Goal: Task Accomplishment & Management: Manage account settings

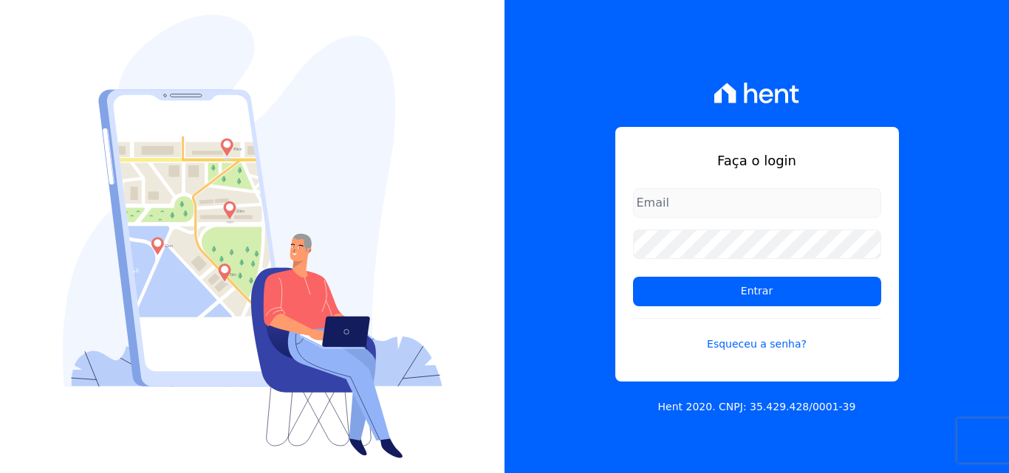
type input "luiz.nascimento@maislar.com"
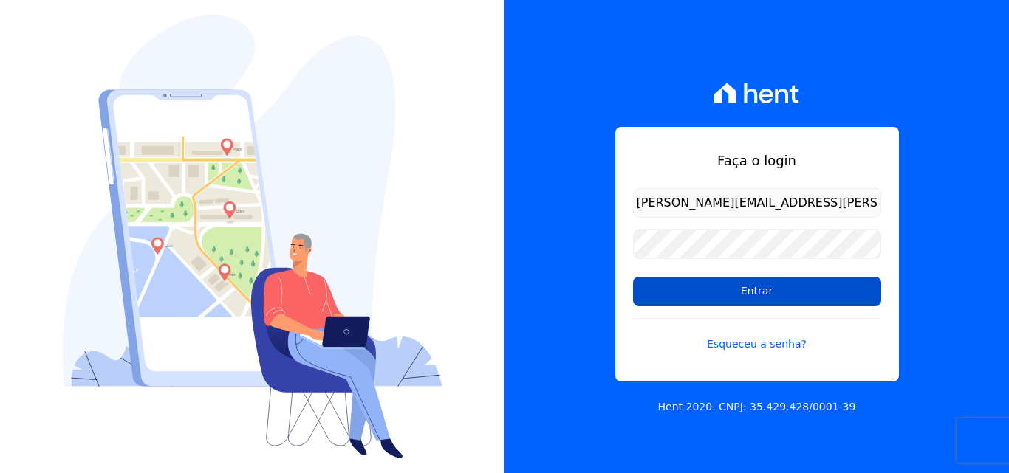
click at [671, 285] on input "Entrar" at bounding box center [757, 292] width 248 height 30
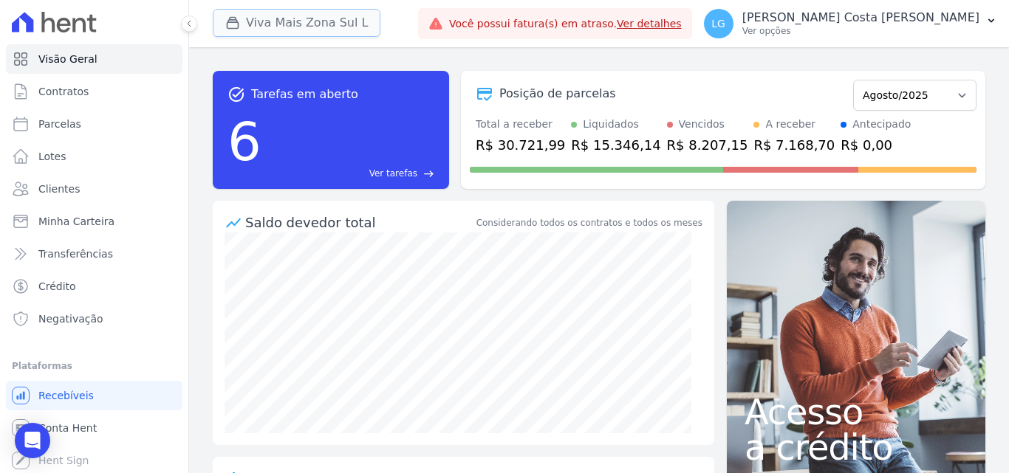
click at [261, 30] on button "Viva Mais Zona Sul L" at bounding box center [297, 23] width 168 height 28
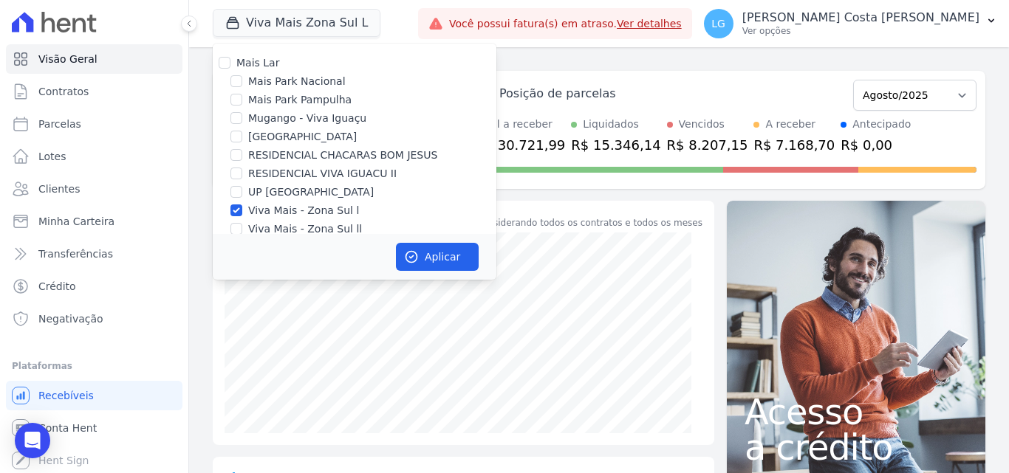
click at [277, 78] on label "Mais Park Nacional" at bounding box center [296, 82] width 97 height 16
click at [242, 78] on input "Mais Park Nacional" at bounding box center [236, 81] width 12 height 12
checkbox input "true"
click at [284, 210] on label "Viva Mais - Zona Sul l" at bounding box center [303, 211] width 111 height 16
click at [242, 210] on input "Viva Mais - Zona Sul l" at bounding box center [236, 211] width 12 height 12
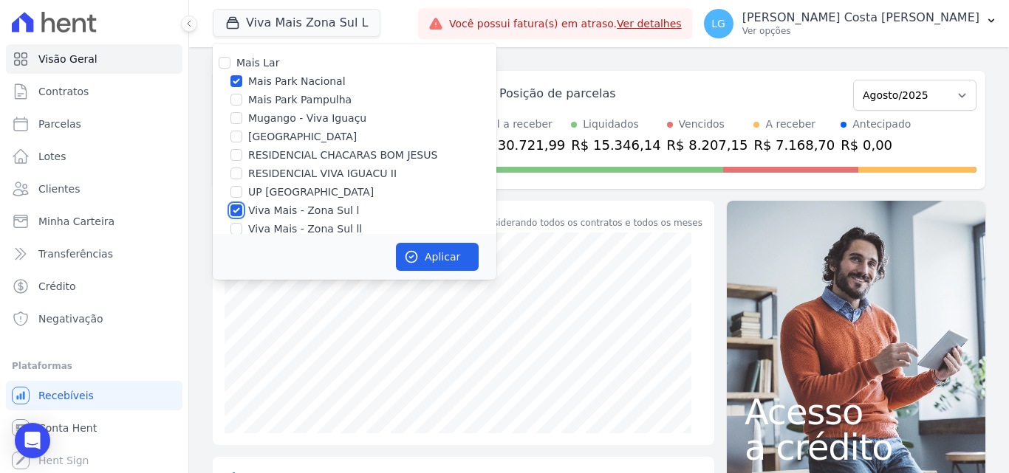
checkbox input "false"
click at [438, 256] on button "Aplicar" at bounding box center [437, 257] width 83 height 28
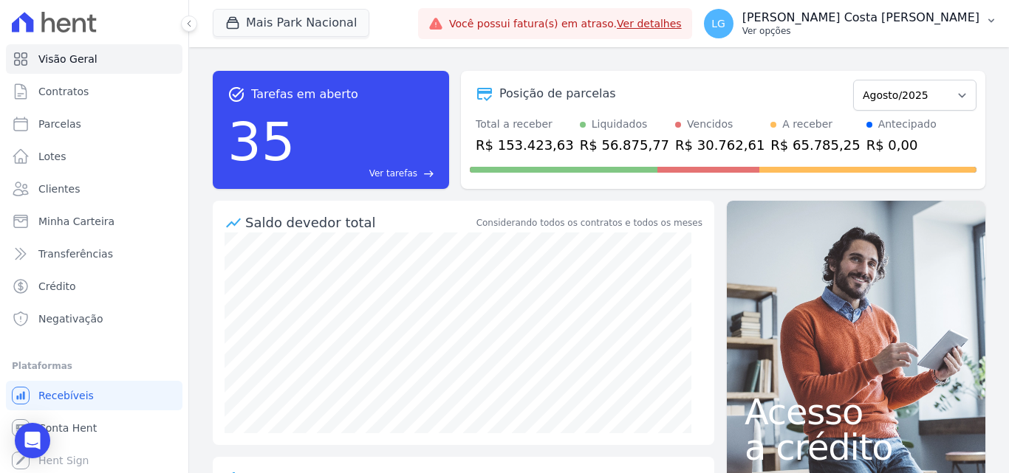
click at [906, 24] on p "[PERSON_NAME]" at bounding box center [860, 17] width 237 height 15
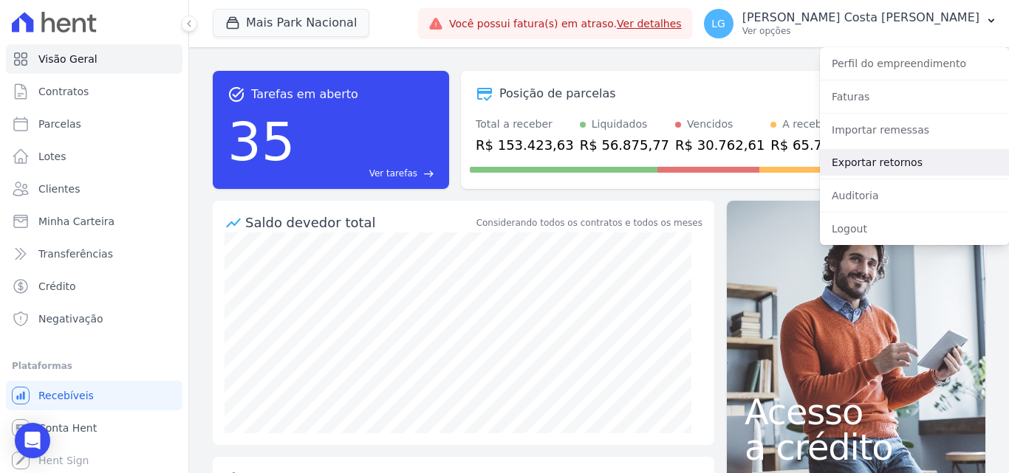
click at [887, 165] on link "Exportar retornos" at bounding box center [914, 162] width 189 height 27
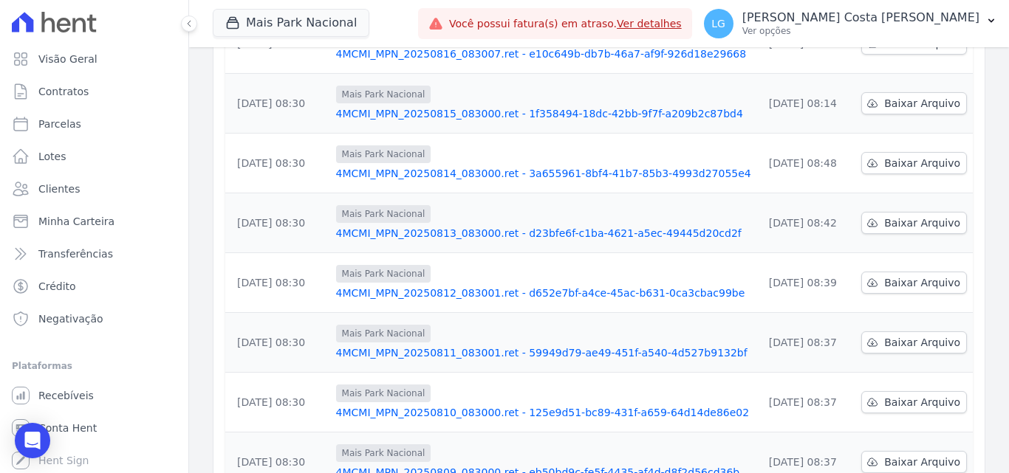
scroll to position [460, 0]
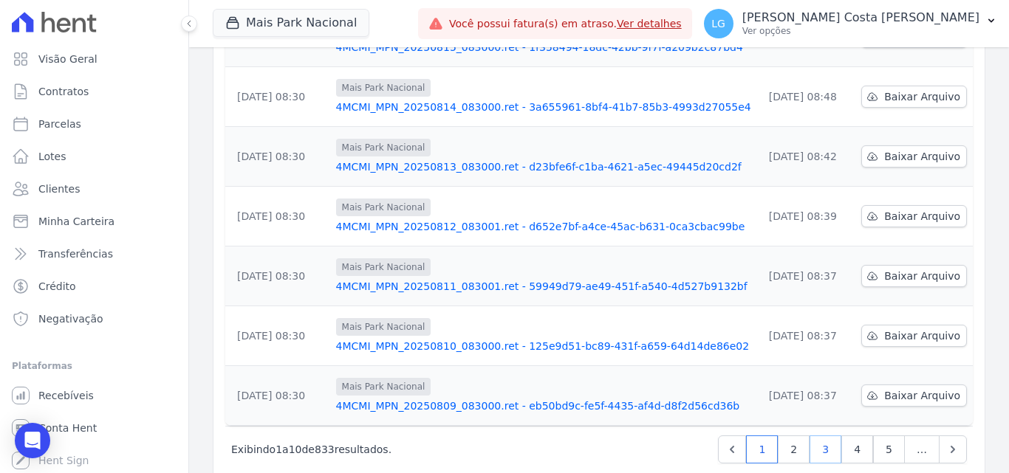
click at [813, 436] on link "3" at bounding box center [825, 450] width 32 height 28
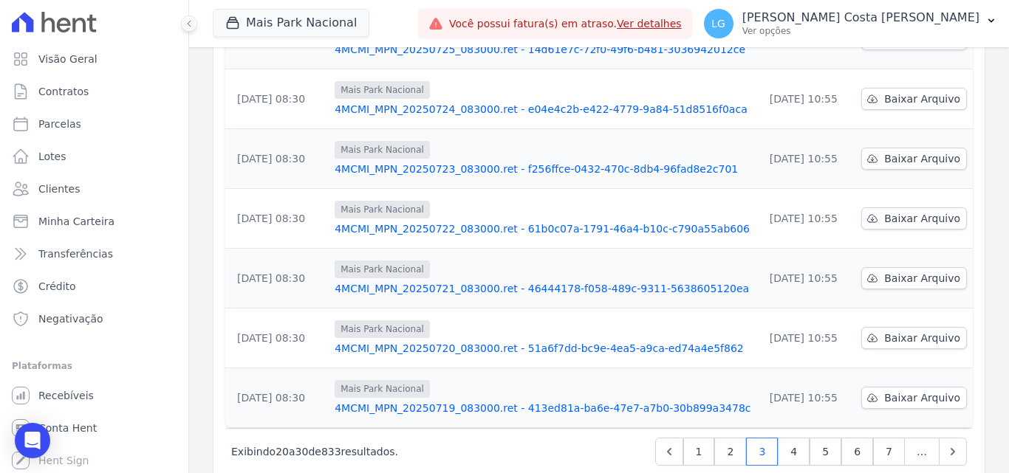
scroll to position [460, 0]
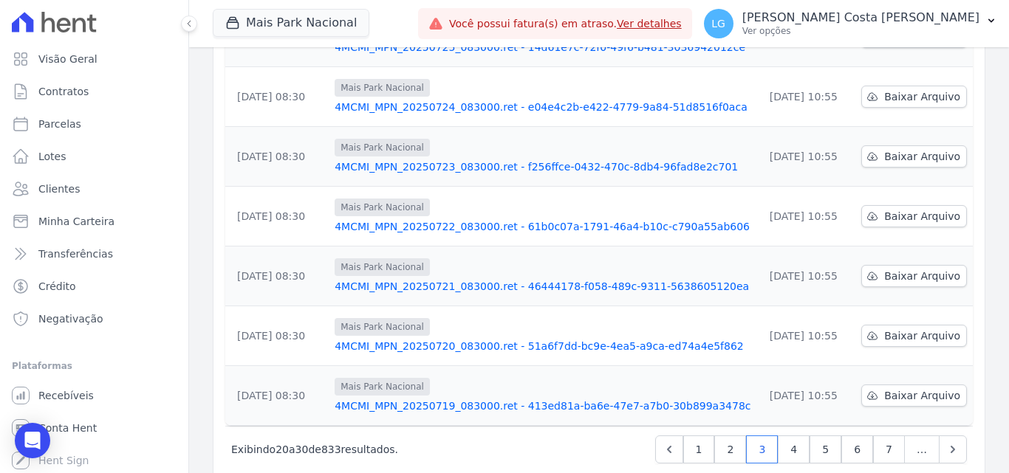
click at [404, 399] on link "4MCMI_MPN_20250719_083000.ret - 413ed81a-ba6e-47e7-a7b0-30b899a3478c" at bounding box center [543, 406] width 417 height 15
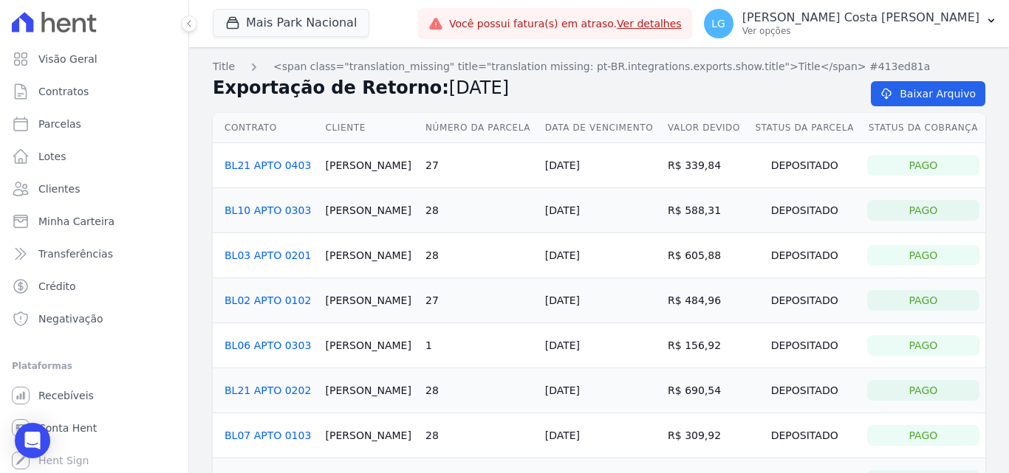
click at [533, 108] on div "Contrato Cliente Número da Parcela Data de Vencimento Valor devido Status da Pa…" at bounding box center [599, 353] width 820 height 493
click at [287, 300] on link "BL02 APTO 0102" at bounding box center [268, 301] width 86 height 12
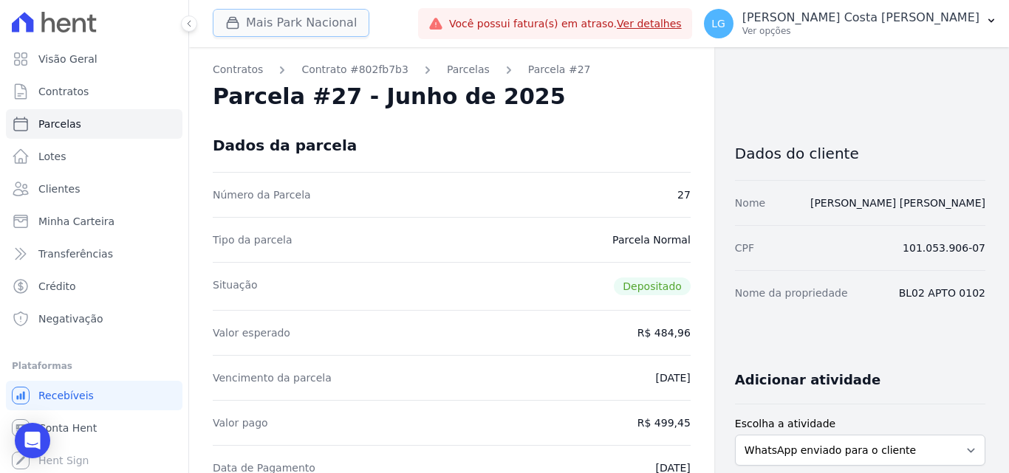
click at [305, 24] on button "Mais Park Nacional" at bounding box center [291, 23] width 157 height 28
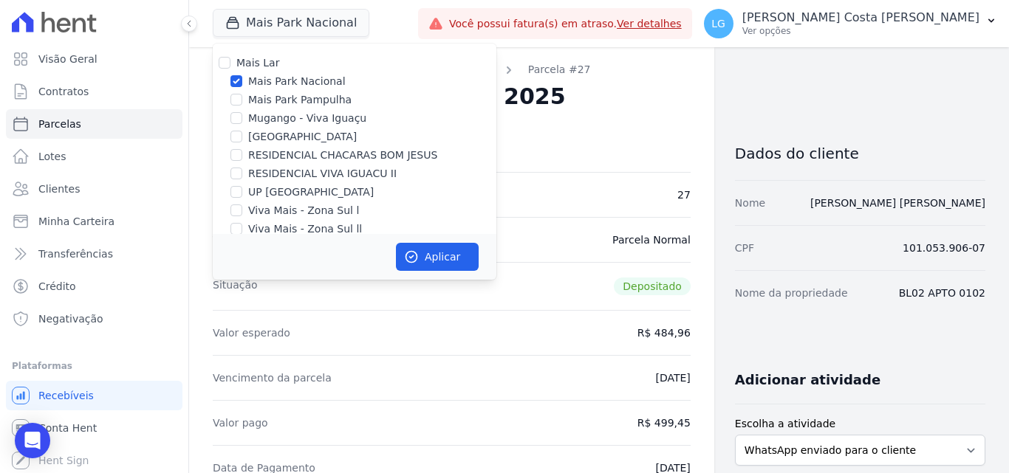
click at [273, 82] on label "Mais Park Nacional" at bounding box center [296, 82] width 97 height 16
click at [242, 82] on input "Mais Park Nacional" at bounding box center [236, 81] width 12 height 12
checkbox input "false"
click at [292, 176] on label "RESIDENCIAL VIVA IGUACU II" at bounding box center [322, 174] width 148 height 16
click at [242, 176] on input "RESIDENCIAL VIVA IGUACU II" at bounding box center [236, 174] width 12 height 12
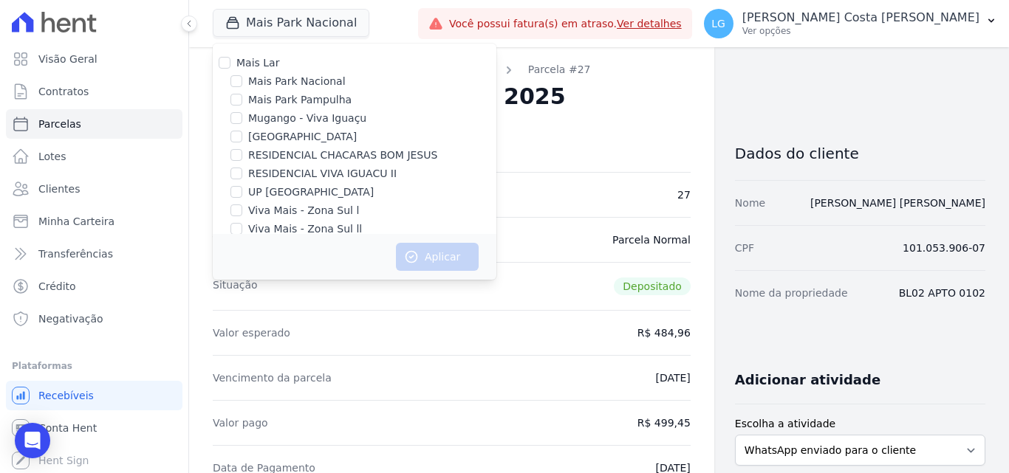
checkbox input "true"
click at [308, 123] on label "Mugango - Viva Iguaçu" at bounding box center [307, 119] width 118 height 16
click at [242, 123] on input "Mugango - Viva Iguaçu" at bounding box center [236, 118] width 12 height 12
checkbox input "true"
click at [440, 261] on button "Aplicar" at bounding box center [437, 257] width 83 height 28
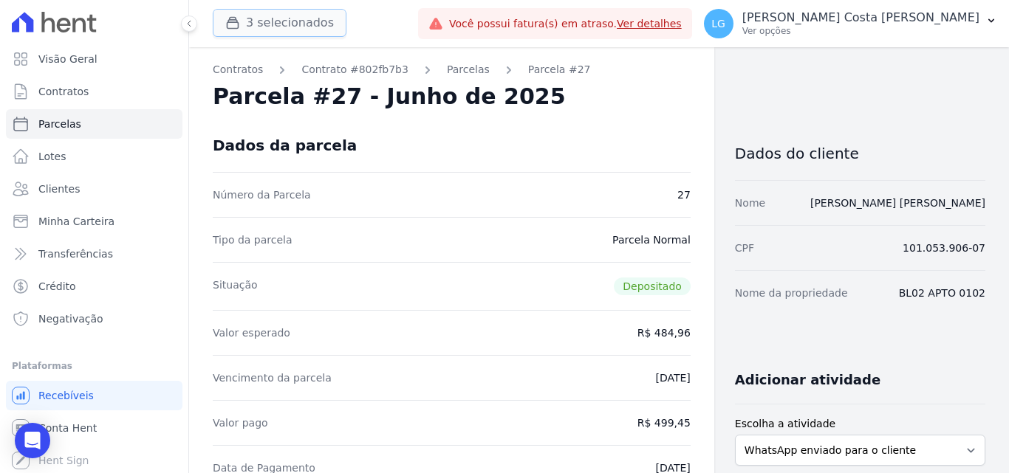
click at [286, 14] on button "3 selecionados" at bounding box center [280, 23] width 134 height 28
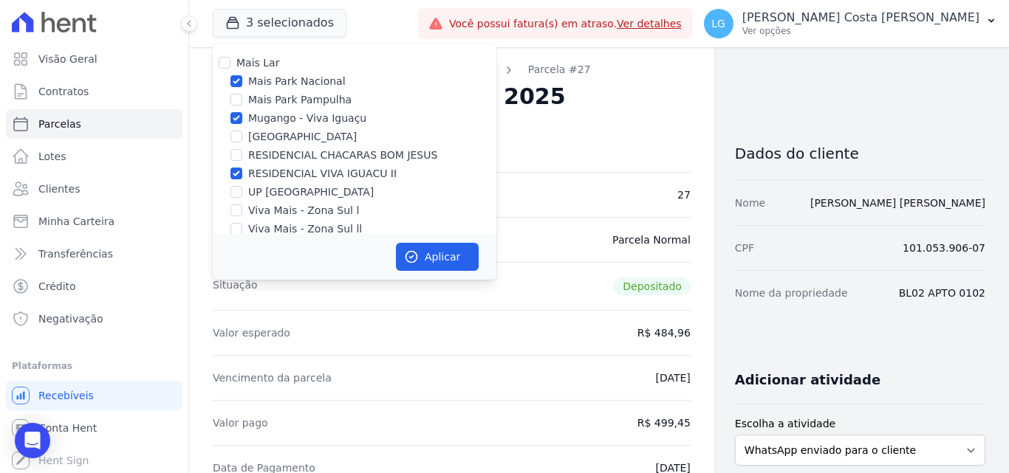
click at [274, 83] on label "Mais Park Nacional" at bounding box center [296, 82] width 97 height 16
click at [242, 83] on input "Mais Park Nacional" at bounding box center [236, 81] width 12 height 12
checkbox input "false"
click at [434, 260] on button "Aplicar" at bounding box center [437, 257] width 83 height 28
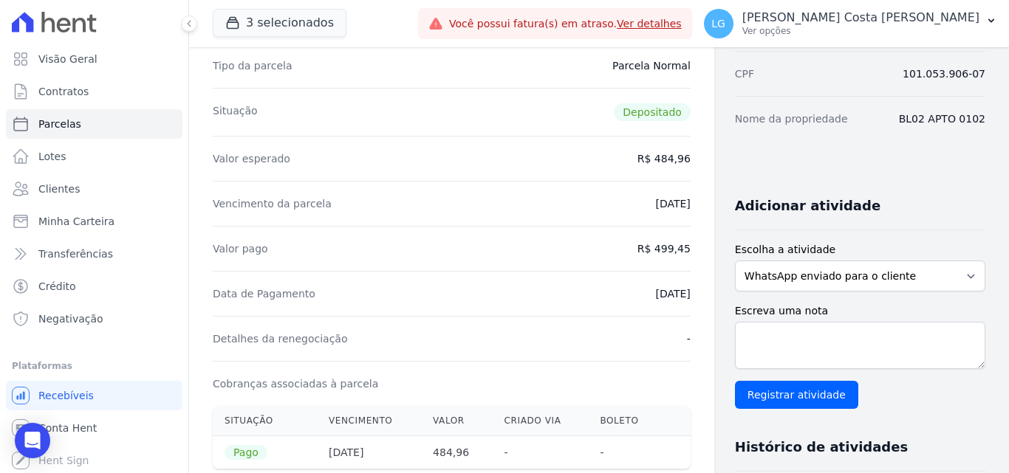
scroll to position [74, 0]
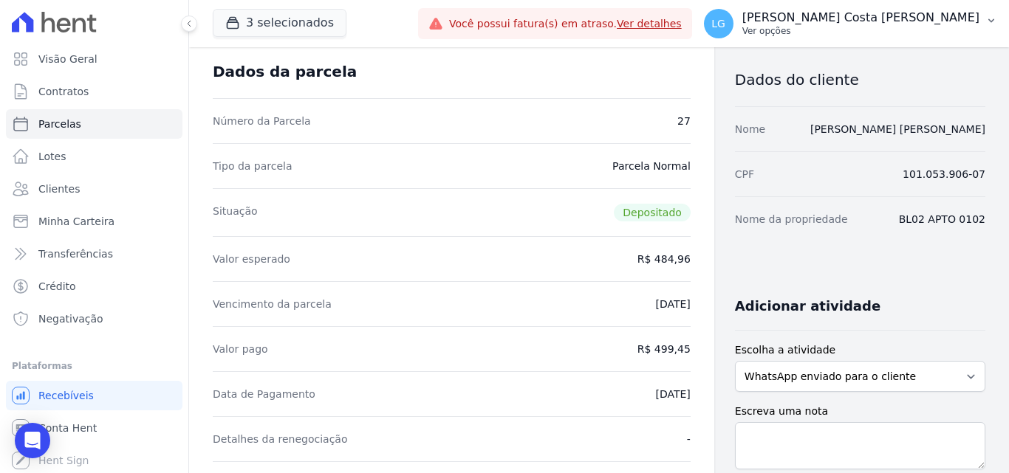
click at [895, 10] on p "[PERSON_NAME]" at bounding box center [860, 17] width 237 height 15
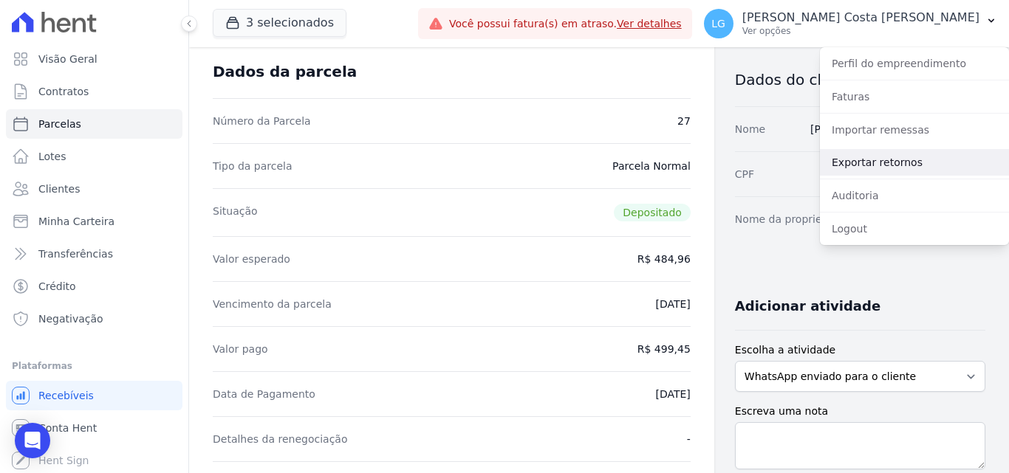
click at [869, 160] on link "Exportar retornos" at bounding box center [914, 162] width 189 height 27
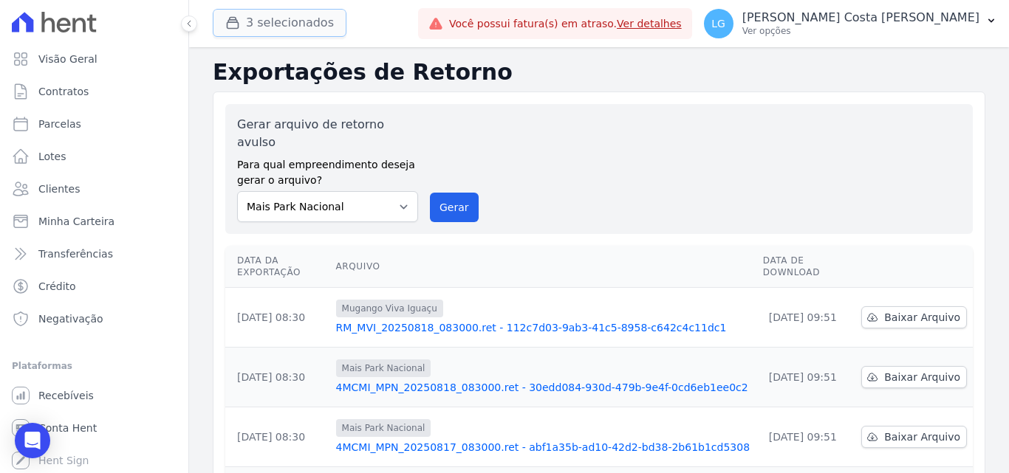
click at [265, 29] on button "3 selecionados" at bounding box center [280, 23] width 134 height 28
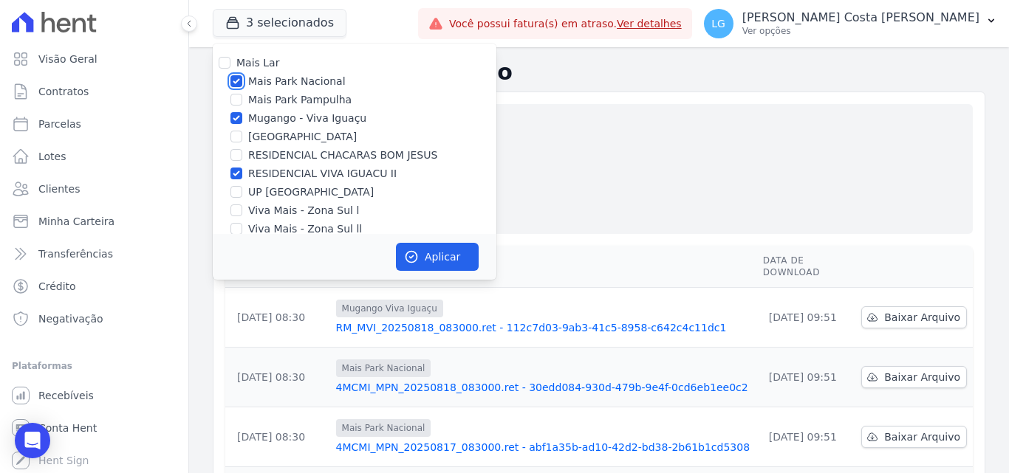
click at [234, 78] on input "Mais Park Nacional" at bounding box center [236, 81] width 12 height 12
checkbox input "false"
click at [414, 252] on icon "button" at bounding box center [411, 257] width 11 height 11
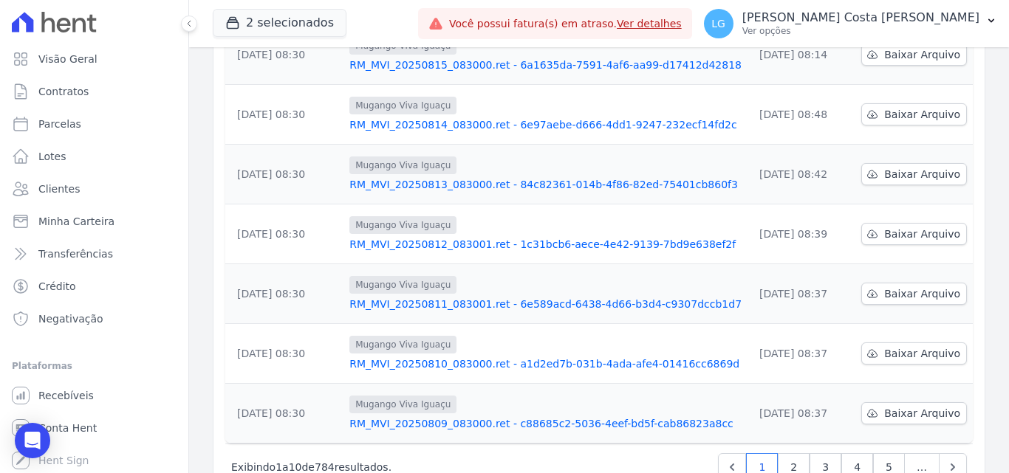
scroll to position [443, 0]
click at [427, 296] on link "RM_MVI_20250811_083001.ret - 6e589acd-6438-4d66-b3d4-c9307dccb1d7" at bounding box center [545, 303] width 392 height 15
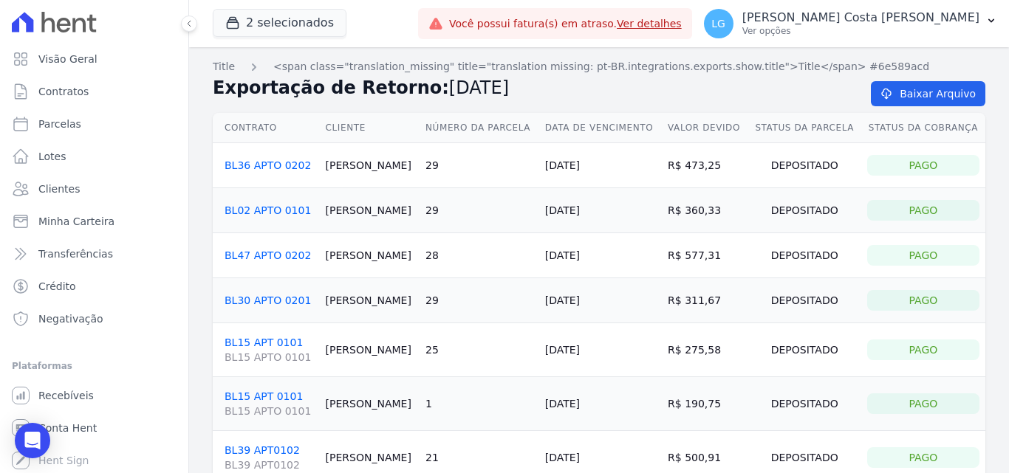
click at [636, 91] on h2 "Exportação de Retorno: 11/08/2025" at bounding box center [530, 88] width 634 height 27
click at [631, 94] on h2 "Exportação de Retorno: 11/08/2025" at bounding box center [530, 88] width 634 height 27
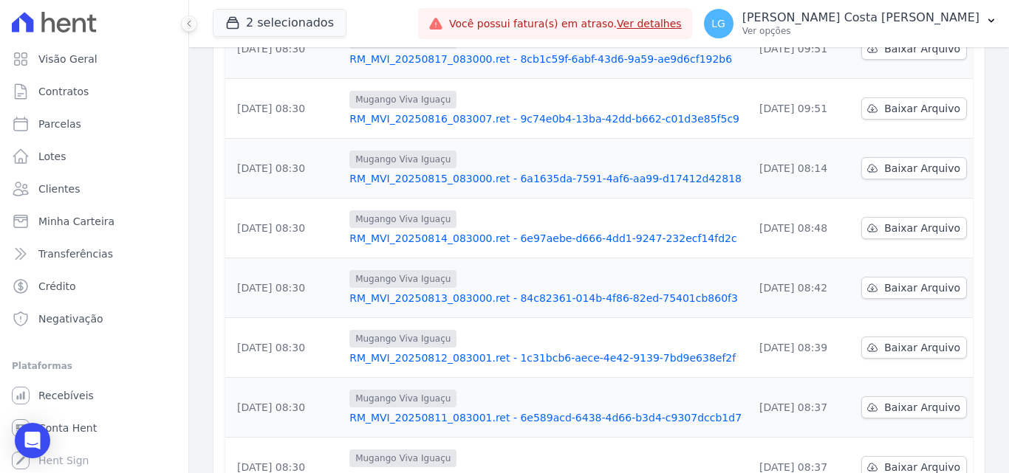
scroll to position [460, 0]
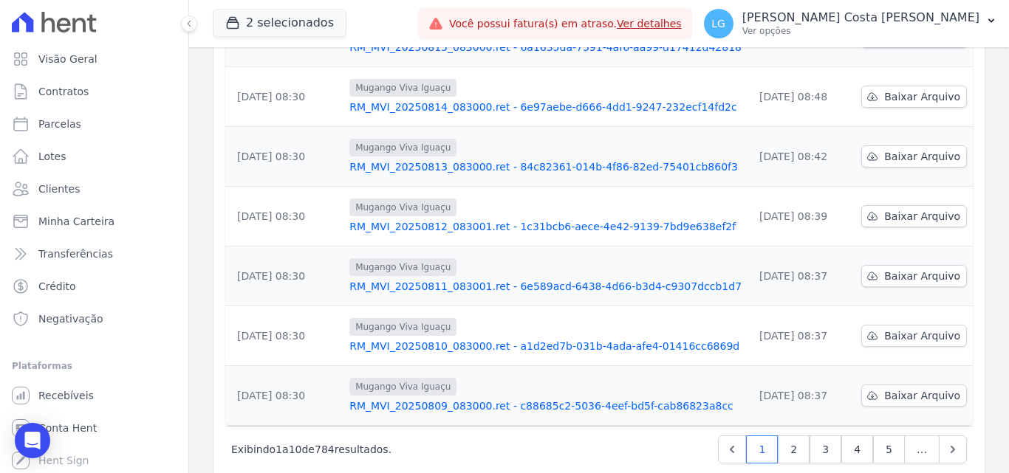
click at [431, 339] on link "RM_MVI_20250810_083000.ret - a1d2ed7b-031b-4ada-afe4-01416cc6869d" at bounding box center [545, 346] width 392 height 15
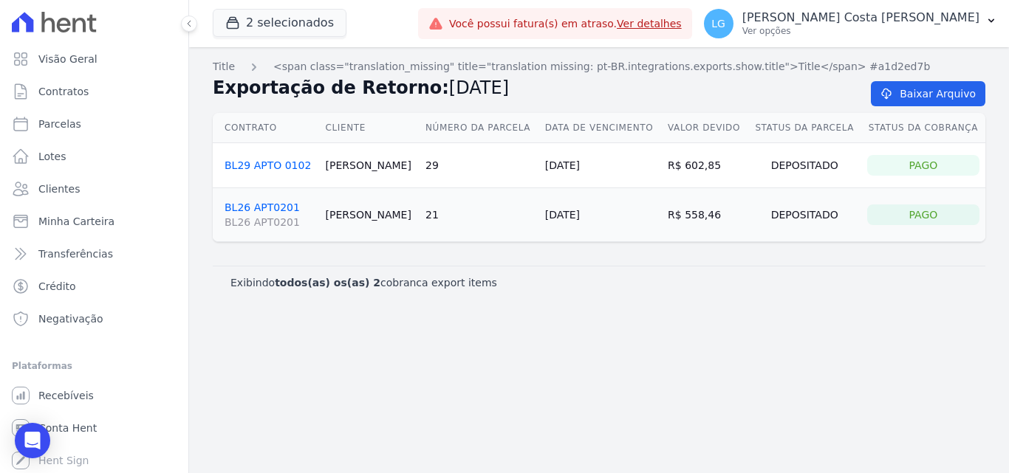
drag, startPoint x: 468, startPoint y: 306, endPoint x: 465, endPoint y: 299, distance: 8.0
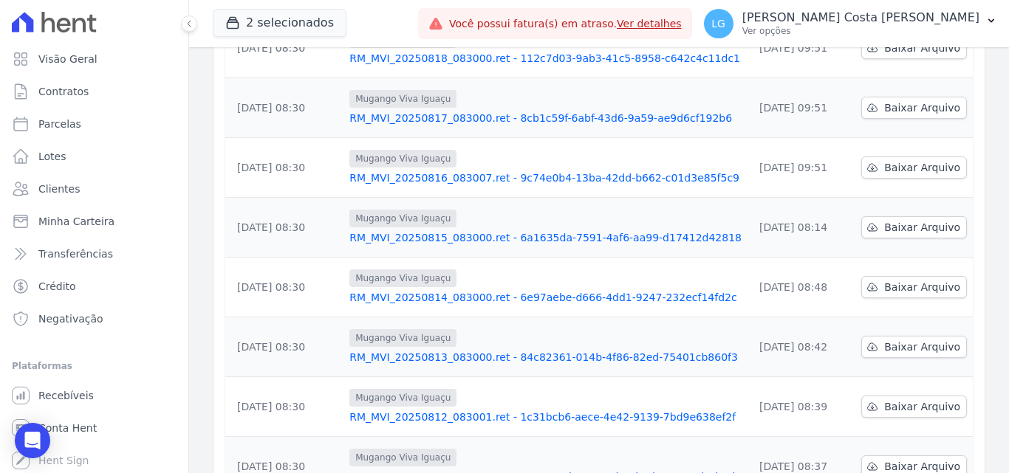
scroll to position [460, 0]
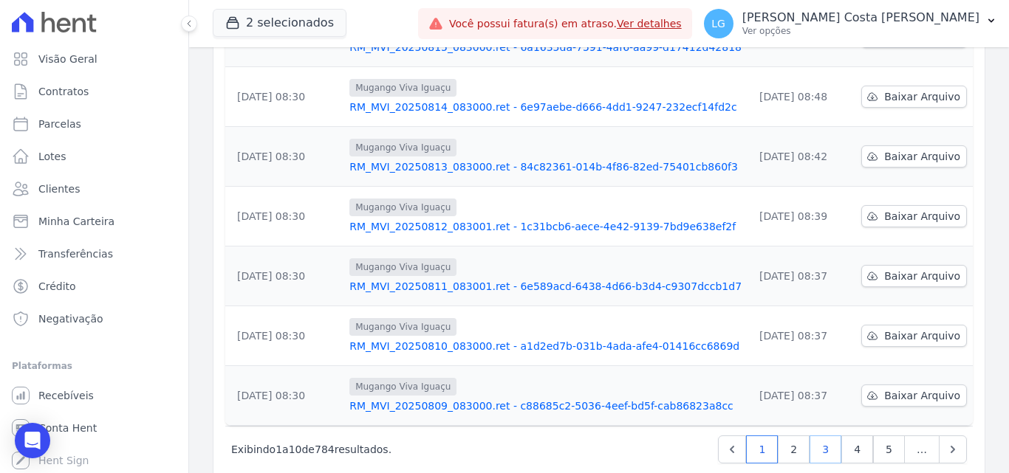
click at [827, 436] on link "3" at bounding box center [825, 450] width 32 height 28
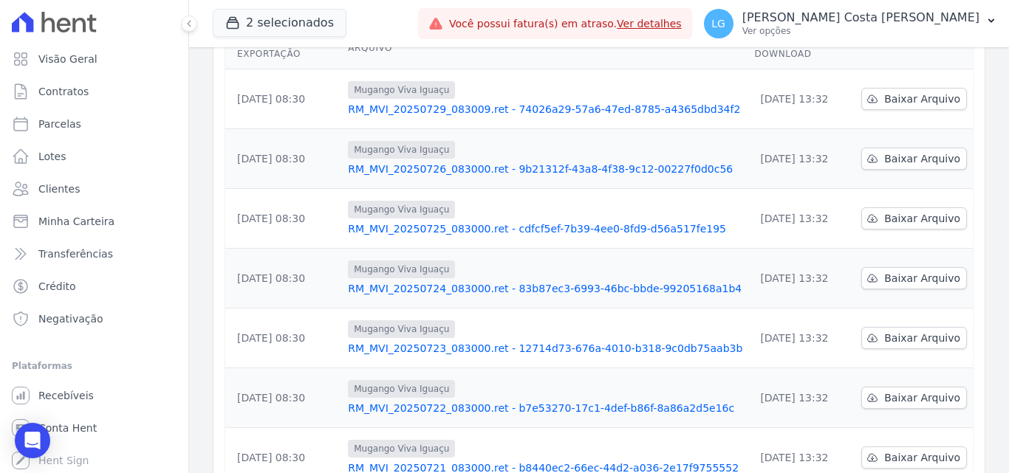
scroll to position [460, 0]
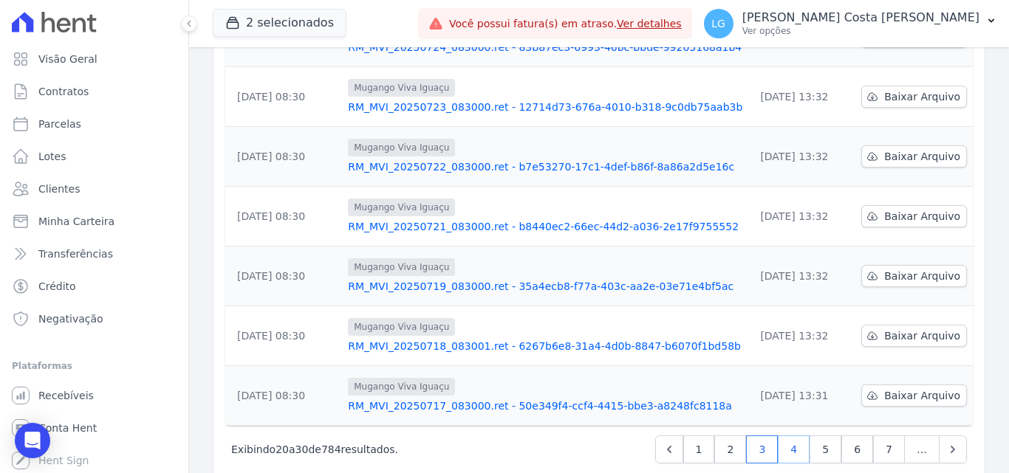
click at [795, 436] on link "4" at bounding box center [794, 450] width 32 height 28
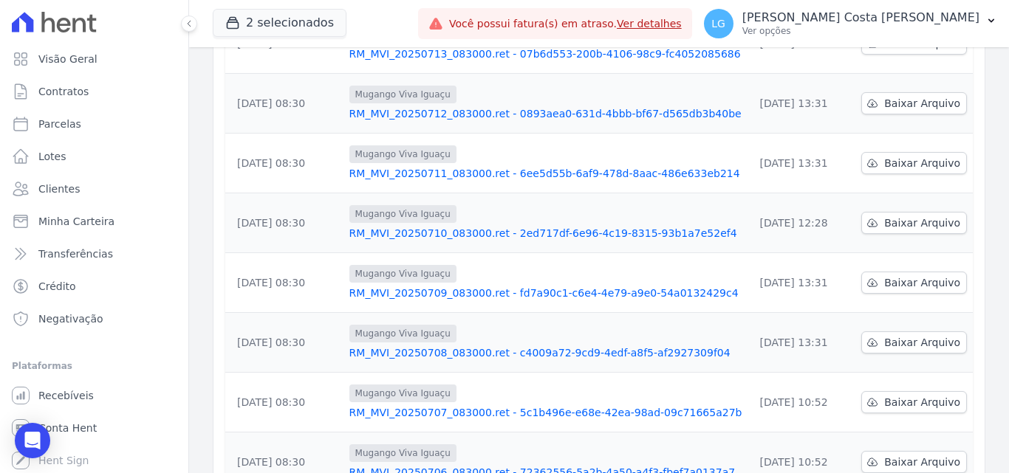
scroll to position [369, 0]
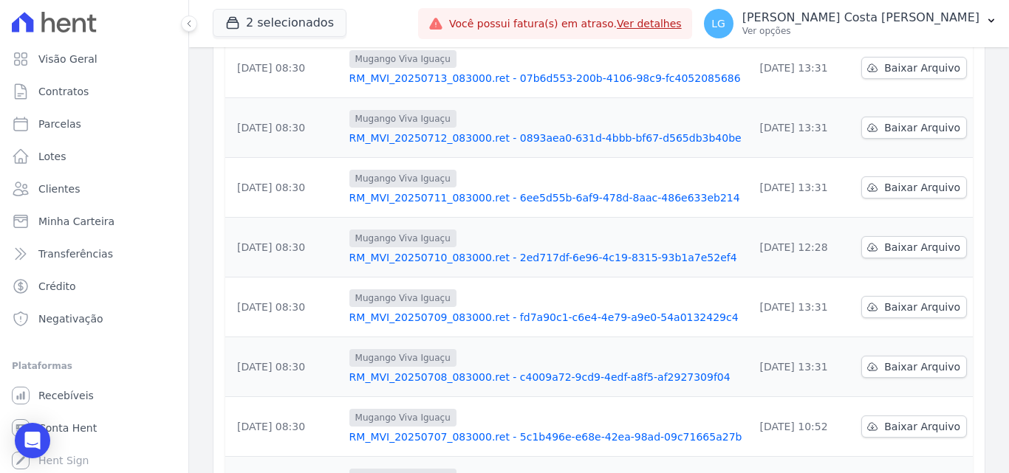
click at [452, 250] on link "RM_MVI_20250710_083000.ret - 2ed717df-6e96-4c19-8315-93b1a7e52ef4" at bounding box center [545, 257] width 393 height 15
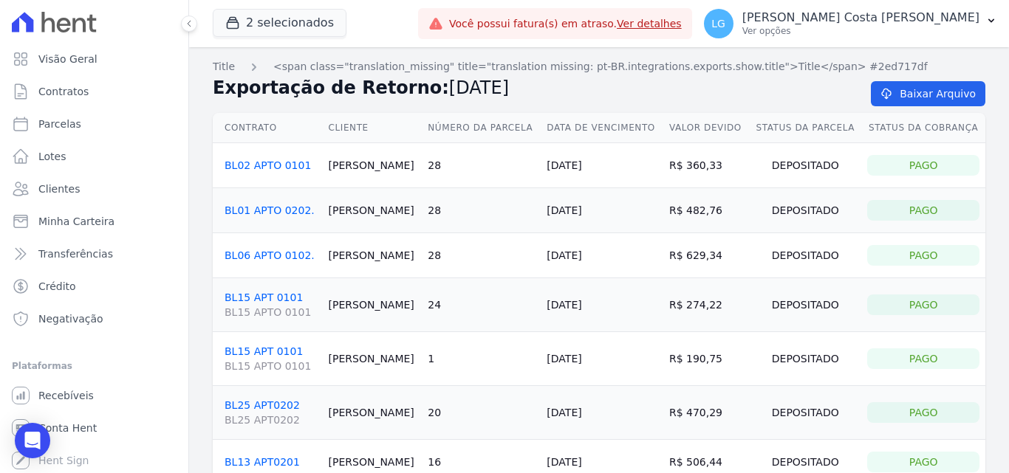
click at [609, 97] on h2 "Exportação de Retorno: 10/07/2025" at bounding box center [530, 88] width 634 height 27
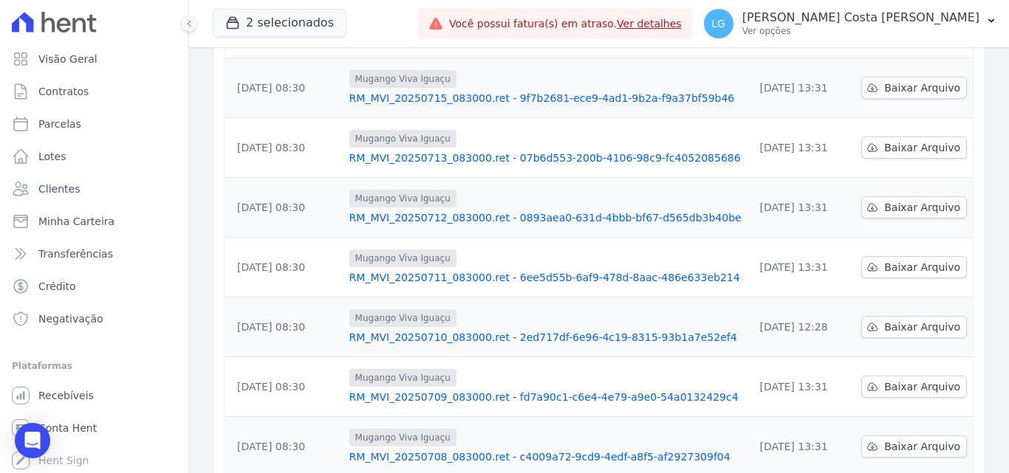
scroll to position [443, 0]
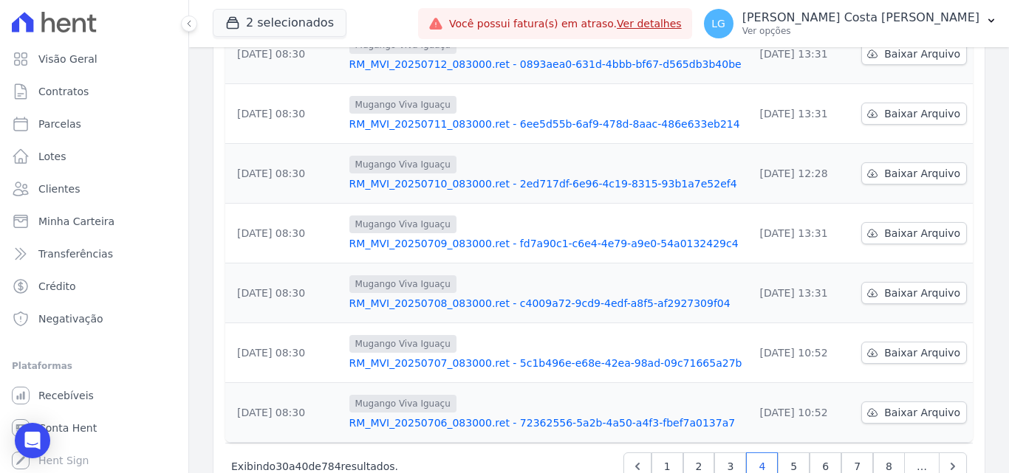
click at [494, 117] on link "RM_MVI_20250711_083000.ret - 6ee5d55b-6af9-478d-8aac-486e633eb214" at bounding box center [545, 124] width 393 height 15
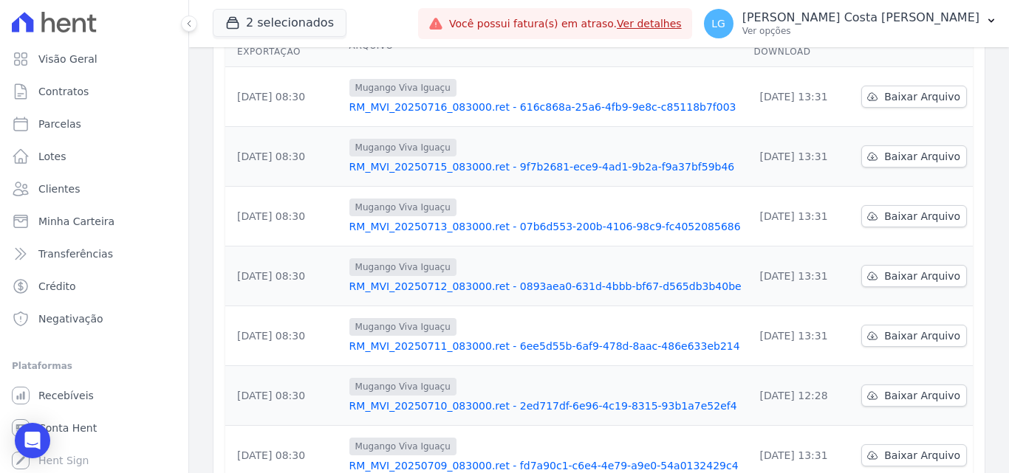
scroll to position [222, 0]
click at [498, 398] on link "RM_MVI_20250710_083000.ret - 2ed717df-6e96-4c19-8315-93b1a7e52ef4" at bounding box center [545, 405] width 393 height 15
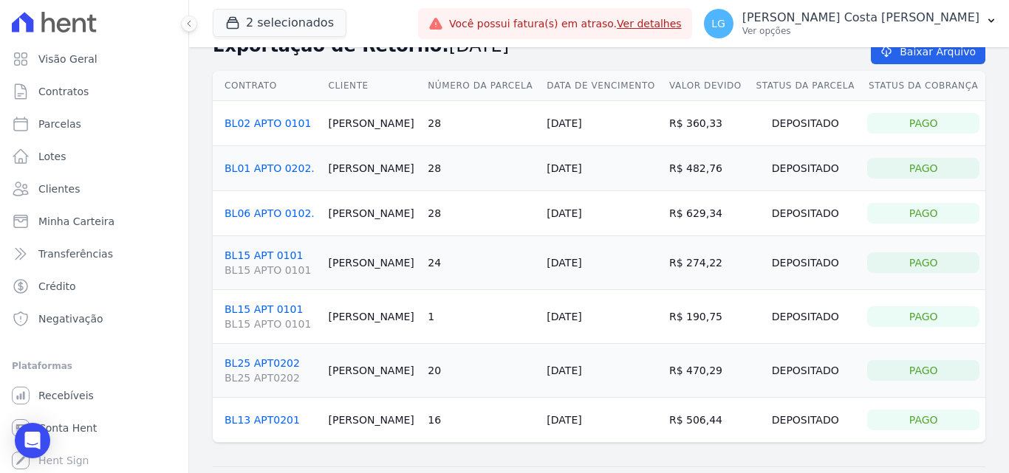
scroll to position [80, 0]
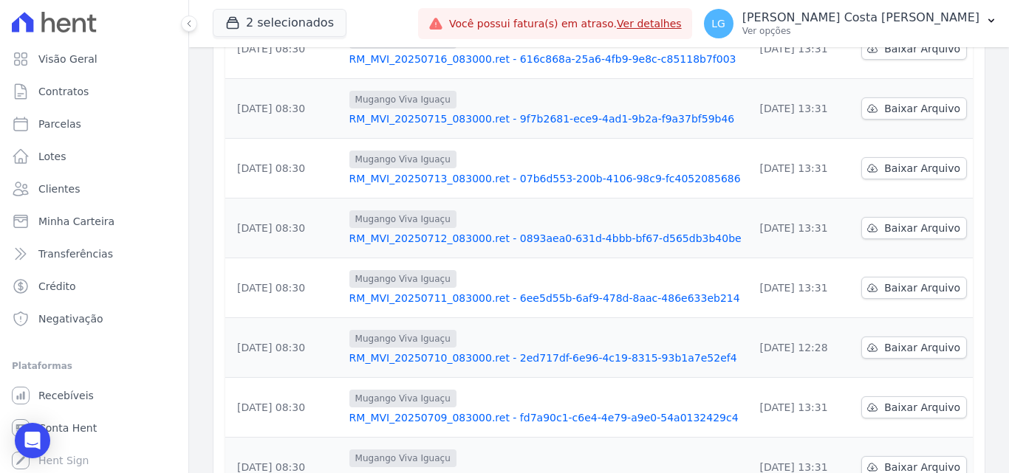
scroll to position [295, 0]
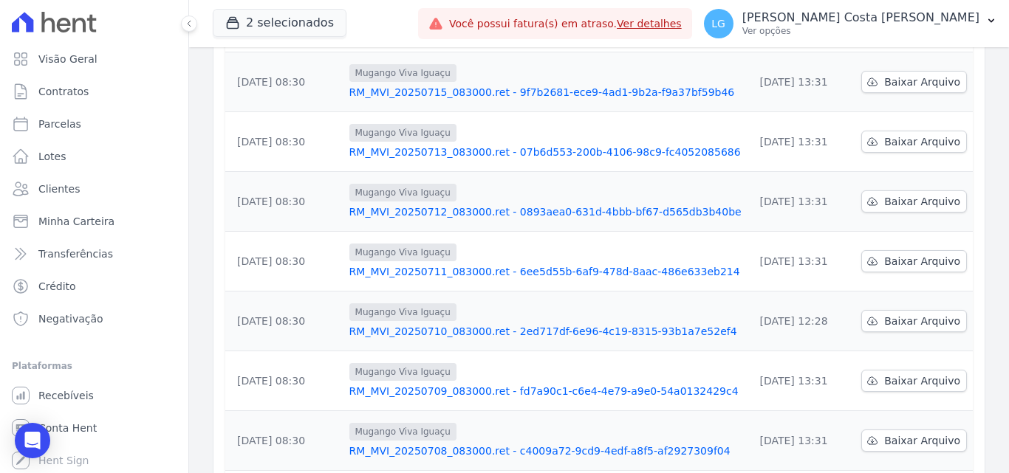
click at [481, 264] on link "RM_MVI_20250711_083000.ret - 6ee5d55b-6af9-478d-8aac-486e633eb214" at bounding box center [545, 271] width 393 height 15
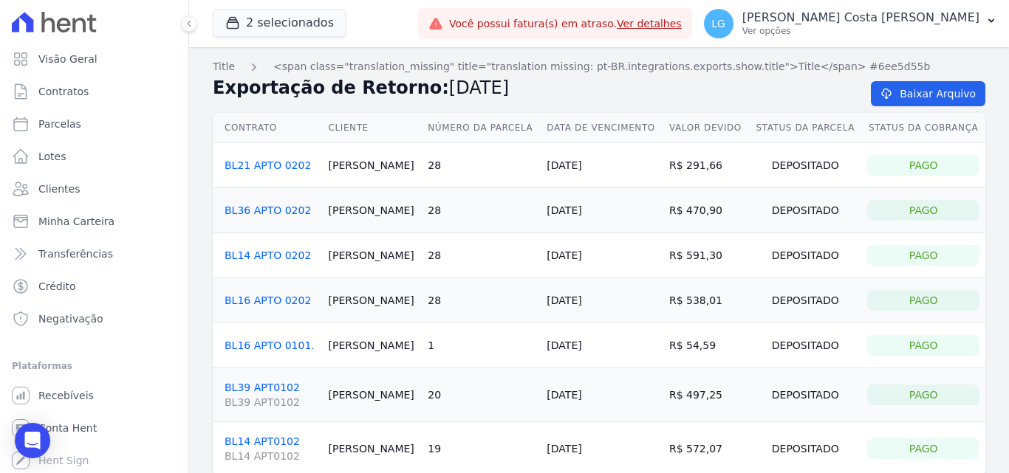
scroll to position [72, 0]
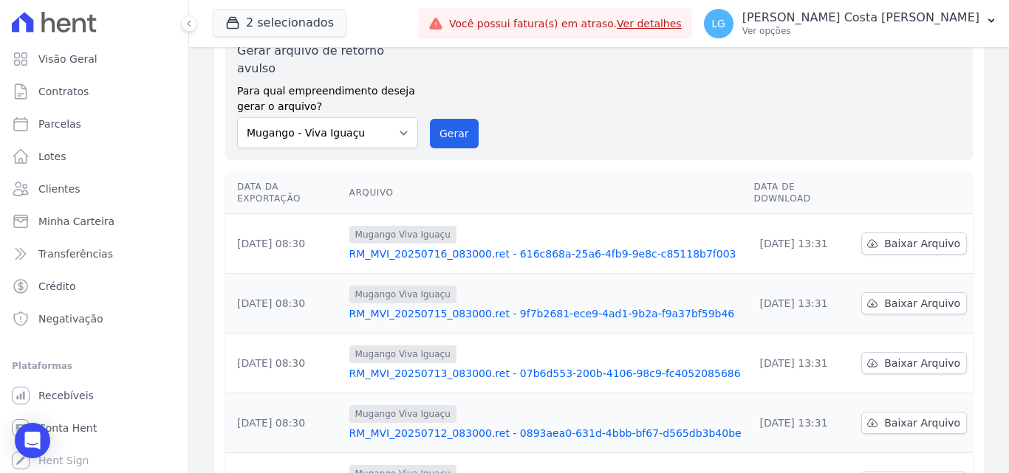
scroll to position [222, 0]
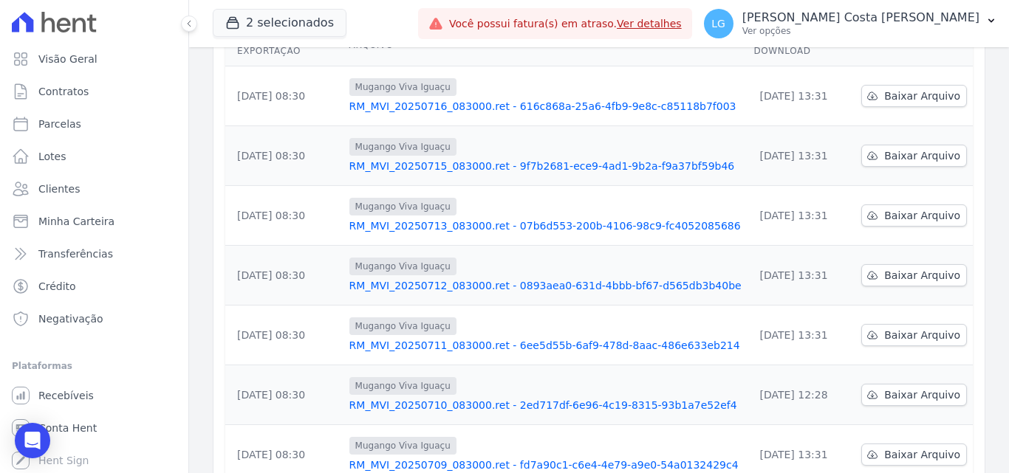
click at [489, 278] on link "RM_MVI_20250712_083000.ret - 0893aea0-631d-4bbb-bf67-d565db3b40be" at bounding box center [545, 285] width 393 height 15
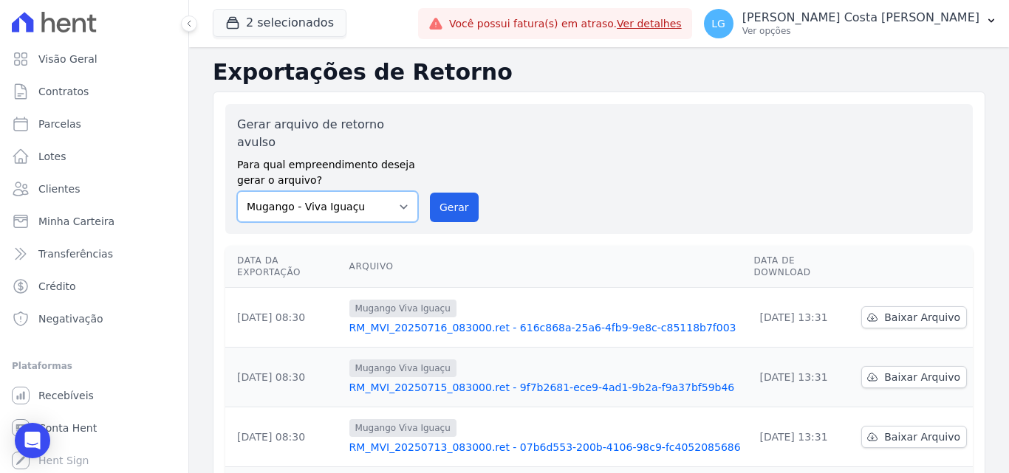
click at [400, 191] on select "Mais Park Nacional Mais Park Pampulha Mugango - Viva Iguaçu Parque Primavera RE…" at bounding box center [327, 206] width 181 height 31
select select "d90dfdf2-9b8a-4e54-9990-5486bcbc899b"
click at [237, 191] on select "Mais Park Nacional Mais Park Pampulha Mugango - Viva Iguaçu Parque Primavera RE…" at bounding box center [327, 206] width 181 height 31
click at [622, 179] on div "Gerar arquivo de retorno avulso Para qual empreendimento deseja gerar o arquivo…" at bounding box center [599, 169] width 724 height 106
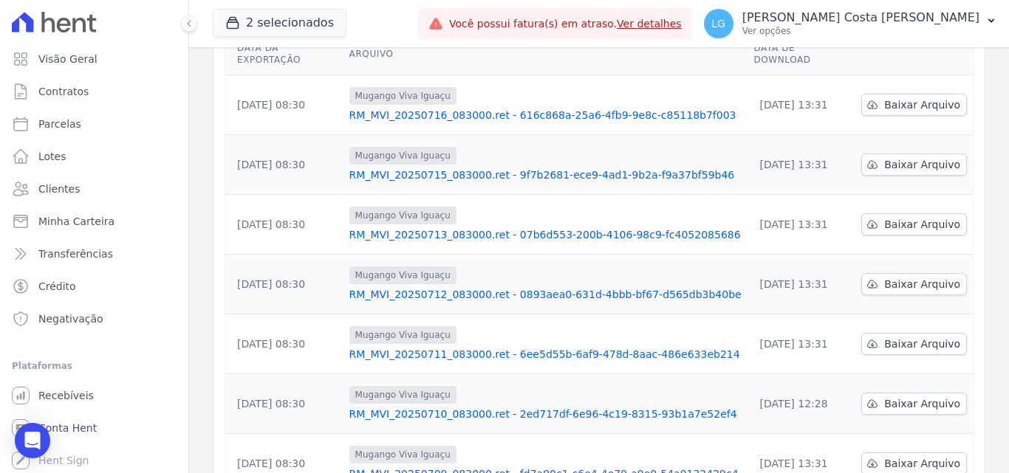
scroll to position [460, 0]
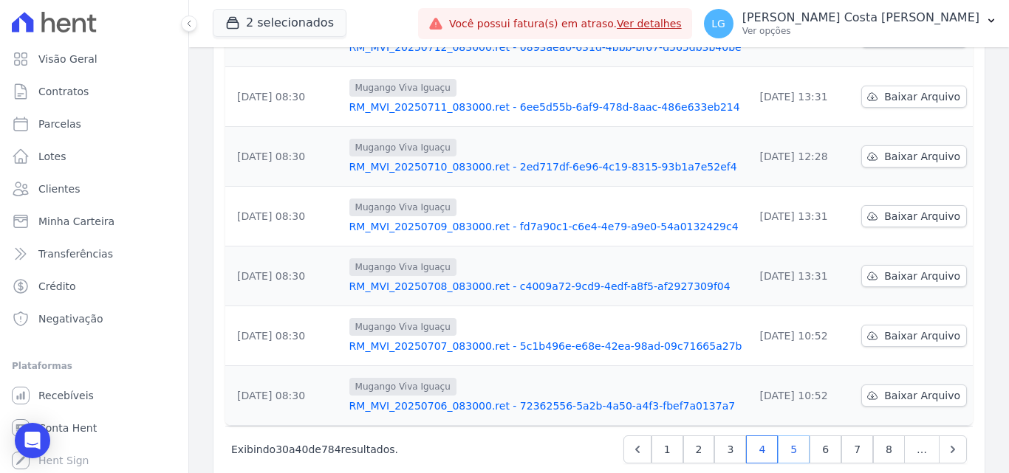
click at [787, 436] on link "5" at bounding box center [794, 450] width 32 height 28
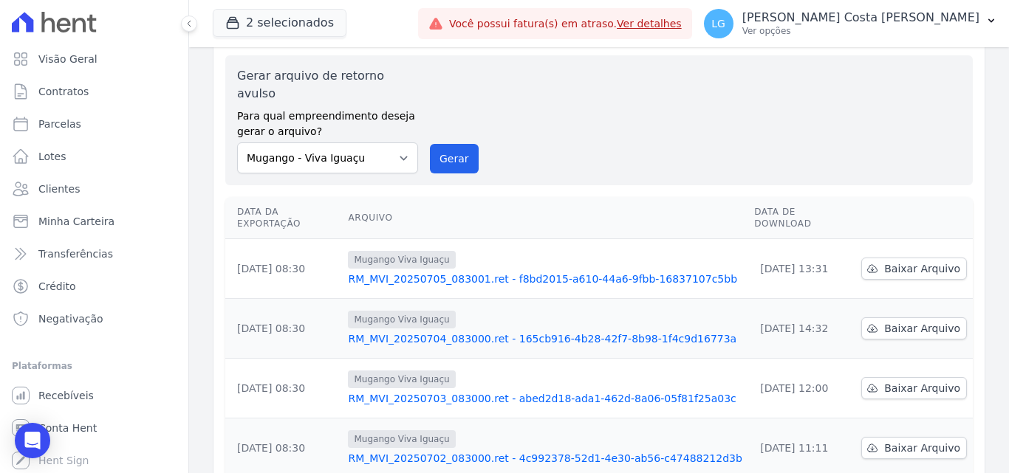
scroll to position [74, 0]
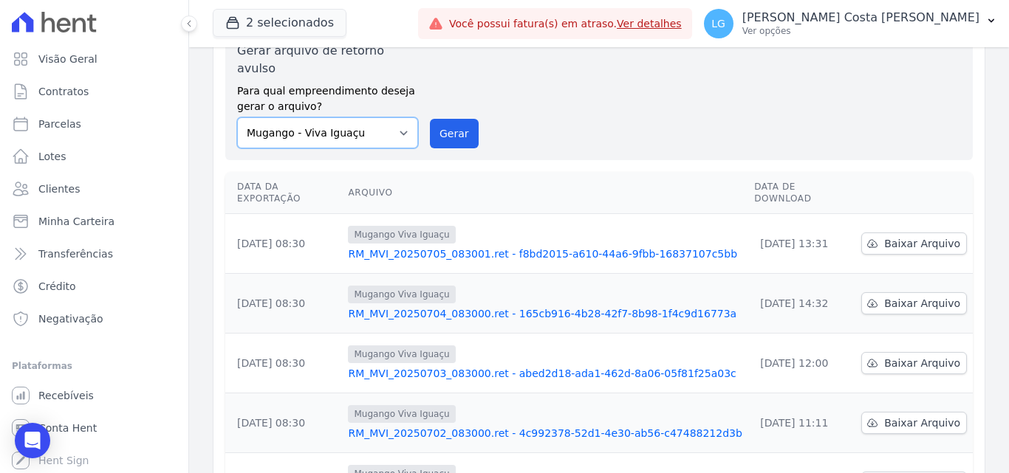
click at [405, 117] on select "Mais Park Nacional Mais Park Pampulha Mugango - Viva Iguaçu Parque Primavera RE…" at bounding box center [327, 132] width 181 height 31
select select "d90dfdf2-9b8a-4e54-9990-5486bcbc899b"
click at [237, 117] on select "Mais Park Nacional Mais Park Pampulha Mugango - Viva Iguaçu Parque Primavera RE…" at bounding box center [327, 132] width 181 height 31
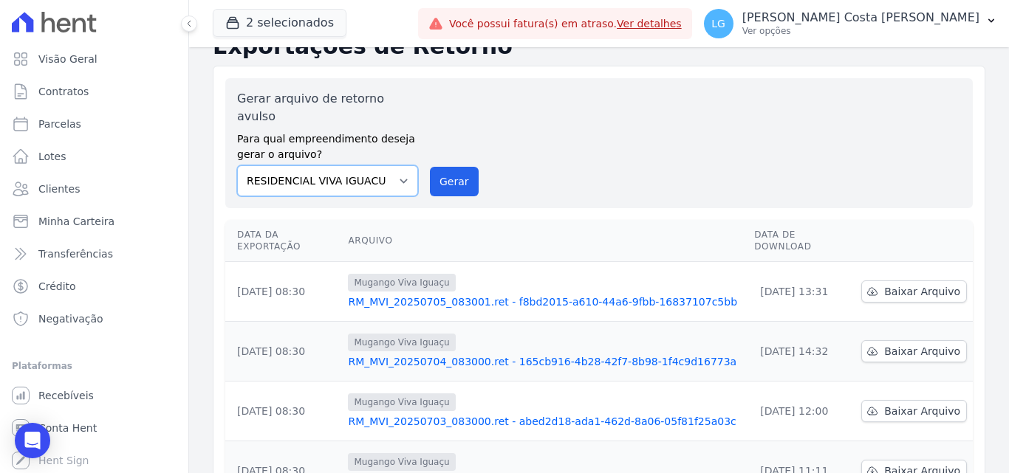
scroll to position [0, 0]
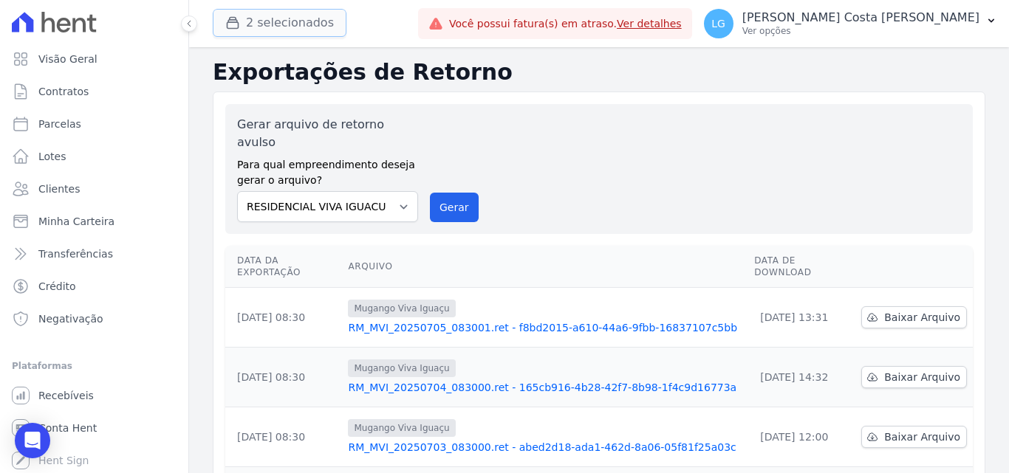
click at [292, 27] on button "2 selecionados" at bounding box center [280, 23] width 134 height 28
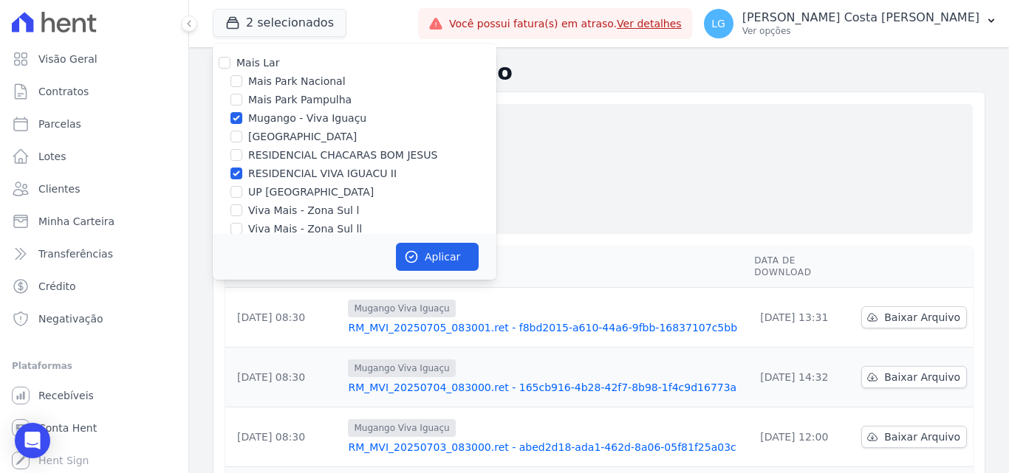
click at [263, 117] on label "Mugango - Viva Iguaçu" at bounding box center [307, 119] width 118 height 16
click at [242, 117] on input "Mugango - Viva Iguaçu" at bounding box center [236, 118] width 12 height 12
checkbox input "false"
click at [419, 261] on button "Aplicar" at bounding box center [437, 257] width 83 height 28
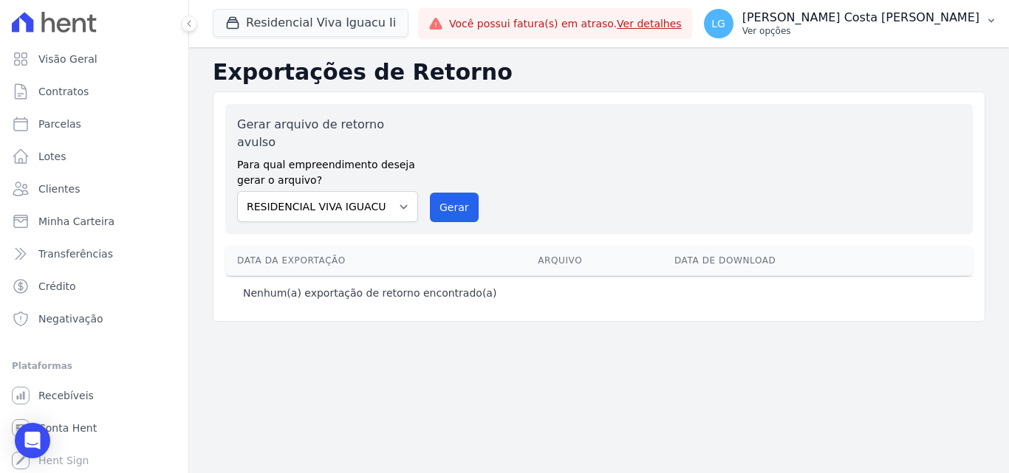
click at [942, 18] on p "[PERSON_NAME]" at bounding box center [860, 17] width 237 height 15
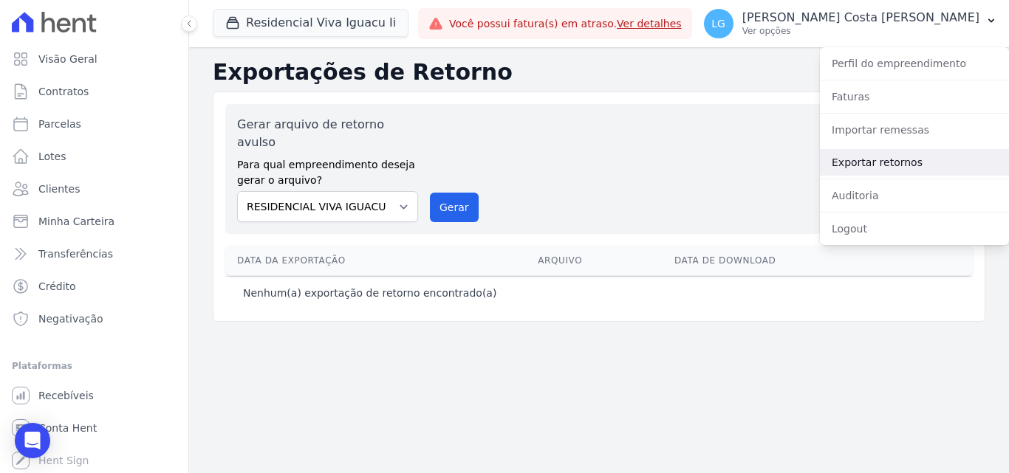
click at [894, 159] on link "Exportar retornos" at bounding box center [914, 162] width 189 height 27
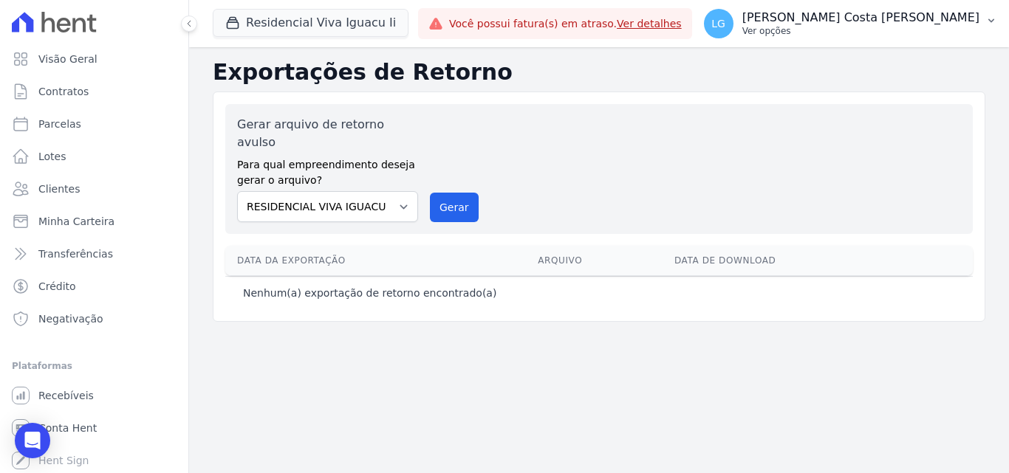
click at [881, 13] on p "[PERSON_NAME]" at bounding box center [860, 17] width 237 height 15
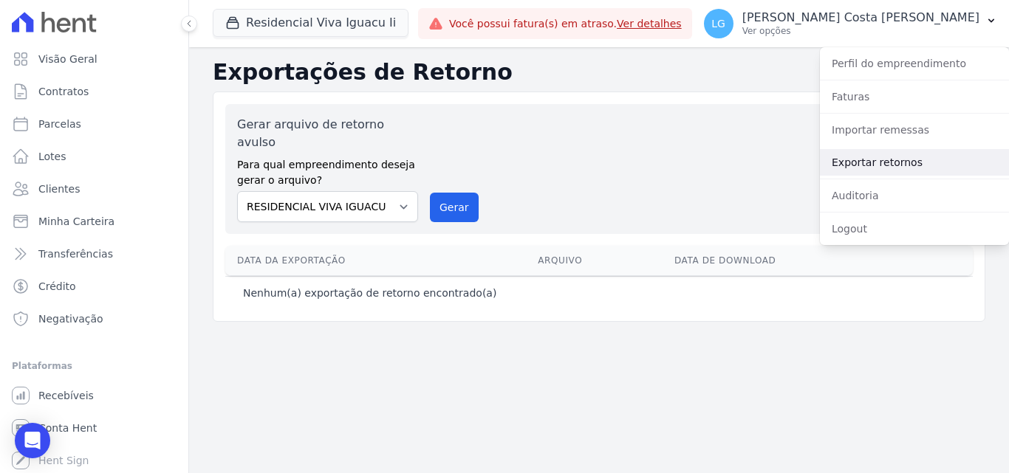
click at [845, 152] on link "Exportar retornos" at bounding box center [914, 162] width 189 height 27
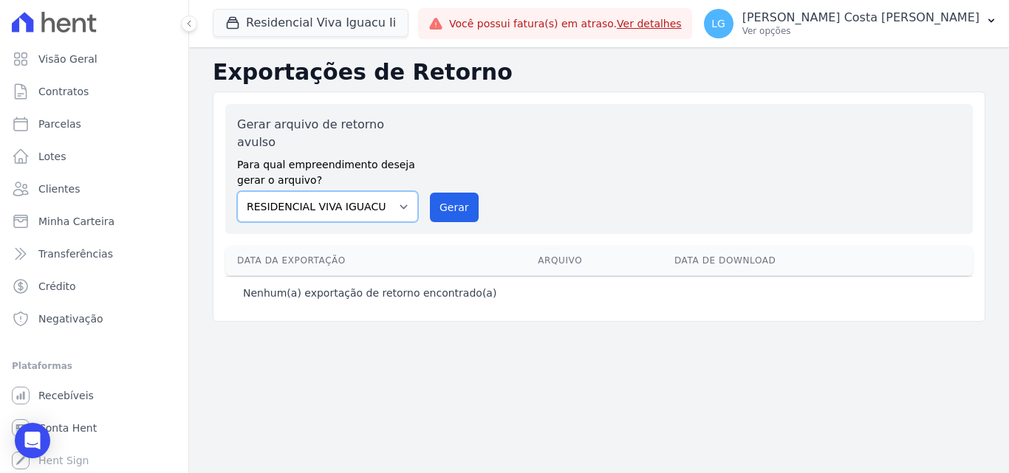
click at [403, 191] on select "Mais Park Nacional Mais Park Pampulha Mugango - Viva Iguaçu Parque Primavera RE…" at bounding box center [327, 206] width 181 height 31
click at [237, 191] on select "Mais Park Nacional Mais Park Pampulha Mugango - Viva Iguaçu Parque Primavera RE…" at bounding box center [327, 206] width 181 height 31
click at [370, 15] on button "Residencial Viva Iguacu Ii" at bounding box center [311, 23] width 196 height 28
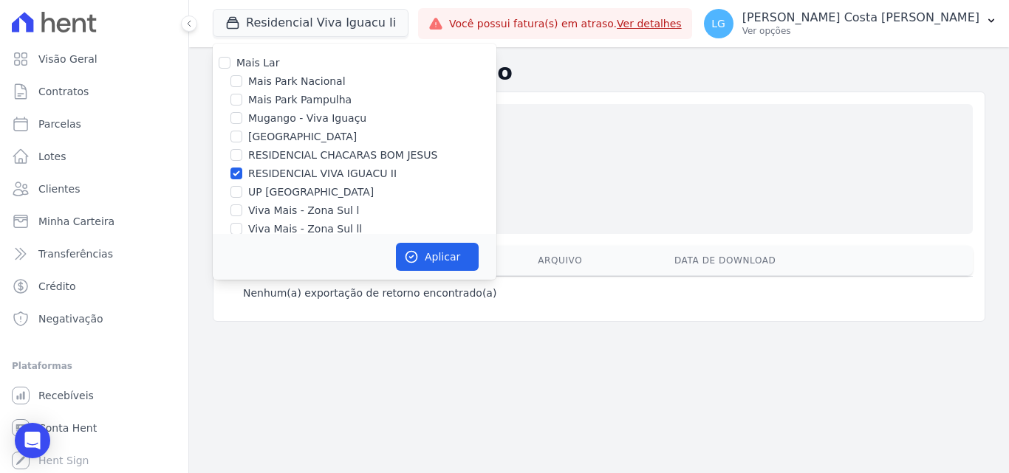
click at [340, 174] on label "RESIDENCIAL VIVA IGUACU II" at bounding box center [322, 174] width 148 height 16
click at [242, 174] on input "RESIDENCIAL VIVA IGUACU II" at bounding box center [236, 174] width 12 height 12
checkbox input "false"
click at [325, 120] on label "Mugango - Viva Iguaçu" at bounding box center [307, 119] width 118 height 16
click at [242, 120] on input "Mugango - Viva Iguaçu" at bounding box center [236, 118] width 12 height 12
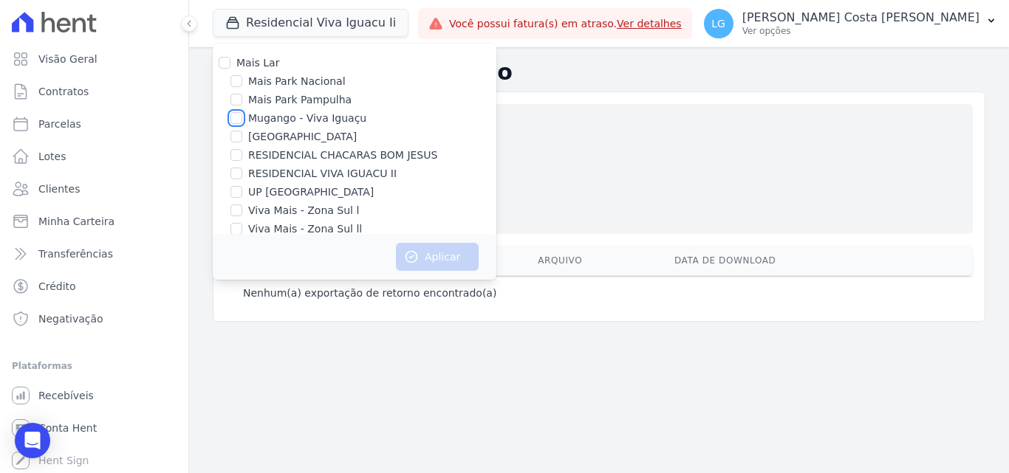
checkbox input "true"
click at [429, 254] on button "Aplicar" at bounding box center [437, 257] width 83 height 28
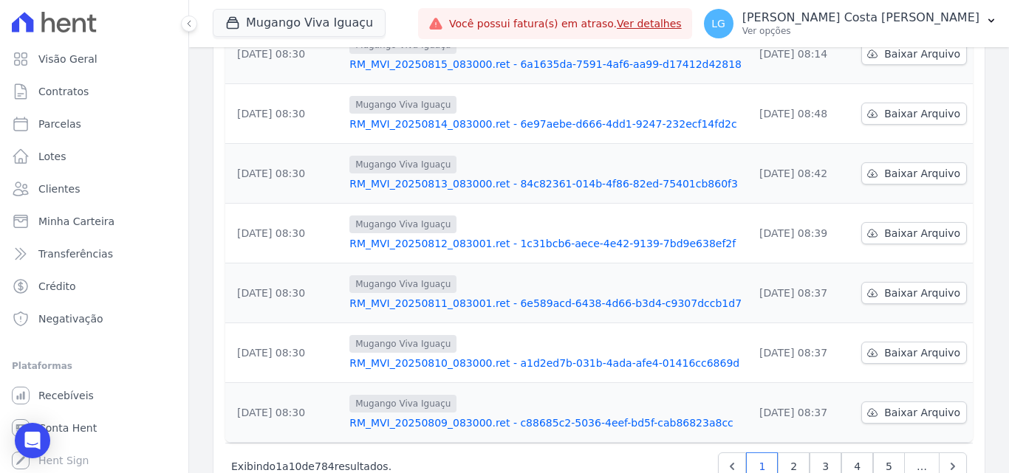
scroll to position [460, 0]
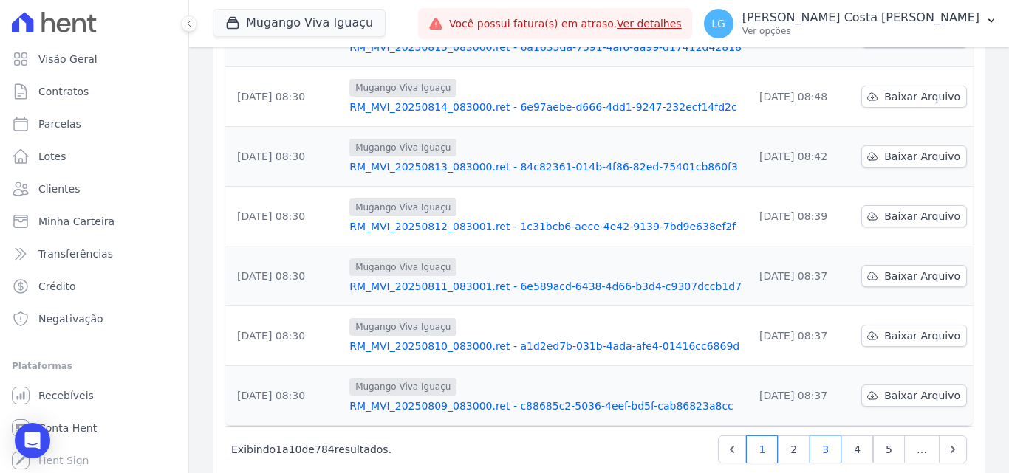
click at [825, 436] on link "3" at bounding box center [825, 450] width 32 height 28
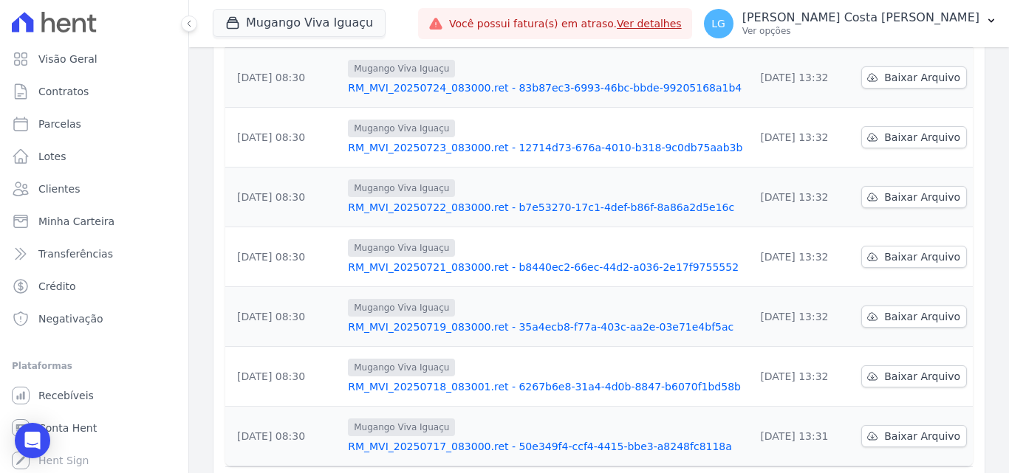
scroll to position [460, 0]
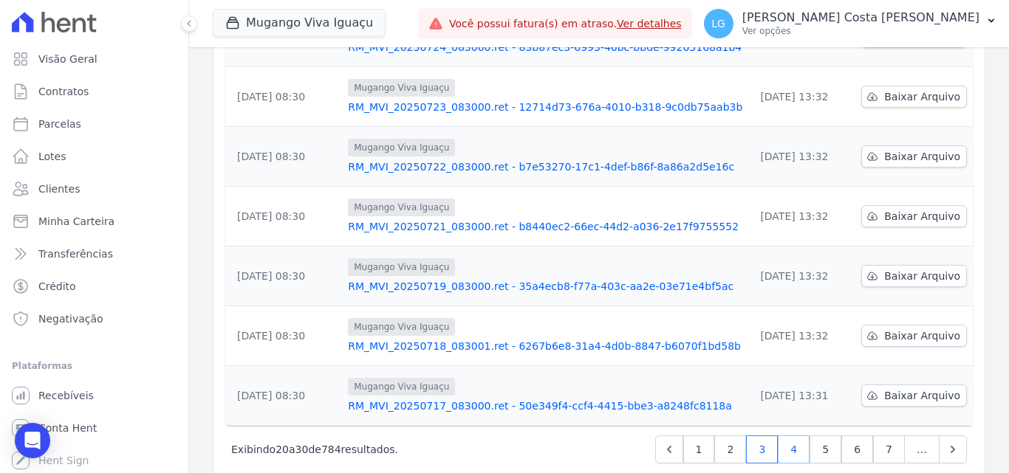
click at [789, 436] on link "4" at bounding box center [794, 450] width 32 height 28
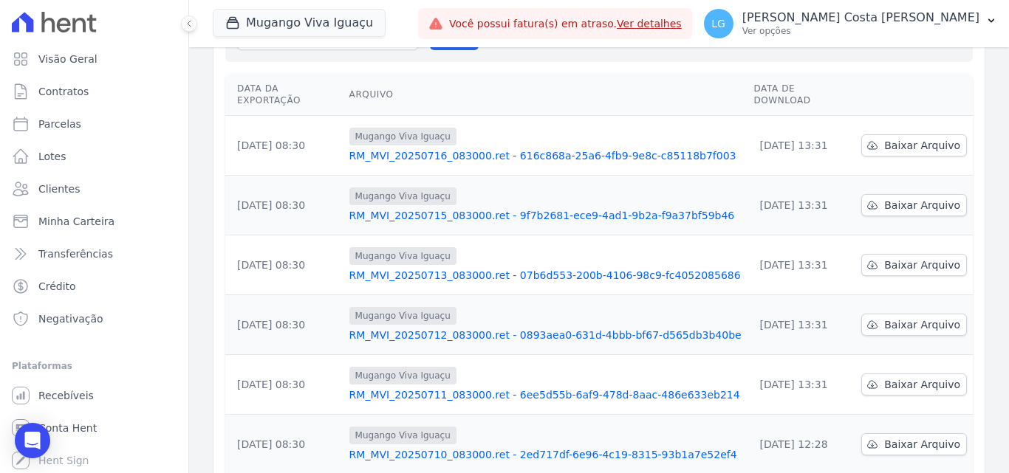
scroll to position [222, 0]
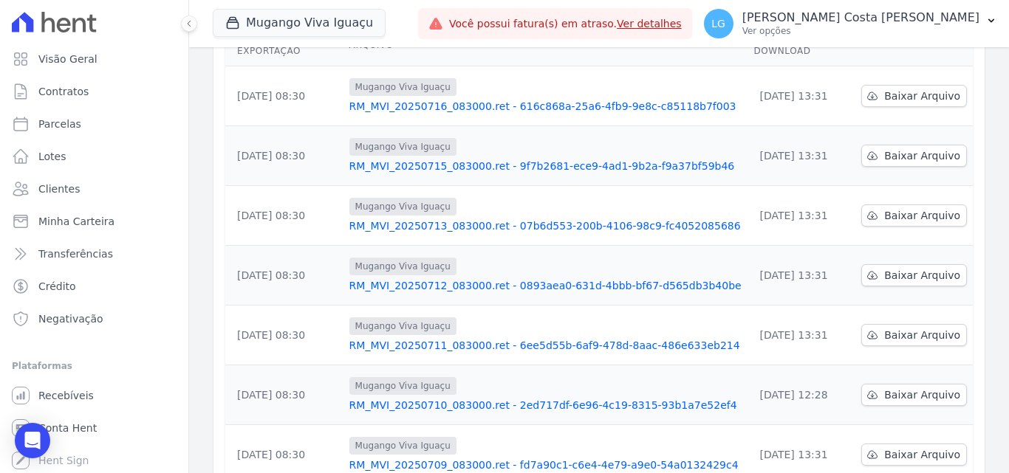
click at [448, 338] on link "RM_MVI_20250711_083000.ret - 6ee5d55b-6af9-478d-8aac-486e633eb214" at bounding box center [545, 345] width 393 height 15
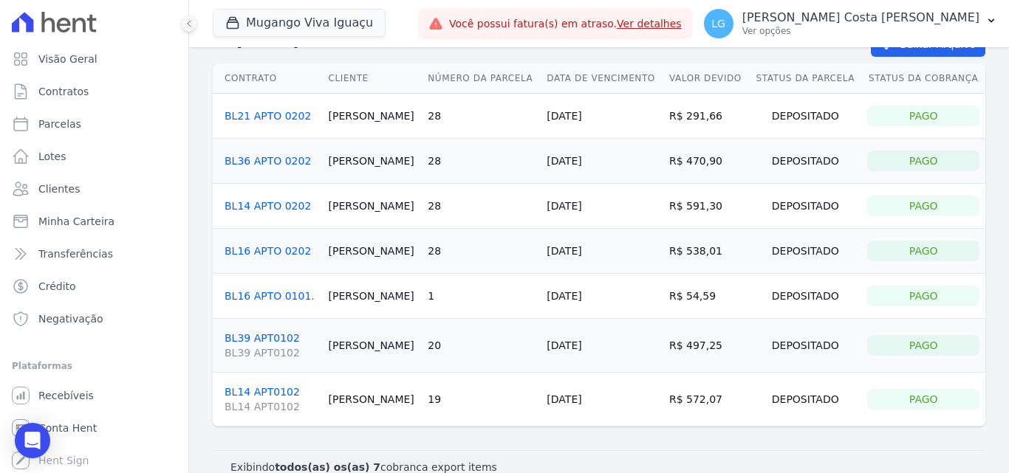
scroll to position [72, 0]
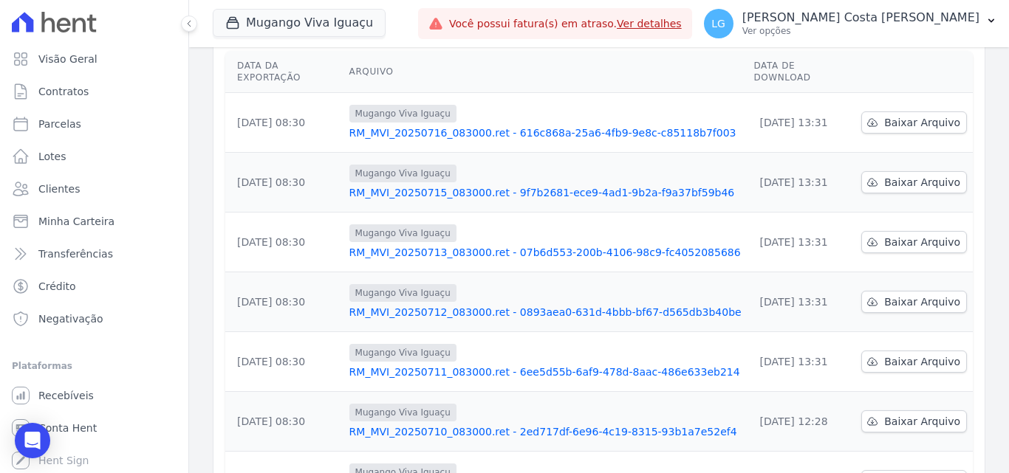
scroll to position [222, 0]
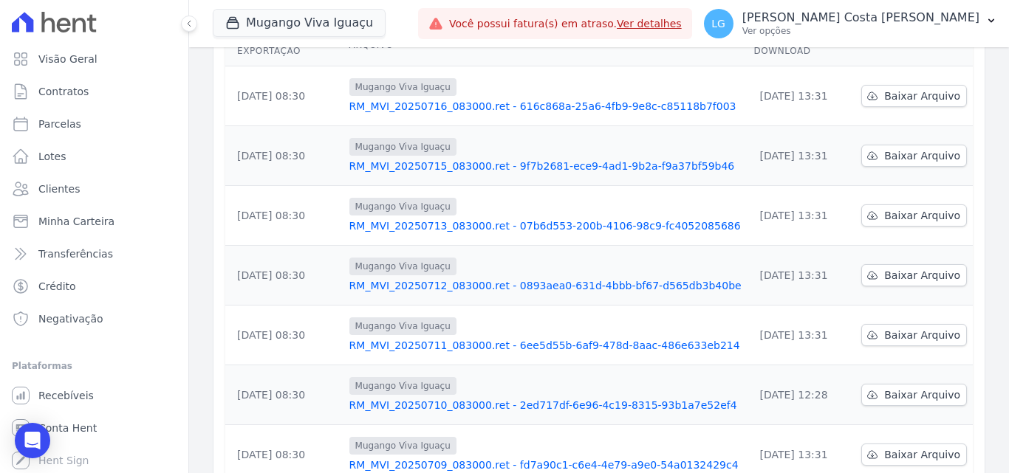
click at [474, 398] on link "RM_MVI_20250710_083000.ret - 2ed717df-6e96-4c19-8315-93b1a7e52ef4" at bounding box center [545, 405] width 393 height 15
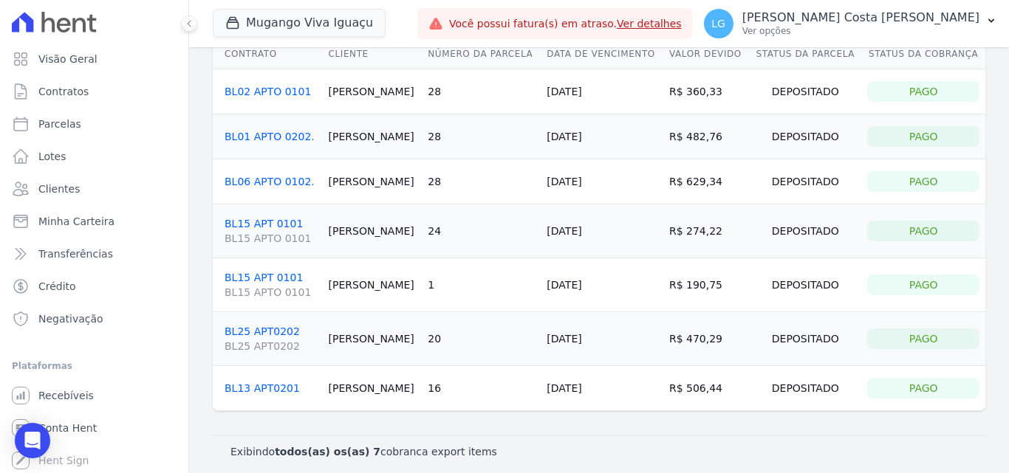
scroll to position [80, 0]
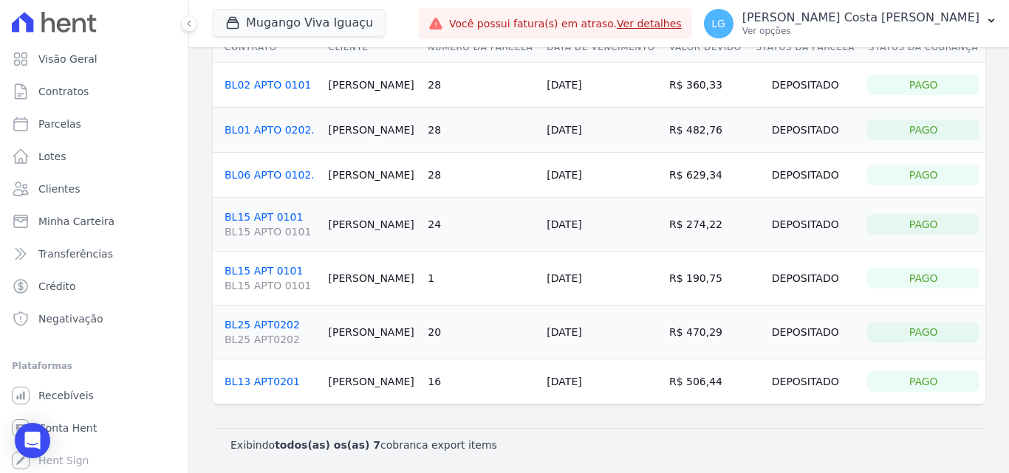
click at [542, 414] on div "Title <span class="translation_missing" title="translation missing: pt-BR.integ…" at bounding box center [599, 220] width 820 height 507
drag, startPoint x: 532, startPoint y: 320, endPoint x: 528, endPoint y: 305, distance: 15.2
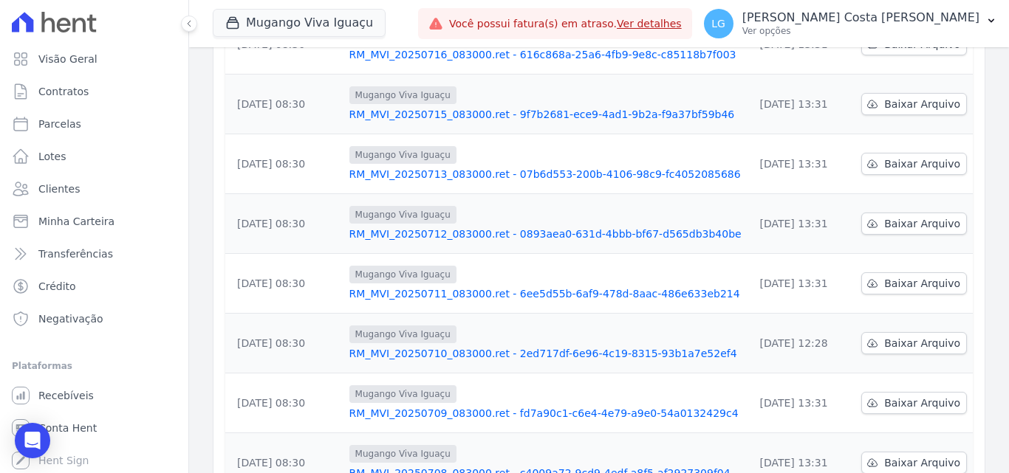
scroll to position [295, 0]
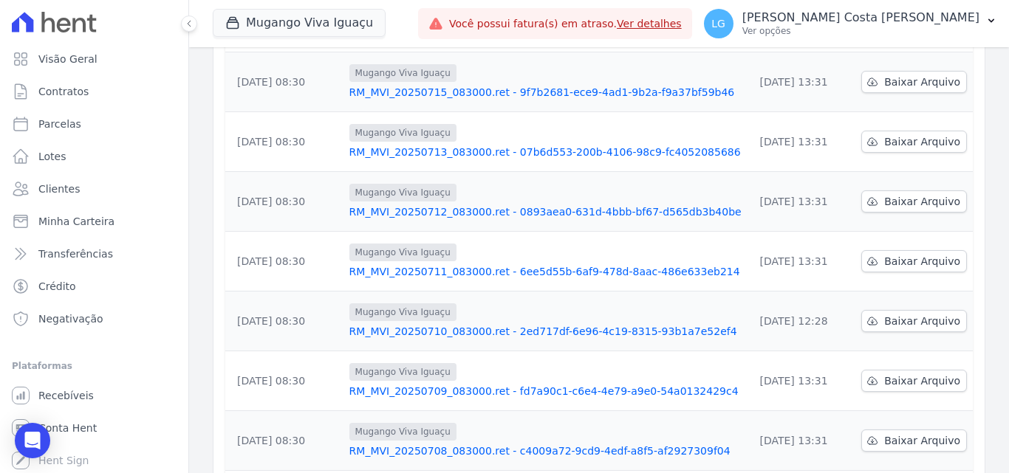
click at [442, 384] on link "RM_MVI_20250709_083000.ret - fd7a90c1-c6e4-4e79-a9e0-54a0132429c4" at bounding box center [545, 391] width 393 height 15
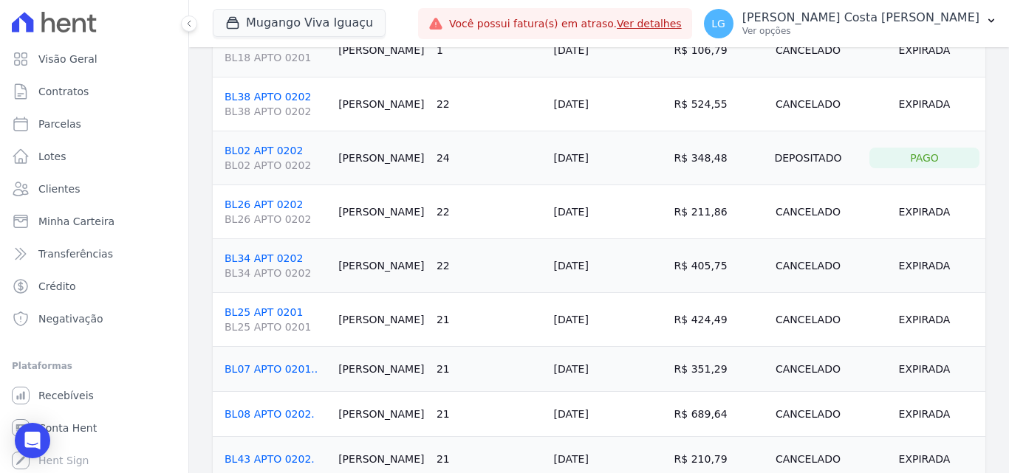
scroll to position [1182, 0]
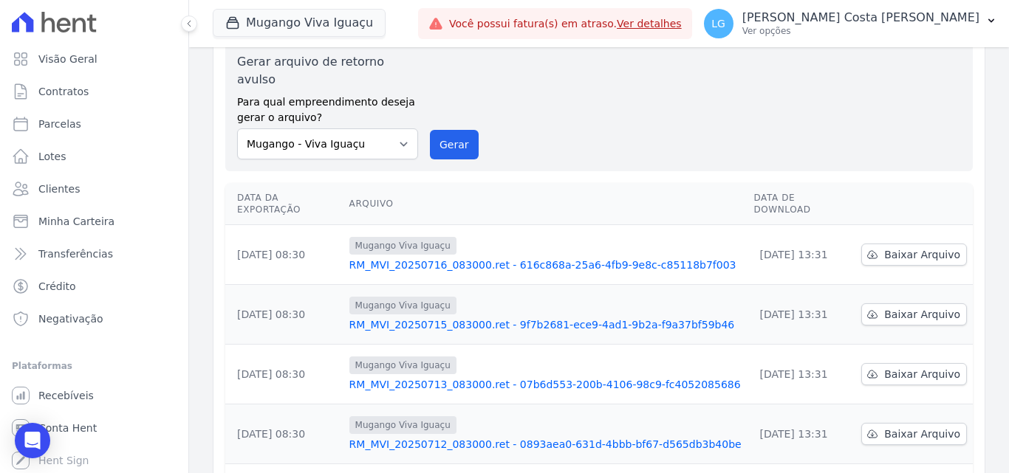
scroll to position [148, 0]
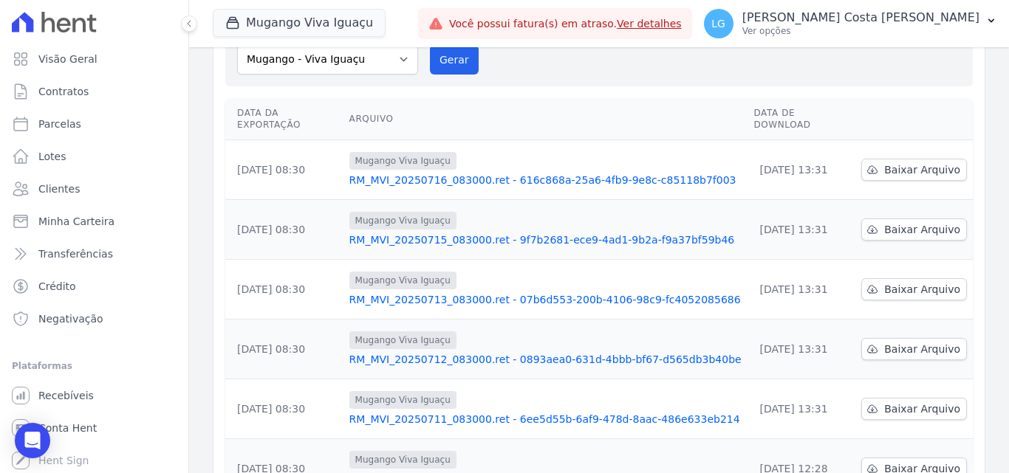
click at [471, 352] on link "RM_MVI_20250712_083000.ret - 0893aea0-631d-4bbb-bf67-d565db3b40be" at bounding box center [545, 359] width 393 height 15
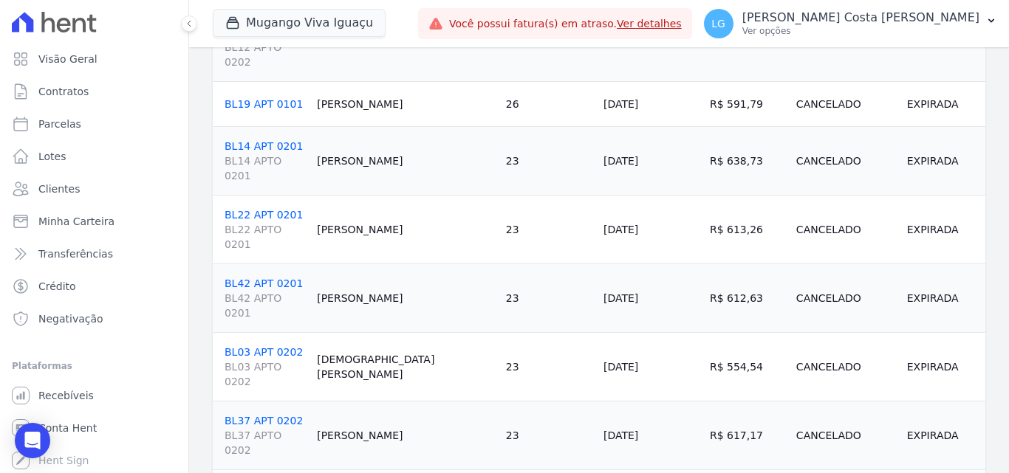
scroll to position [1108, 0]
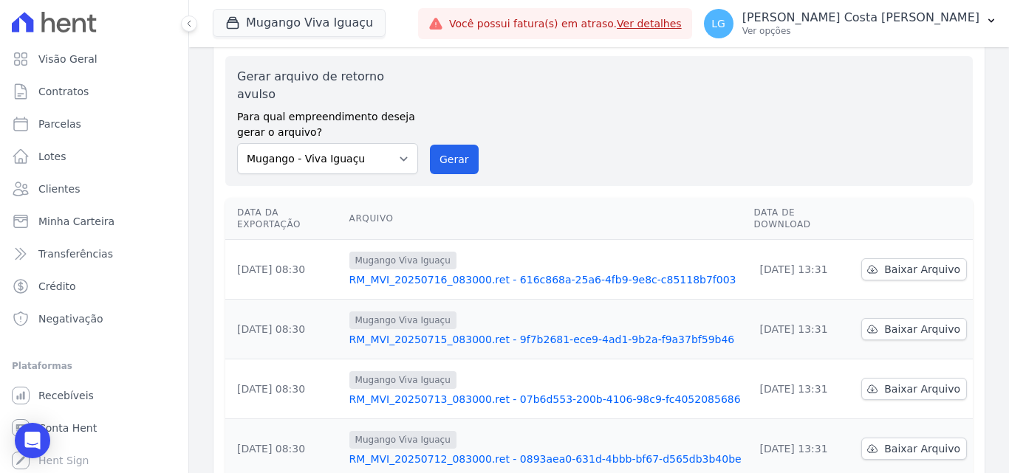
scroll to position [74, 0]
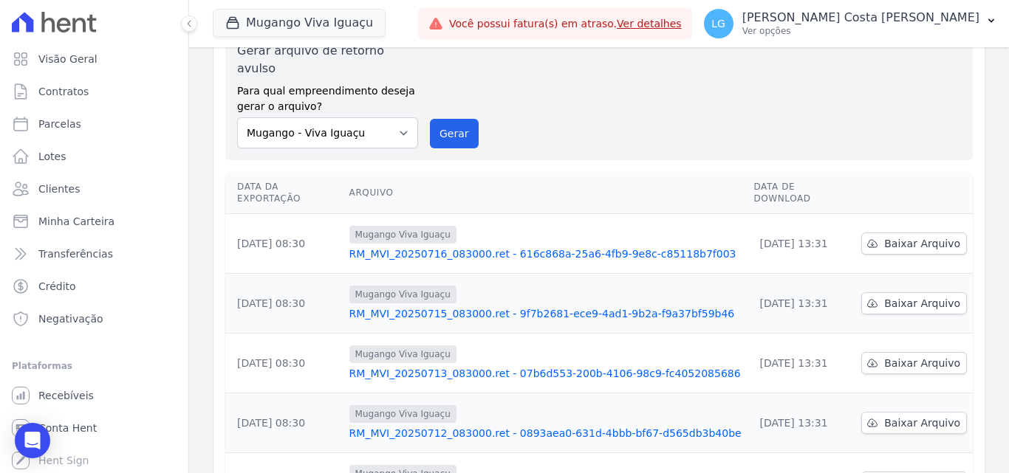
click at [482, 426] on link "RM_MVI_20250712_083000.ret - 0893aea0-631d-4bbb-bf67-d565db3b40be" at bounding box center [545, 433] width 393 height 15
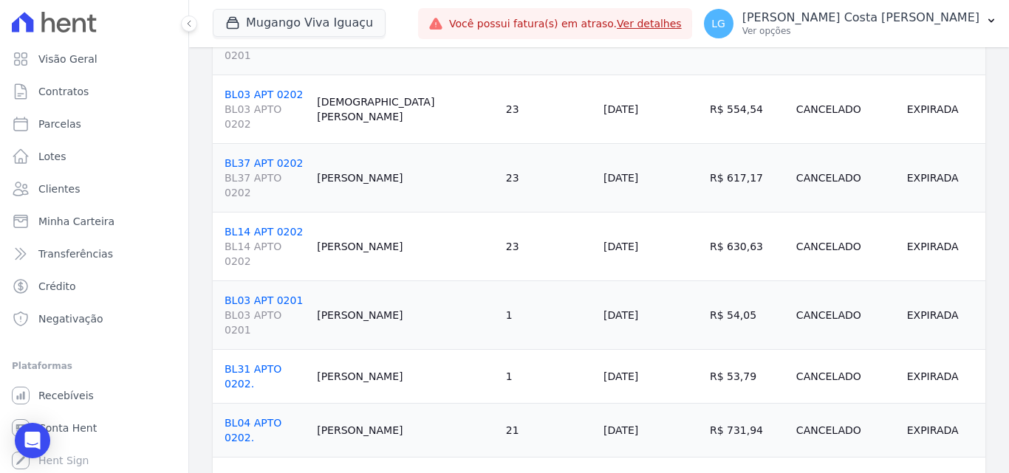
scroll to position [1468, 0]
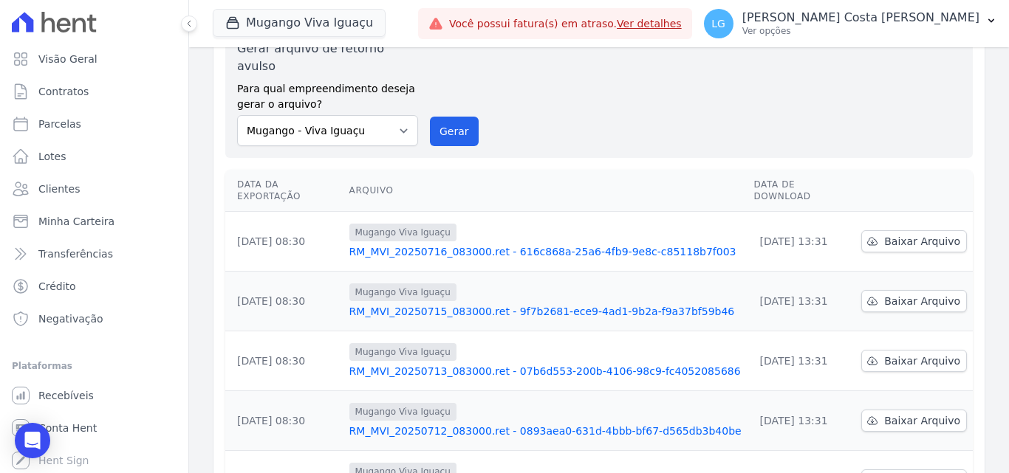
scroll to position [222, 0]
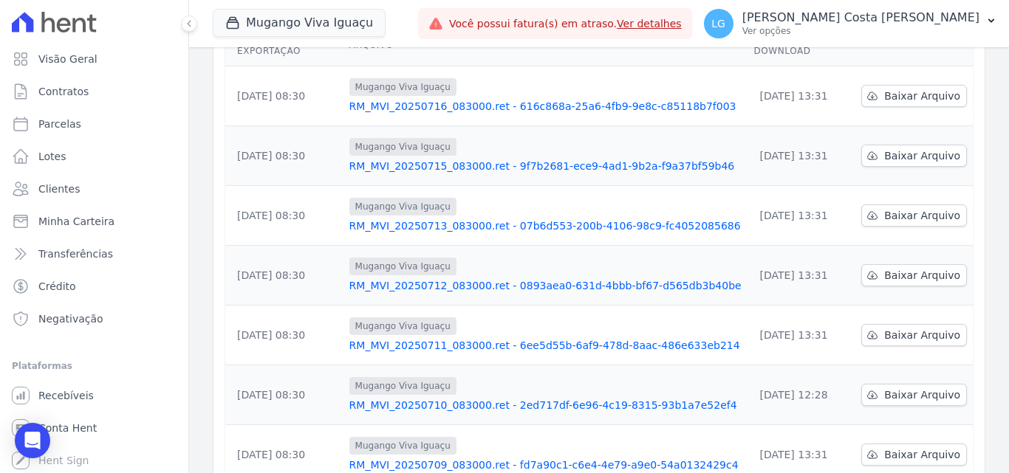
click at [455, 338] on link "RM_MVI_20250711_083000.ret - 6ee5d55b-6af9-478d-8aac-486e633eb214" at bounding box center [545, 345] width 393 height 15
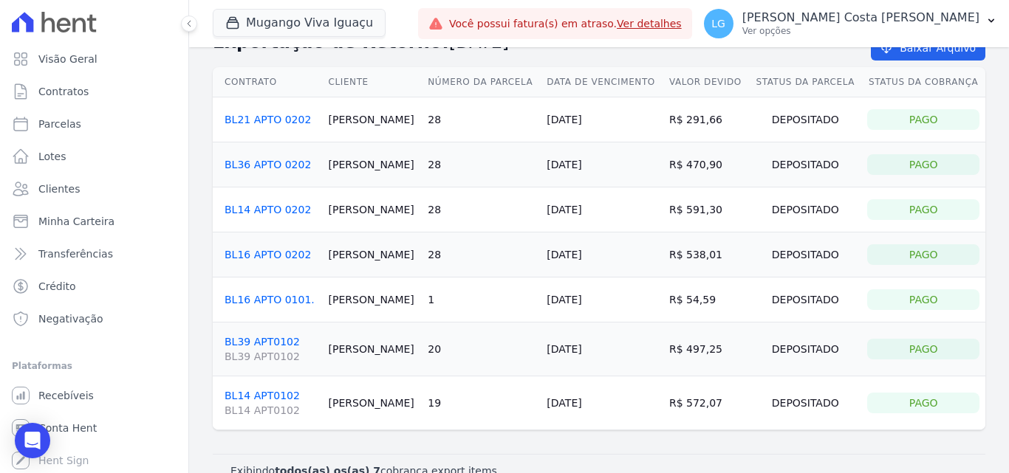
scroll to position [72, 0]
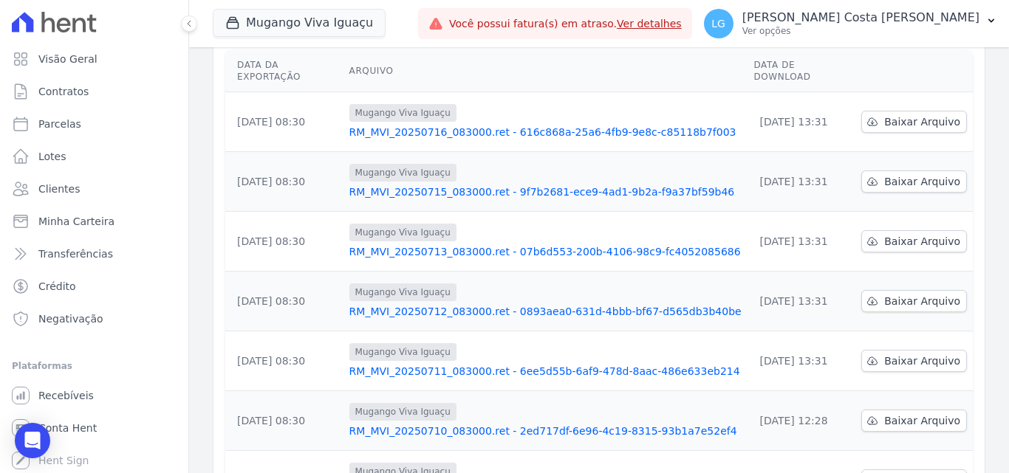
scroll to position [222, 0]
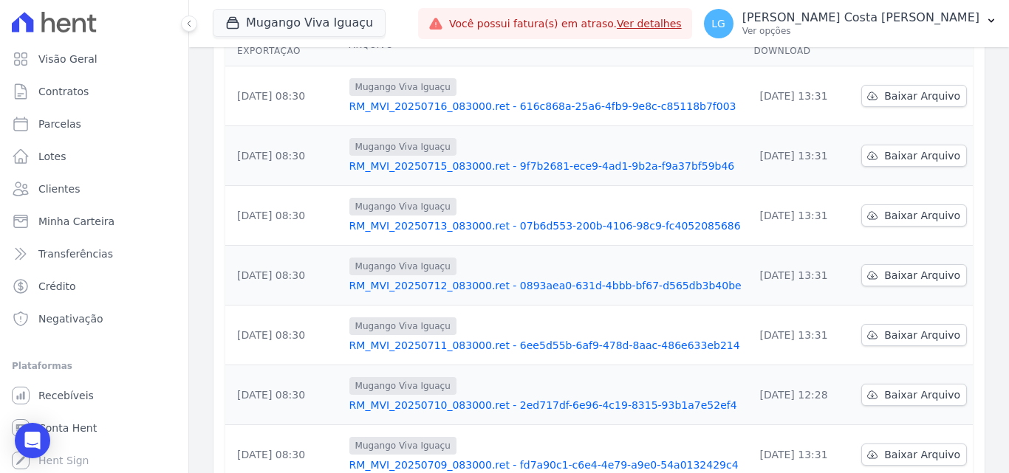
click at [458, 398] on link "RM_MVI_20250710_083000.ret - 2ed717df-6e96-4c19-8315-93b1a7e52ef4" at bounding box center [545, 405] width 393 height 15
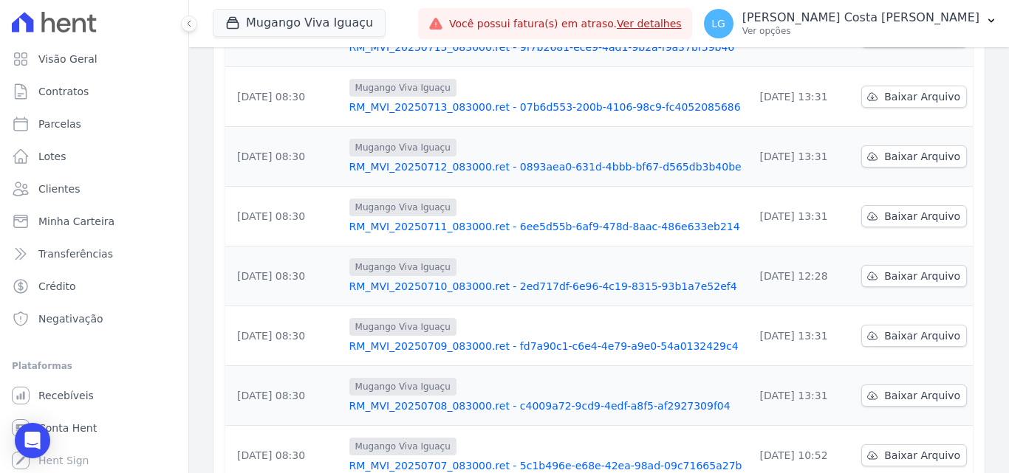
scroll to position [369, 0]
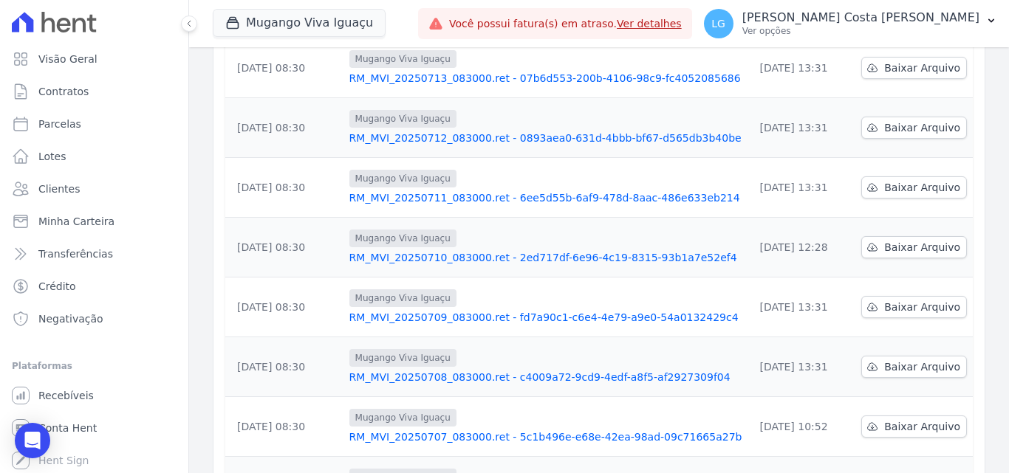
click at [421, 310] on link "RM_MVI_20250709_083000.ret - fd7a90c1-c6e4-4e79-a9e0-54a0132429c4" at bounding box center [545, 317] width 393 height 15
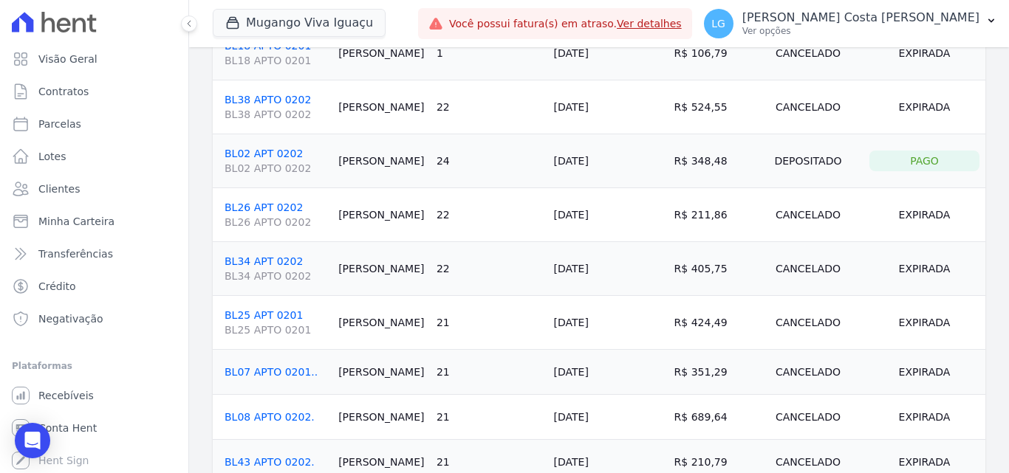
scroll to position [1442, 0]
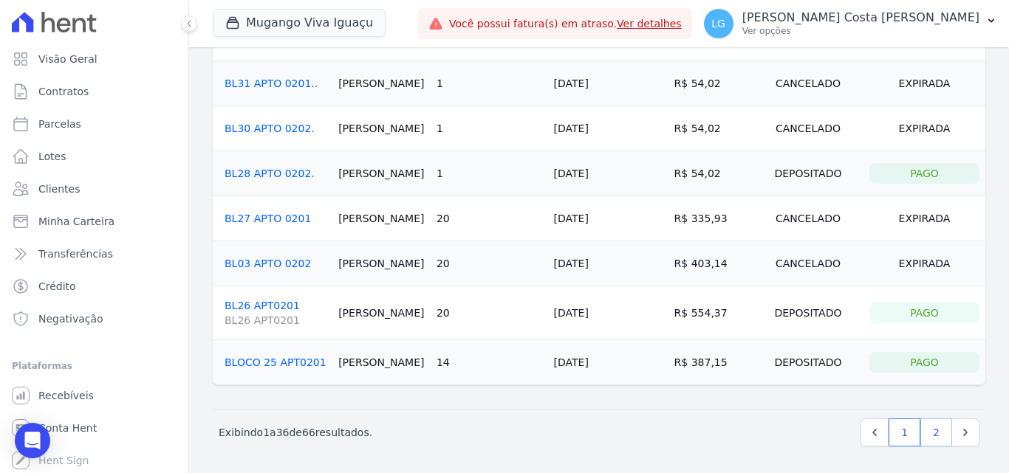
click at [928, 439] on link "2" at bounding box center [936, 433] width 32 height 28
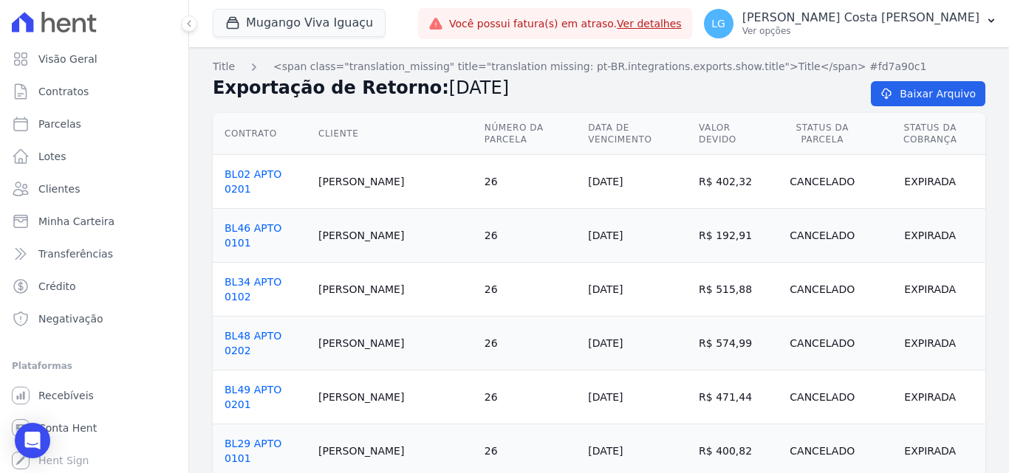
click at [520, 97] on h2 "Exportação de Retorno: 09/07/2025" at bounding box center [530, 88] width 634 height 27
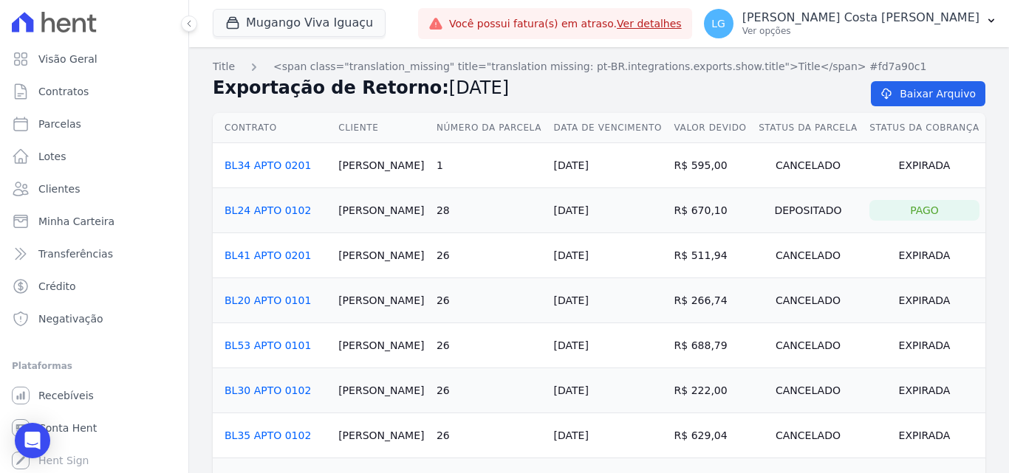
click at [553, 102] on div "Exportação de Retorno: 09/07/2025 Baixar Arquivo" at bounding box center [599, 94] width 772 height 38
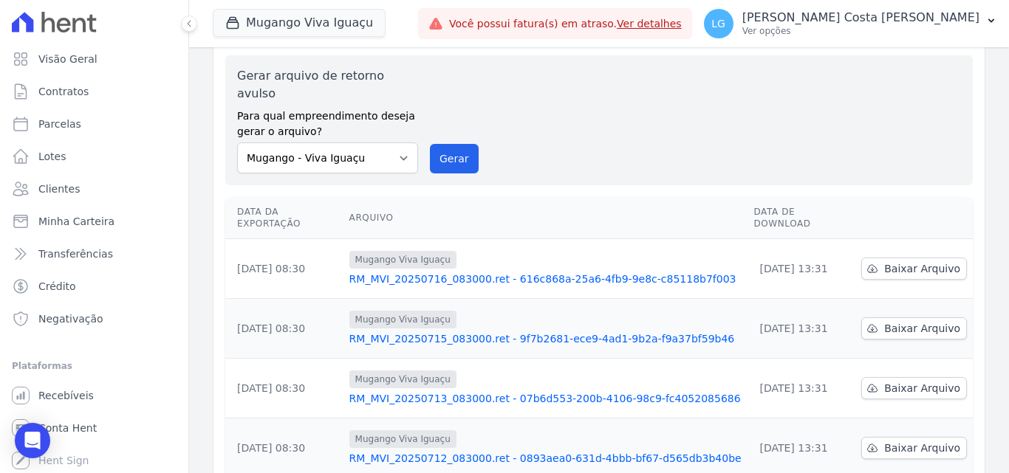
scroll to position [148, 0]
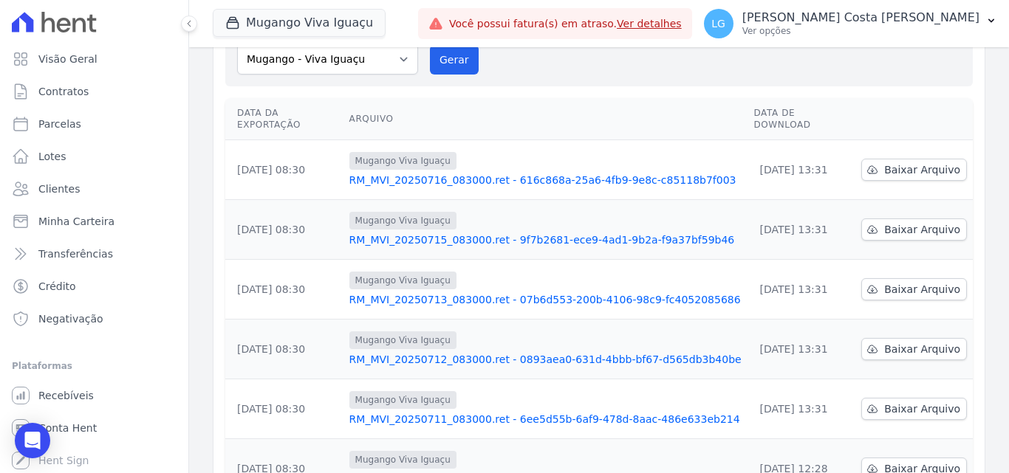
click at [485, 412] on link "RM_MVI_20250711_083000.ret - 6ee5d55b-6af9-478d-8aac-486e633eb214" at bounding box center [545, 419] width 393 height 15
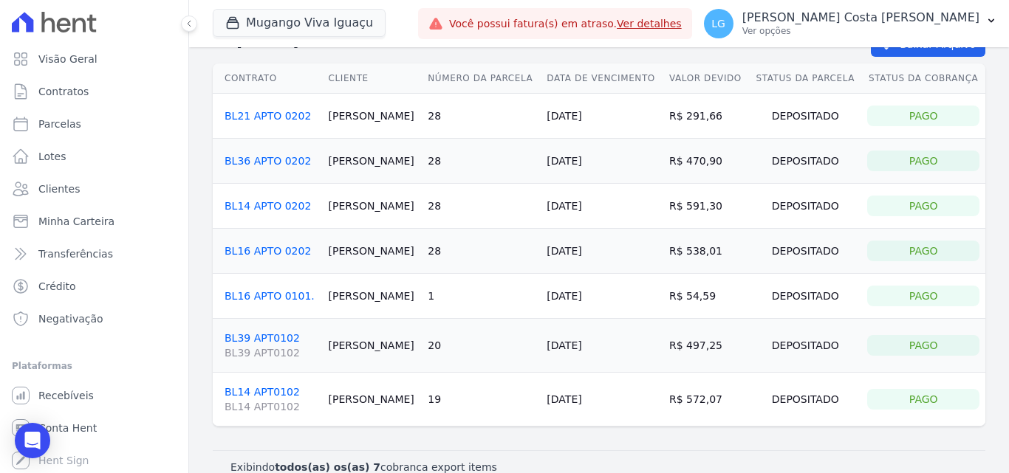
scroll to position [72, 0]
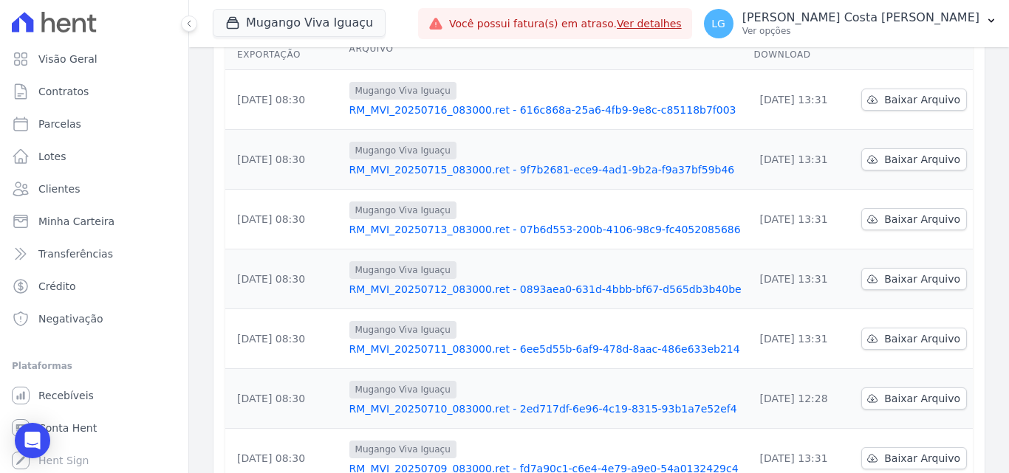
scroll to position [222, 0]
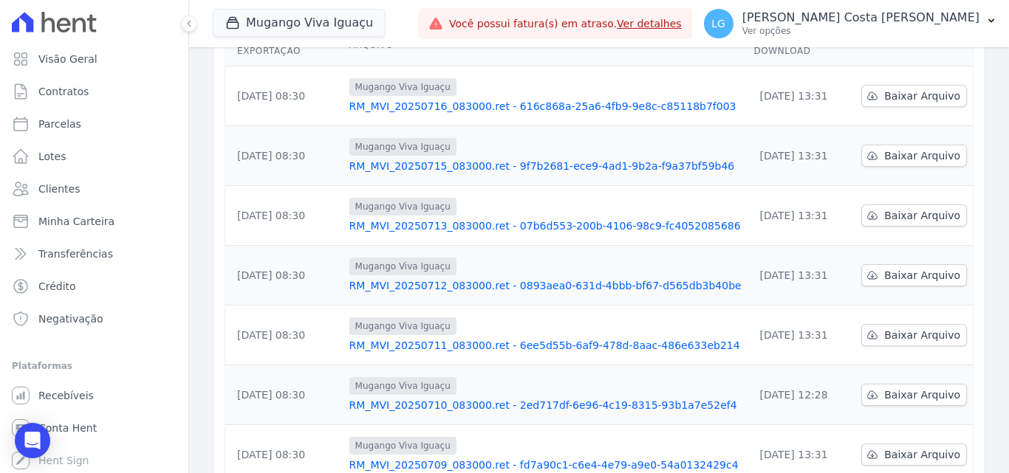
click at [460, 278] on link "RM_MVI_20250712_083000.ret - 0893aea0-631d-4bbb-bf67-d565db3b40be" at bounding box center [545, 285] width 393 height 15
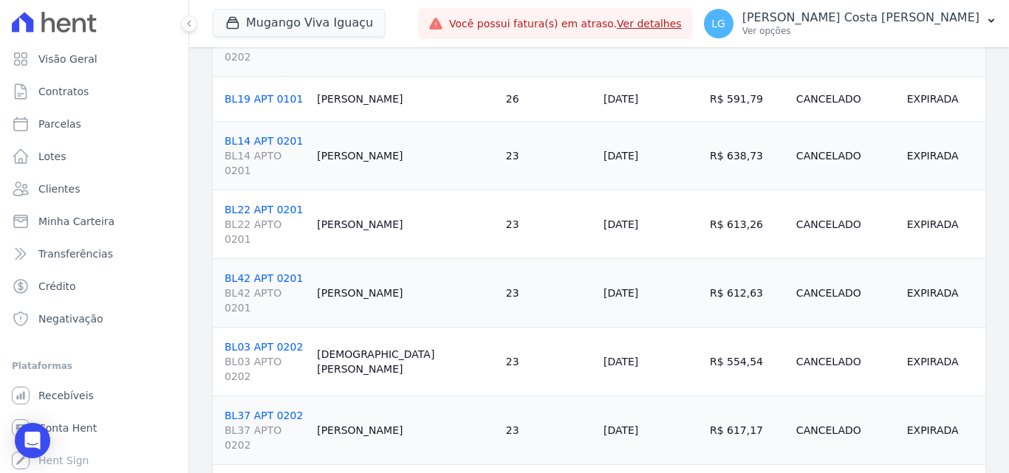
scroll to position [1468, 0]
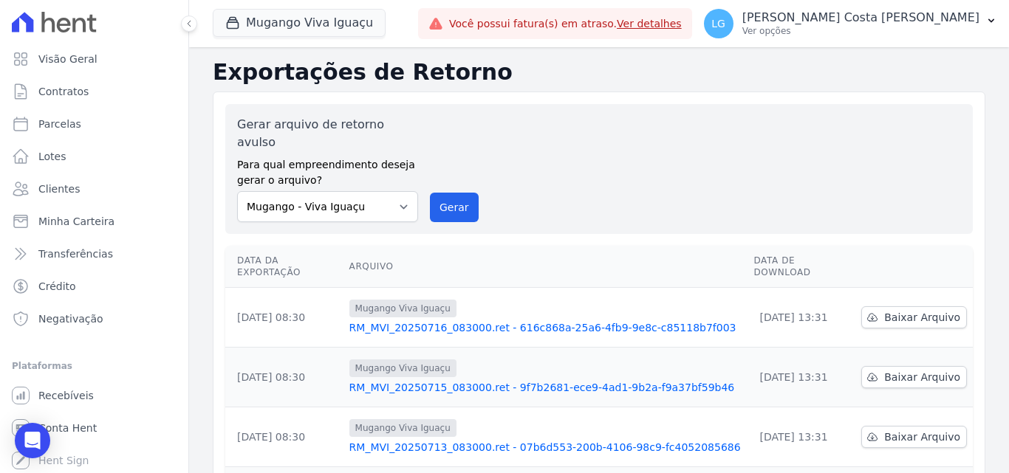
click at [575, 179] on div "Gerar arquivo de retorno avulso Para qual empreendimento deseja gerar o arquivo…" at bounding box center [599, 169] width 724 height 106
click at [383, 202] on select "Mais Park Nacional Mais Park Pampulha Mugango - Viva Iguaçu Parque Primavera RE…" at bounding box center [327, 206] width 181 height 31
select select "d90dfdf2-9b8a-4e54-9990-5486bcbc899b"
click at [237, 191] on select "Mais Park Nacional Mais Park Pampulha Mugango - Viva Iguaçu Parque Primavera RE…" at bounding box center [327, 206] width 181 height 31
click at [443, 198] on button "Gerar" at bounding box center [454, 208] width 49 height 30
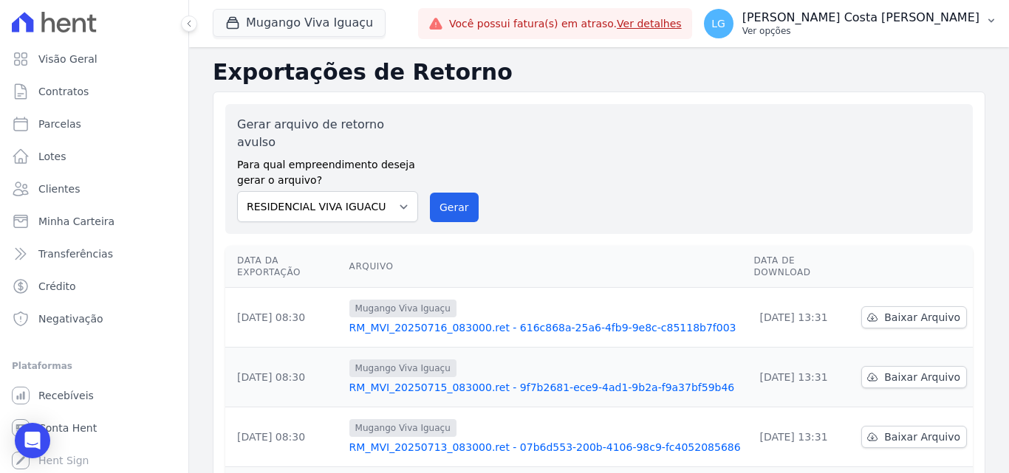
drag, startPoint x: 891, startPoint y: 19, endPoint x: 874, endPoint y: 28, distance: 19.8
click at [891, 20] on p "[PERSON_NAME]" at bounding box center [860, 17] width 237 height 15
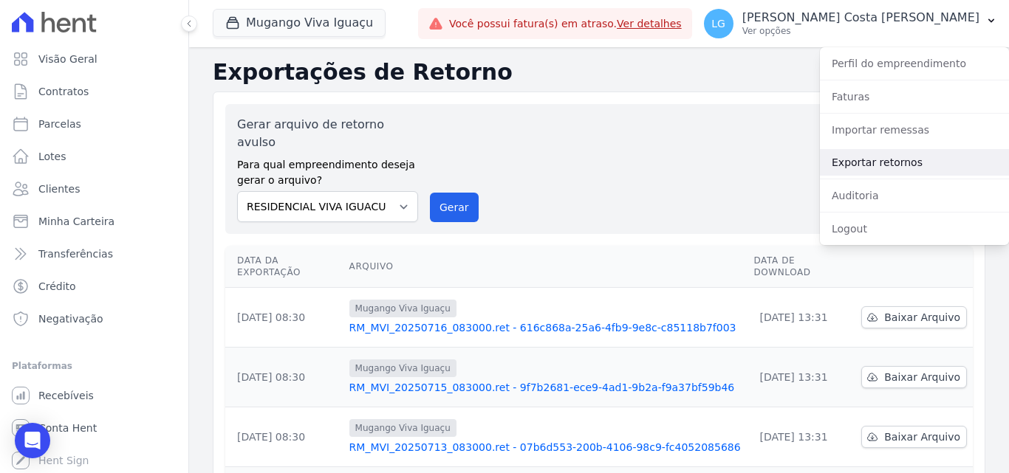
click at [832, 156] on link "Exportar retornos" at bounding box center [914, 162] width 189 height 27
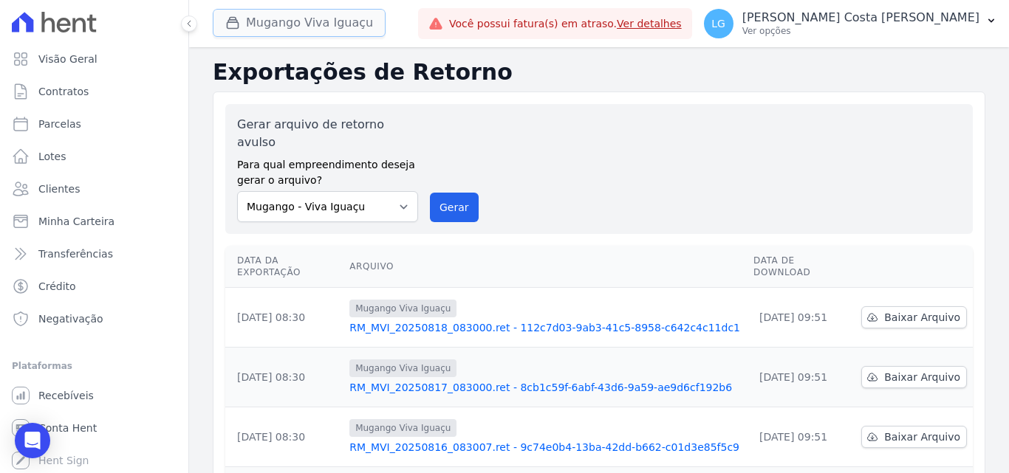
click at [343, 27] on button "Mugango Viva Iguaçu" at bounding box center [299, 23] width 173 height 28
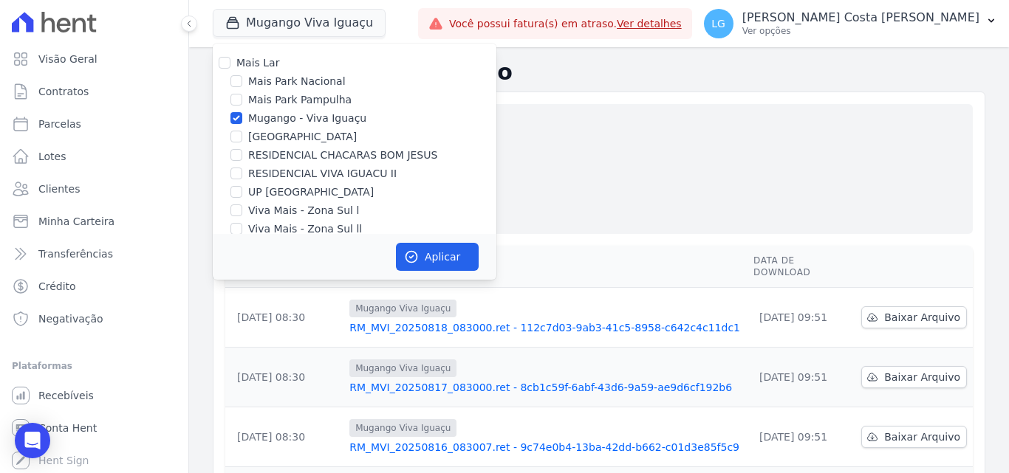
click at [321, 120] on label "Mugango - Viva Iguaçu" at bounding box center [307, 119] width 118 height 16
click at [242, 120] on input "Mugango - Viva Iguaçu" at bounding box center [236, 118] width 12 height 12
checkbox input "false"
click at [321, 167] on label "RESIDENCIAL VIVA IGUACU II" at bounding box center [322, 174] width 148 height 16
click at [242, 168] on input "RESIDENCIAL VIVA IGUACU II" at bounding box center [236, 174] width 12 height 12
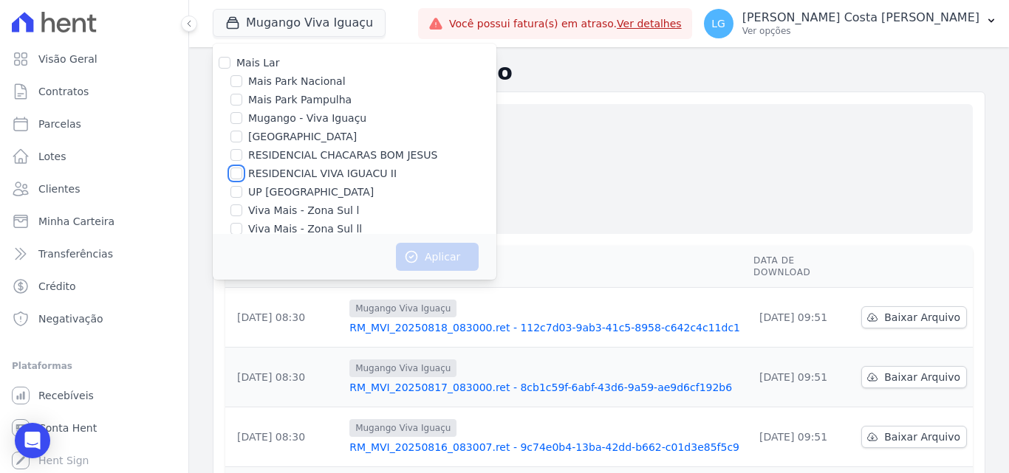
checkbox input "true"
click at [445, 258] on button "Aplicar" at bounding box center [437, 257] width 83 height 28
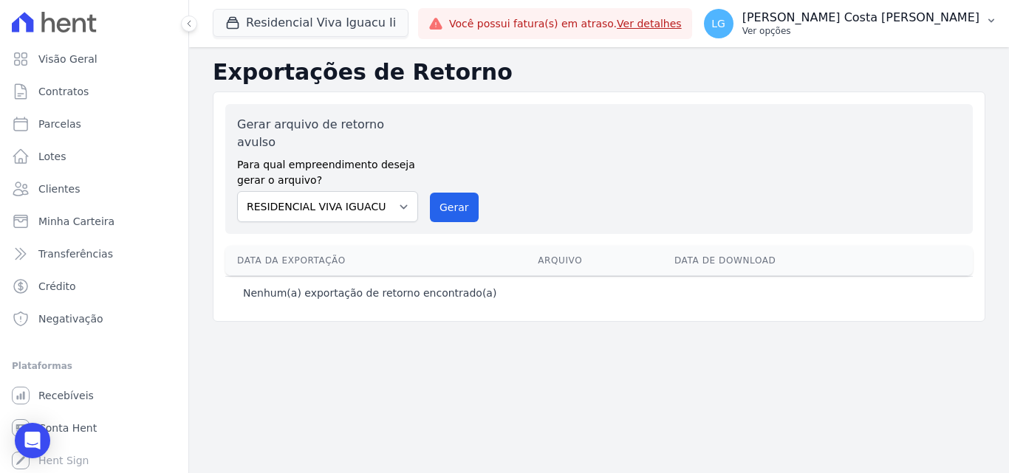
click at [835, 41] on button "LG Luiz Guilherme Costa Nascimento Ver opções" at bounding box center [850, 23] width 317 height 41
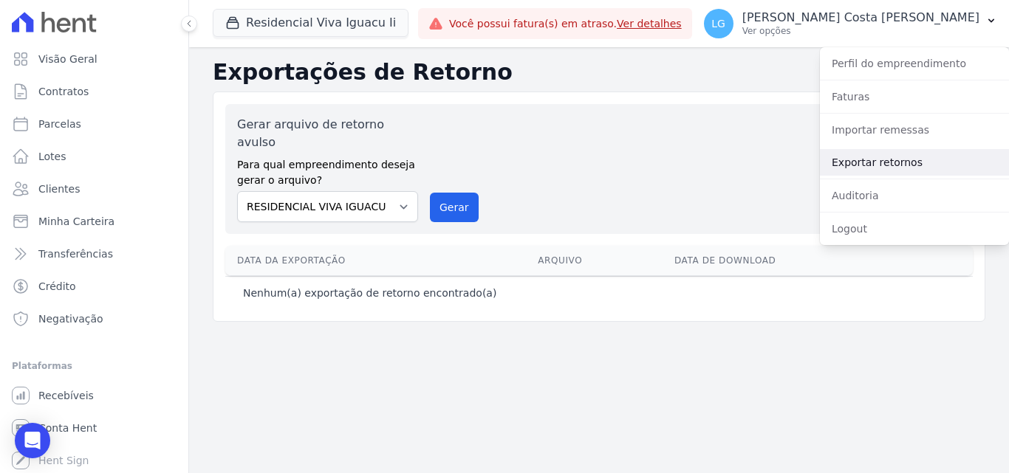
click at [857, 157] on link "Exportar retornos" at bounding box center [914, 162] width 189 height 27
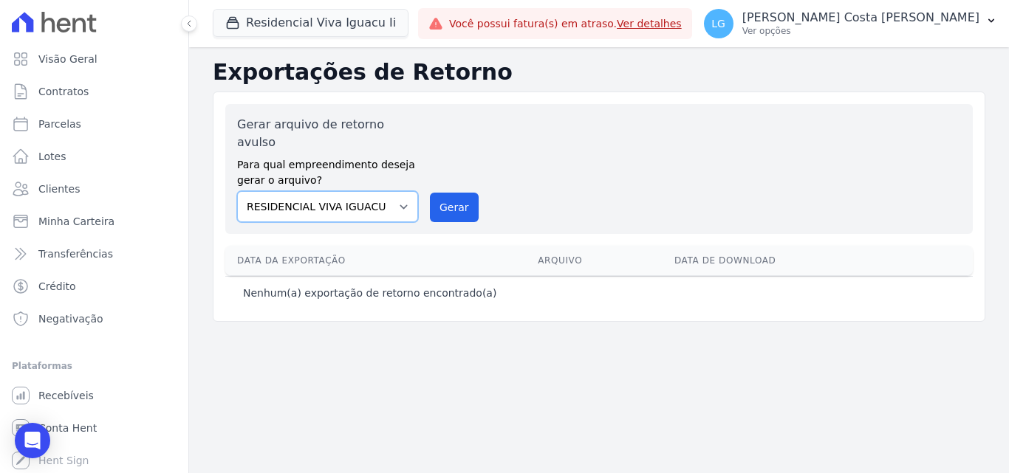
click at [403, 193] on select "Mais Park Nacional Mais Park Pampulha Mugango - Viva Iguaçu Parque Primavera RE…" at bounding box center [327, 206] width 181 height 31
click at [353, 30] on button "Residencial Viva Iguacu Ii" at bounding box center [311, 23] width 196 height 28
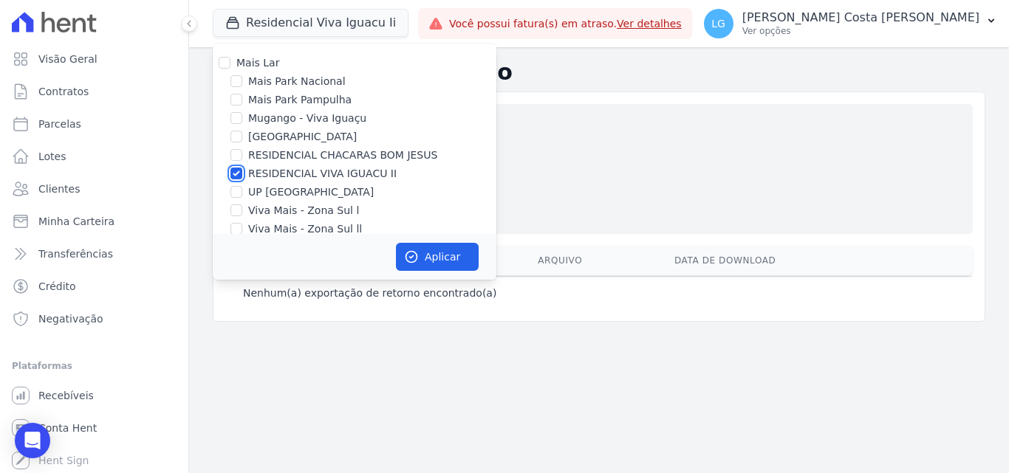
click at [239, 174] on input "RESIDENCIAL VIVA IGUACU II" at bounding box center [236, 174] width 12 height 12
checkbox input "false"
click at [238, 119] on input "Mugango - Viva Iguaçu" at bounding box center [236, 118] width 12 height 12
checkbox input "true"
click at [436, 249] on button "Aplicar" at bounding box center [437, 257] width 83 height 28
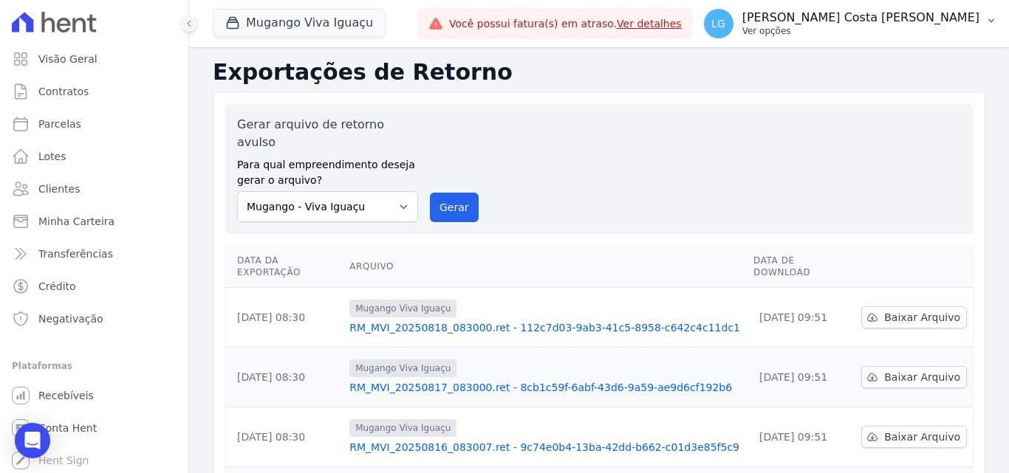
click at [877, 28] on p "Ver opções" at bounding box center [860, 31] width 237 height 12
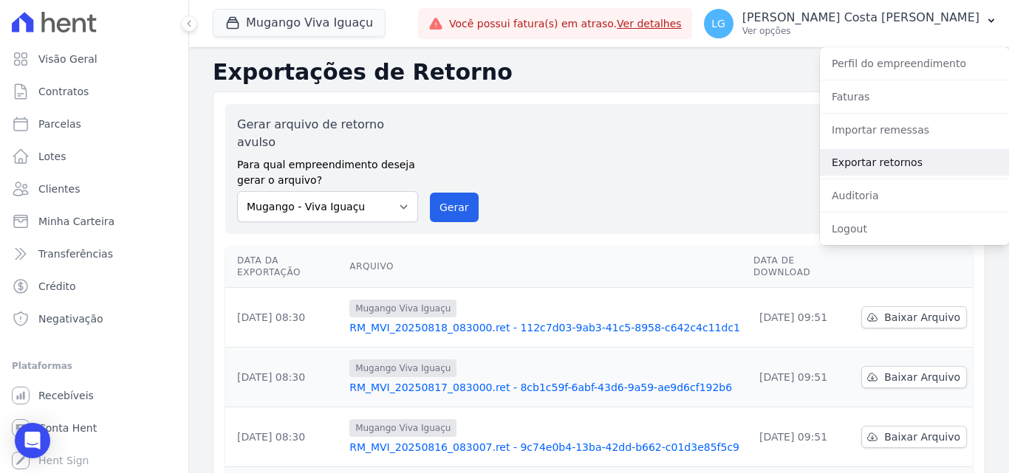
click at [862, 162] on link "Exportar retornos" at bounding box center [914, 162] width 189 height 27
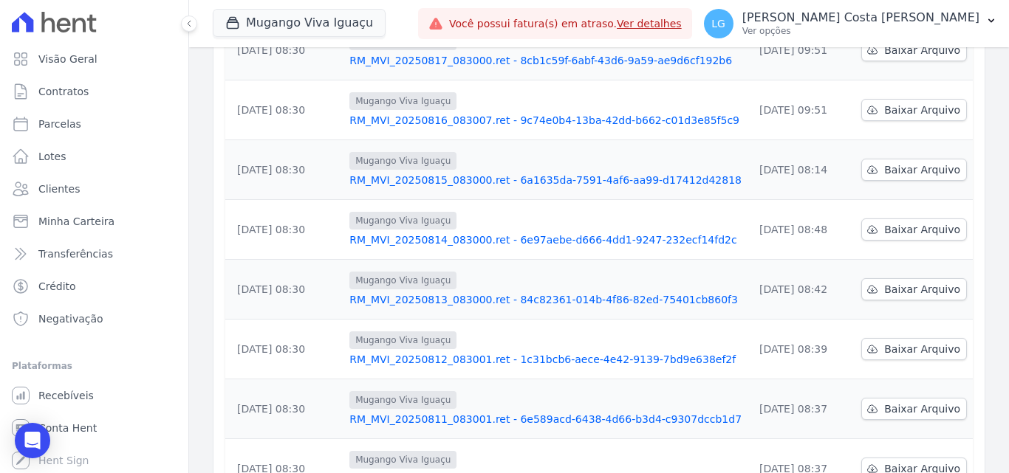
scroll to position [443, 0]
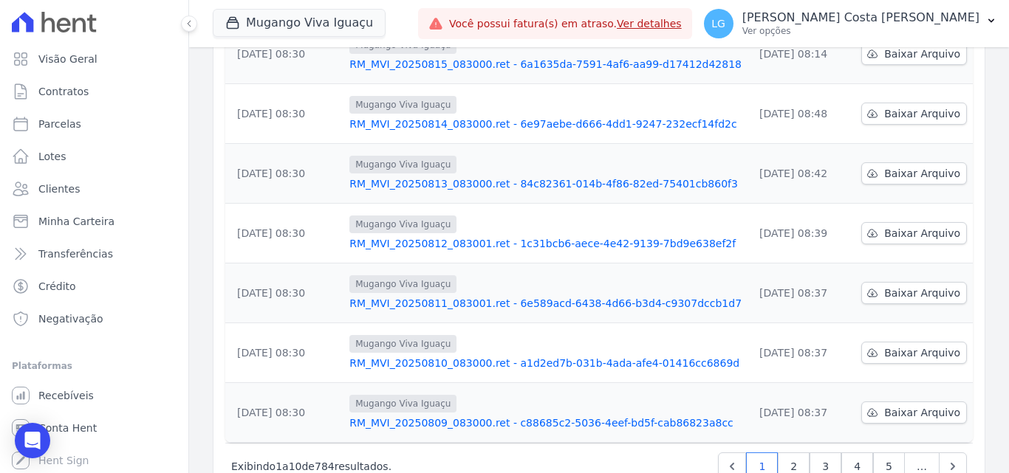
click at [422, 356] on link "RM_MVI_20250810_083000.ret - a1d2ed7b-031b-4ada-afe4-01416cc6869d" at bounding box center [545, 363] width 392 height 15
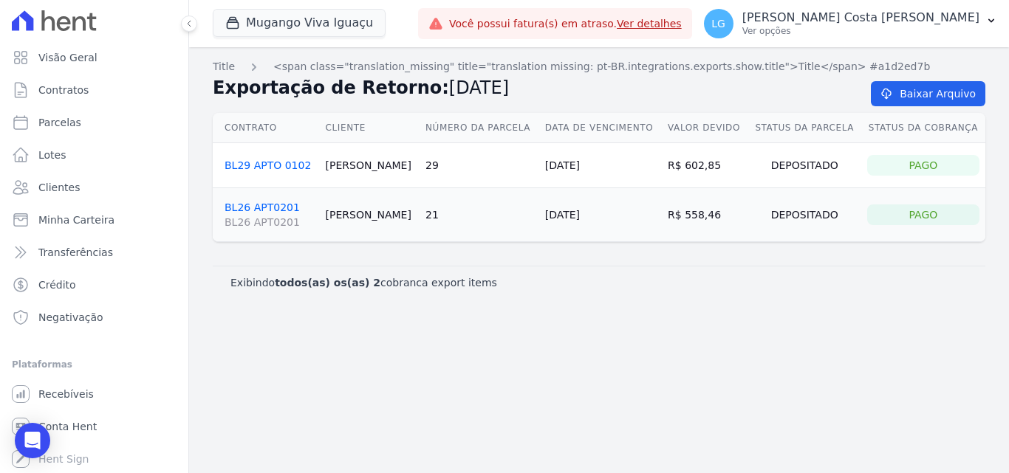
scroll to position [2, 0]
click at [85, 421] on span "Conta Hent" at bounding box center [67, 426] width 58 height 15
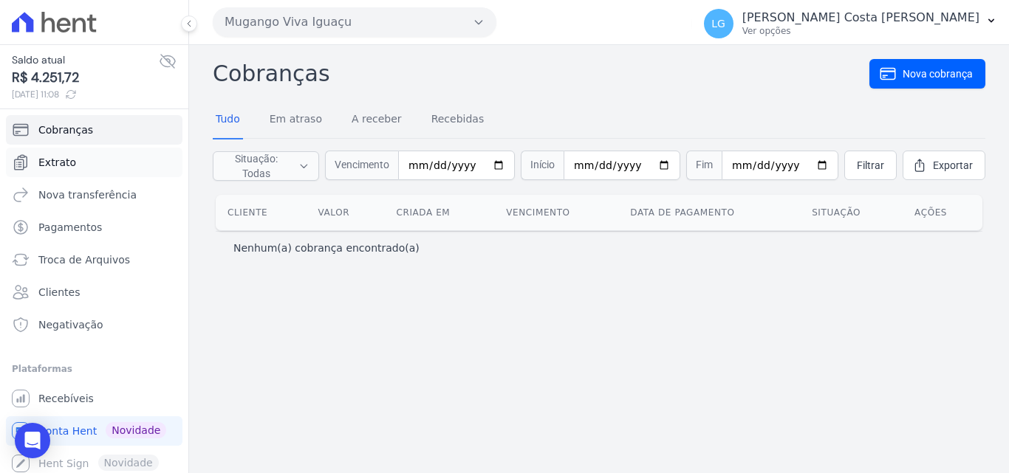
click at [66, 161] on span "Extrato" at bounding box center [57, 162] width 38 height 15
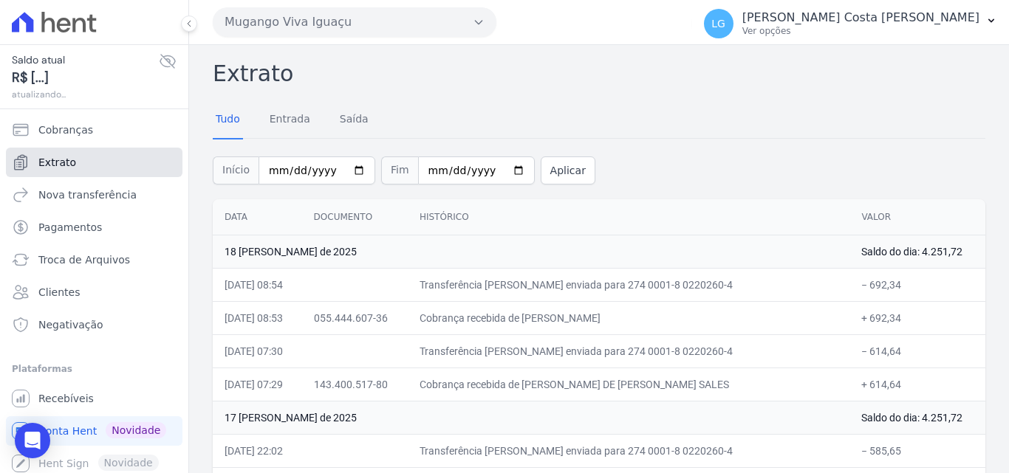
click at [55, 160] on span "Extrato" at bounding box center [57, 162] width 38 height 15
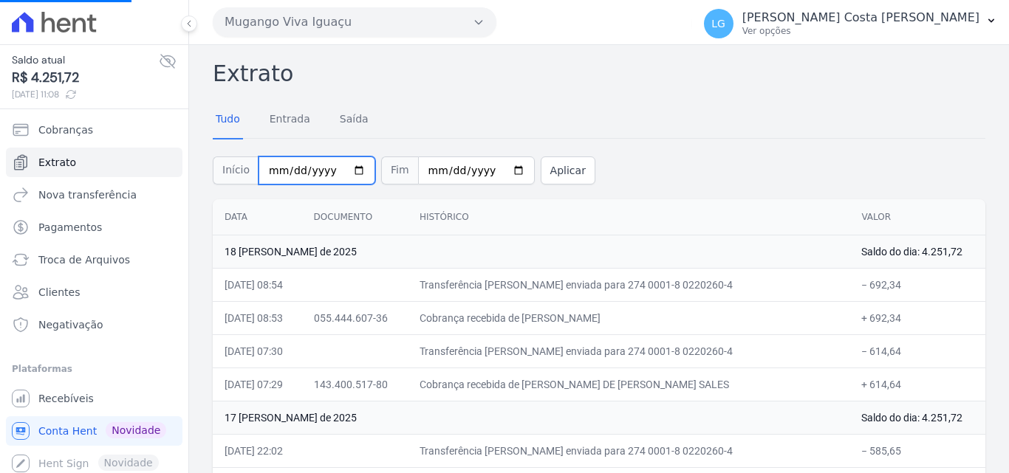
click at [344, 171] on input "2025-08-01" at bounding box center [316, 171] width 117 height 28
type input "[DATE]"
click at [346, 168] on input "2025-08-01" at bounding box center [316, 171] width 117 height 28
type input "2025-07-10"
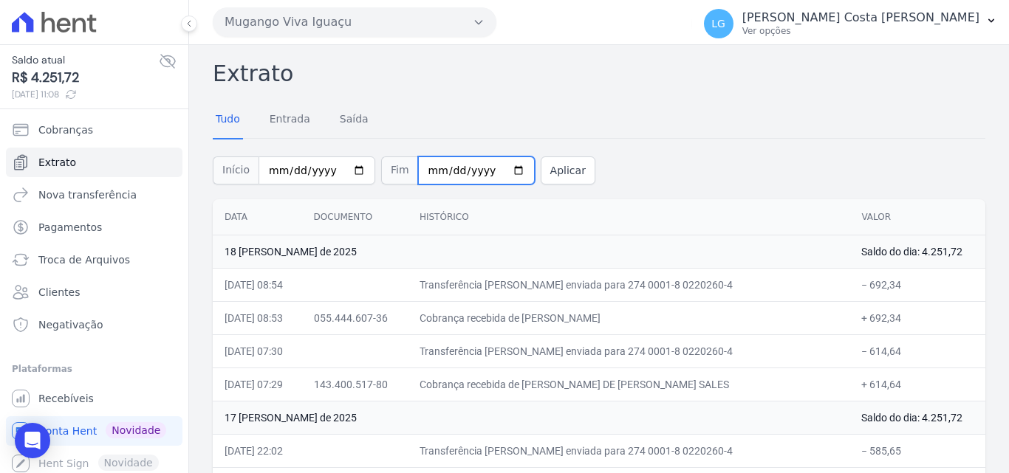
click at [505, 172] on input "2025-08-18" at bounding box center [476, 171] width 117 height 28
click at [501, 173] on input "2025-08-18" at bounding box center [476, 171] width 117 height 28
type input "2025-07-10"
click at [544, 178] on button "Aplicar" at bounding box center [568, 171] width 55 height 28
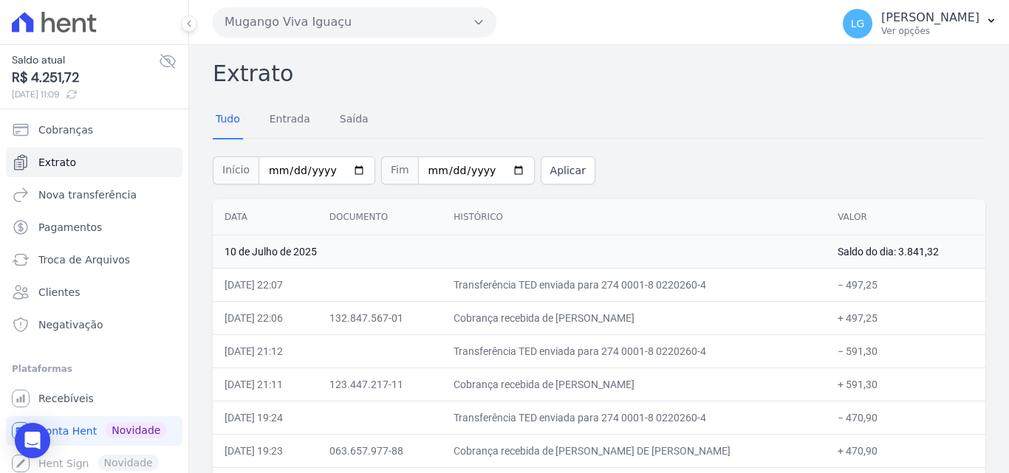
click at [690, 164] on div "Início 2025-07-10 Fim 2025-07-10 Aplicar" at bounding box center [599, 168] width 772 height 61
click at [350, 171] on input "2025-07-10" at bounding box center [316, 171] width 117 height 28
type input "2025-07-09"
click at [498, 171] on input "2025-07-10" at bounding box center [476, 171] width 117 height 28
type input "2025-07-11"
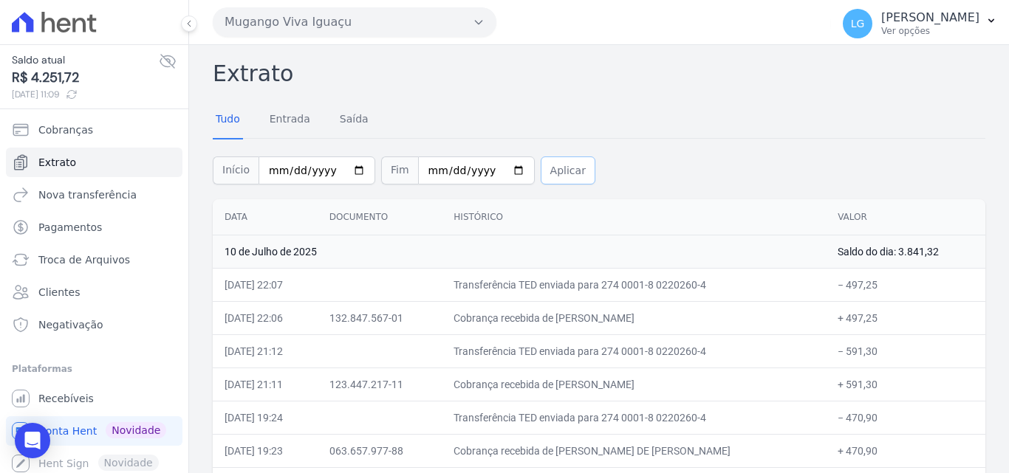
click at [549, 179] on button "Aplicar" at bounding box center [568, 171] width 55 height 28
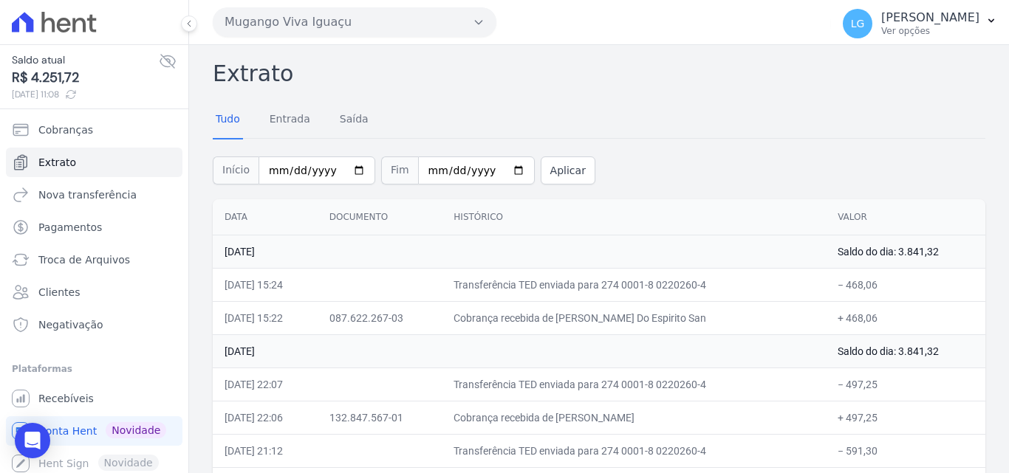
scroll to position [74, 0]
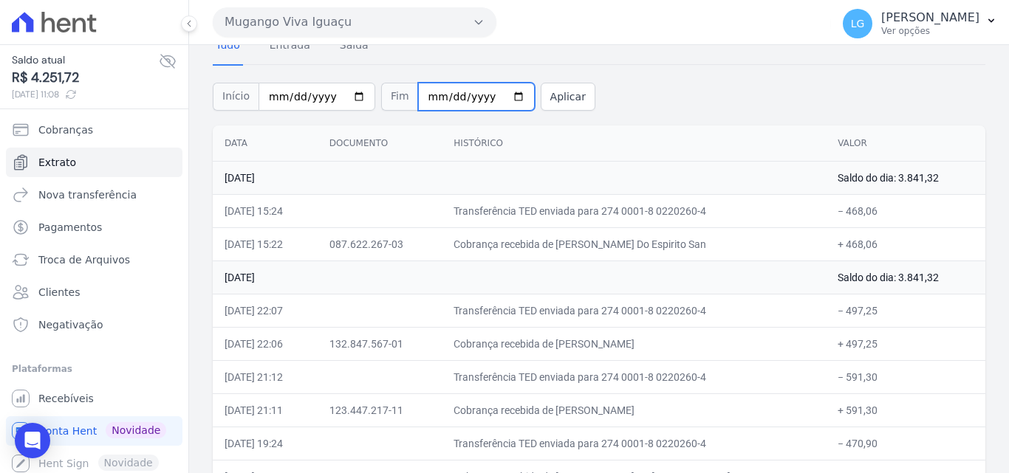
click at [498, 95] on input "2025-07-11" at bounding box center [476, 97] width 117 height 28
type input "2025-07-17"
click at [541, 96] on button "Aplicar" at bounding box center [568, 97] width 55 height 28
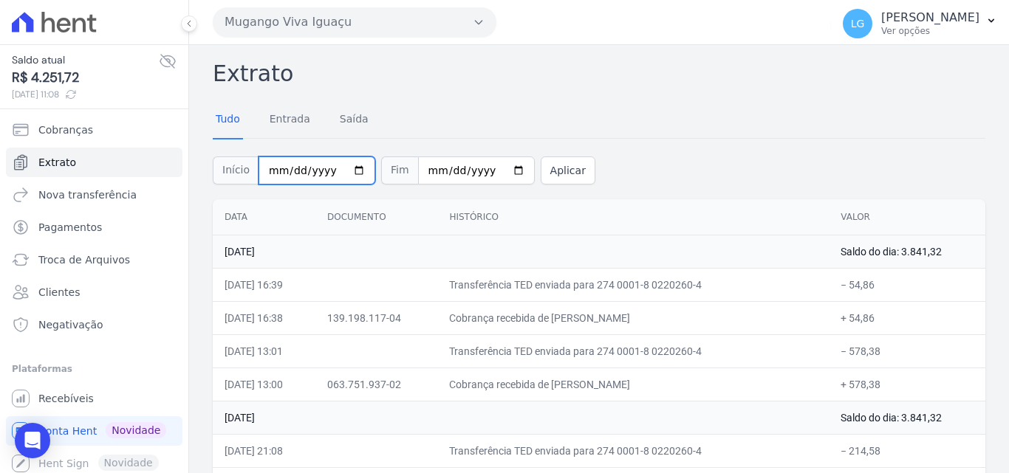
click at [346, 171] on input "[DATE]" at bounding box center [316, 171] width 117 height 28
type input "[DATE]"
click at [549, 174] on button "Aplicar" at bounding box center [568, 171] width 55 height 28
click at [661, 166] on div "Início 2025-07-07 Fim 2025-07-17 Aplicar" at bounding box center [599, 168] width 772 height 61
drag, startPoint x: 661, startPoint y: 353, endPoint x: 668, endPoint y: 180, distance: 172.9
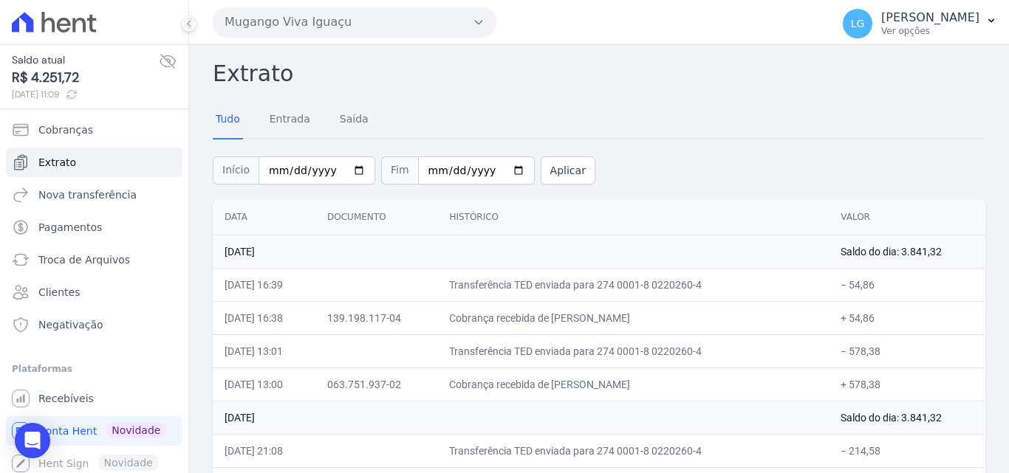
click at [378, 24] on button "Mugango Viva Iguaçu" at bounding box center [355, 22] width 284 height 30
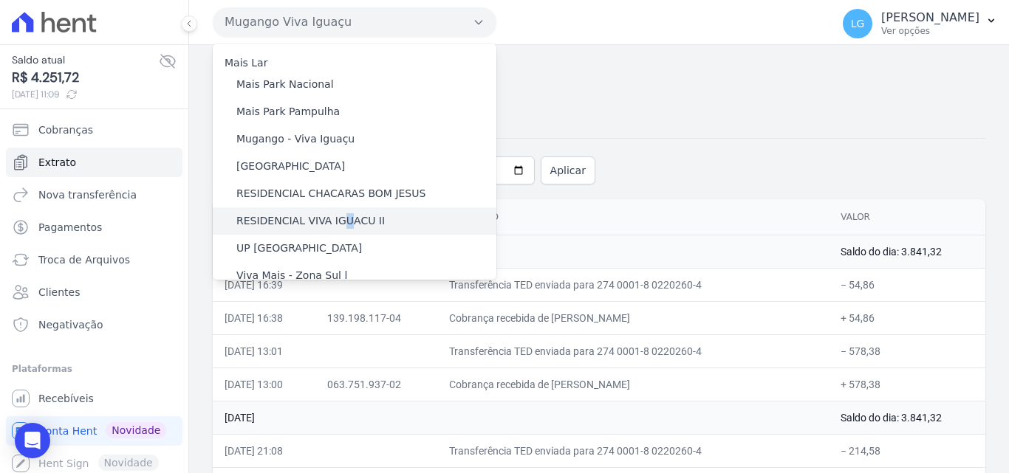
click at [338, 222] on label "RESIDENCIAL VIVA IGUACU II" at bounding box center [310, 221] width 148 height 16
click at [350, 223] on label "RESIDENCIAL VIVA IGUACU II" at bounding box center [310, 221] width 148 height 16
click at [0, 0] on input "RESIDENCIAL VIVA IGUACU II" at bounding box center [0, 0] width 0 height 0
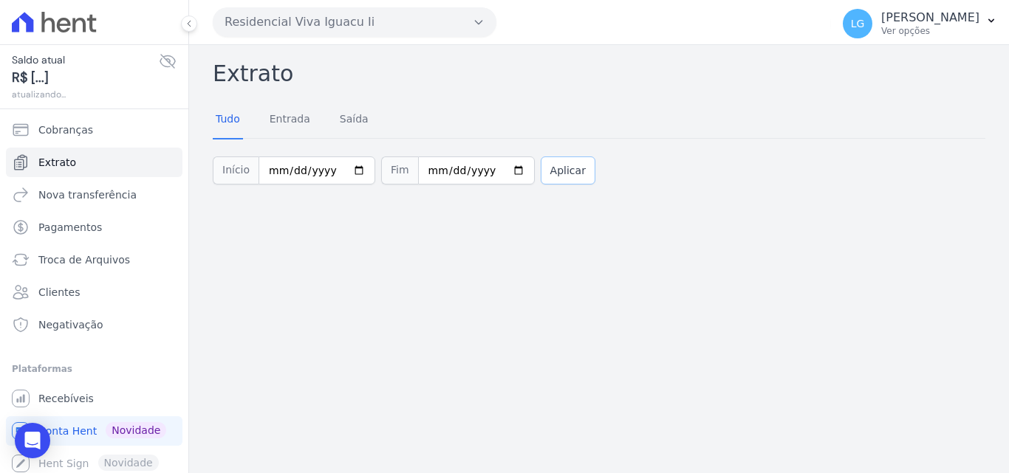
click at [559, 172] on button "Aplicar" at bounding box center [568, 171] width 55 height 28
click at [386, 22] on button "Residencial Viva Iguacu Ii" at bounding box center [355, 22] width 284 height 30
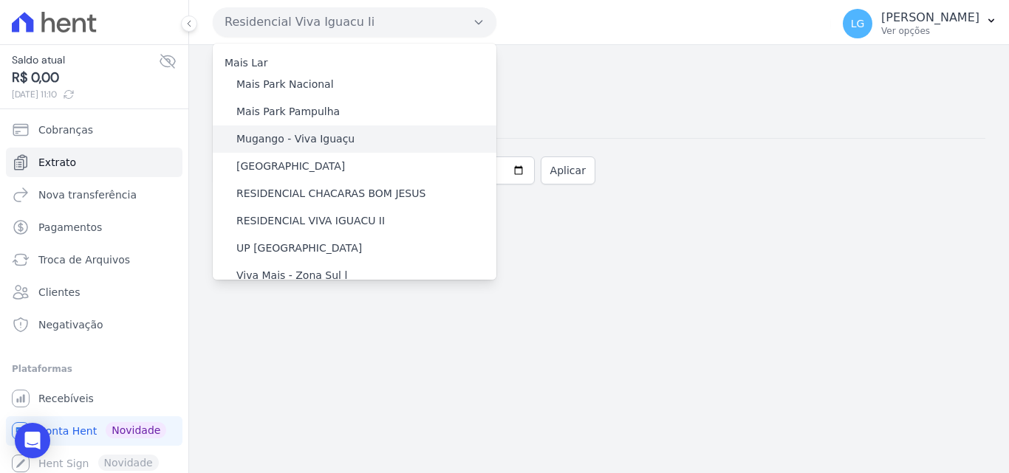
click at [315, 137] on label "Mugango - Viva Iguaçu" at bounding box center [295, 139] width 118 height 16
click at [0, 0] on input "Mugango - Viva Iguaçu" at bounding box center [0, 0] width 0 height 0
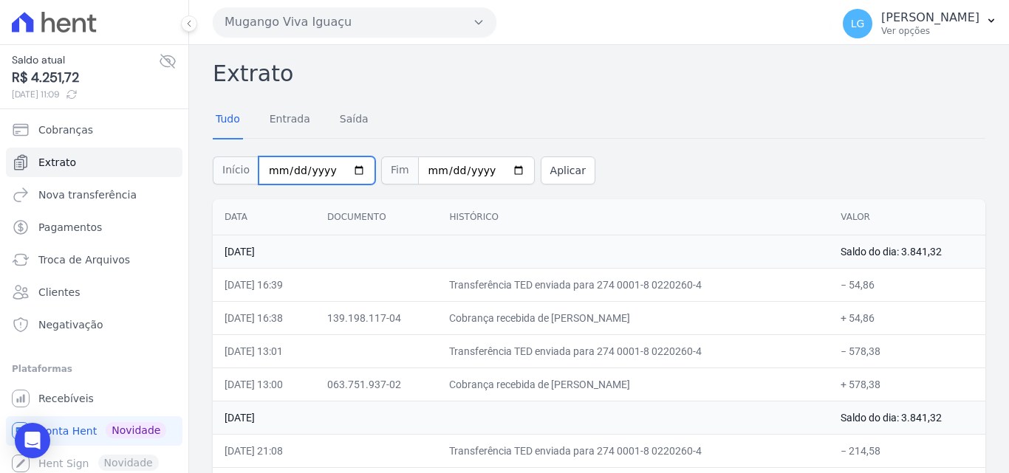
click at [345, 173] on input "[DATE]" at bounding box center [316, 171] width 117 height 28
type input "[DATE]"
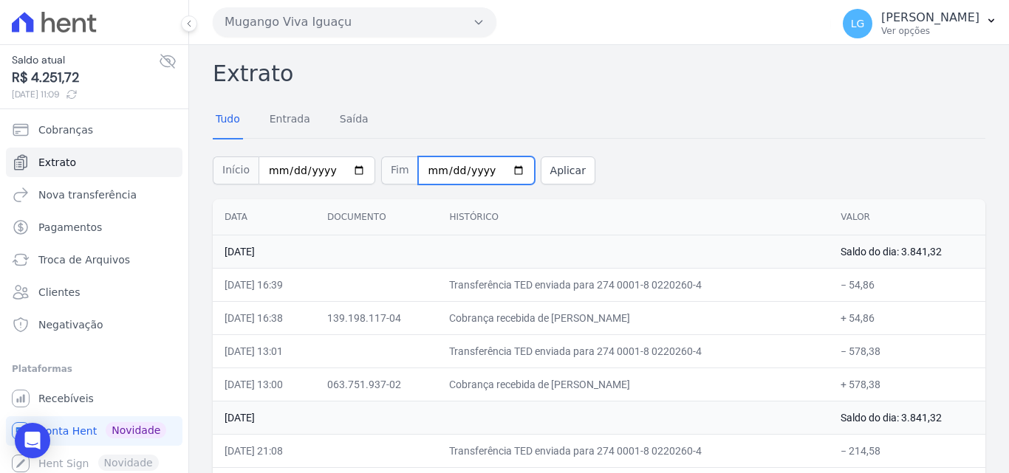
click at [498, 168] on input "[DATE]" at bounding box center [476, 171] width 117 height 28
type input "[DATE]"
click at [541, 174] on button "Aplicar" at bounding box center [568, 171] width 55 height 28
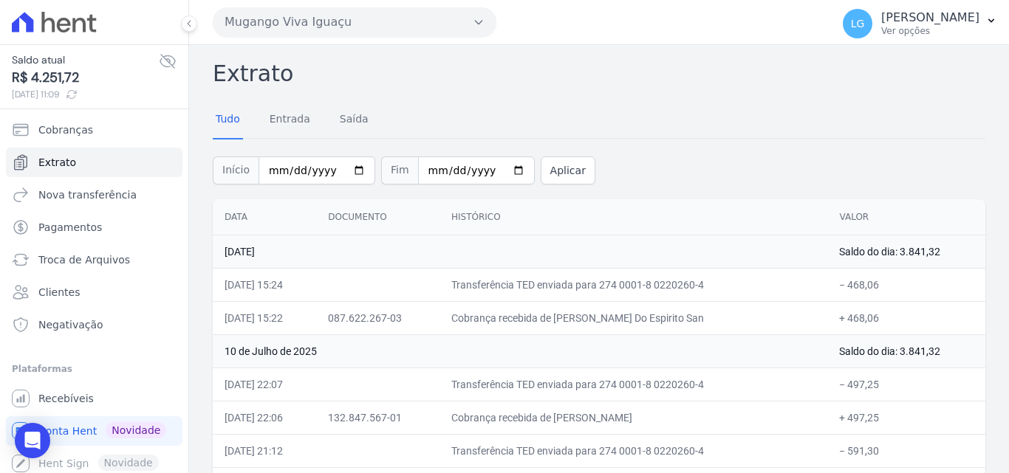
click at [659, 162] on div "Início [DATE] Fim [DATE] Aplicar" at bounding box center [599, 168] width 772 height 61
click at [349, 168] on input "[DATE]" at bounding box center [316, 171] width 117 height 28
type input "[DATE]"
click at [501, 168] on input "[DATE]" at bounding box center [476, 171] width 117 height 28
type input "[DATE]"
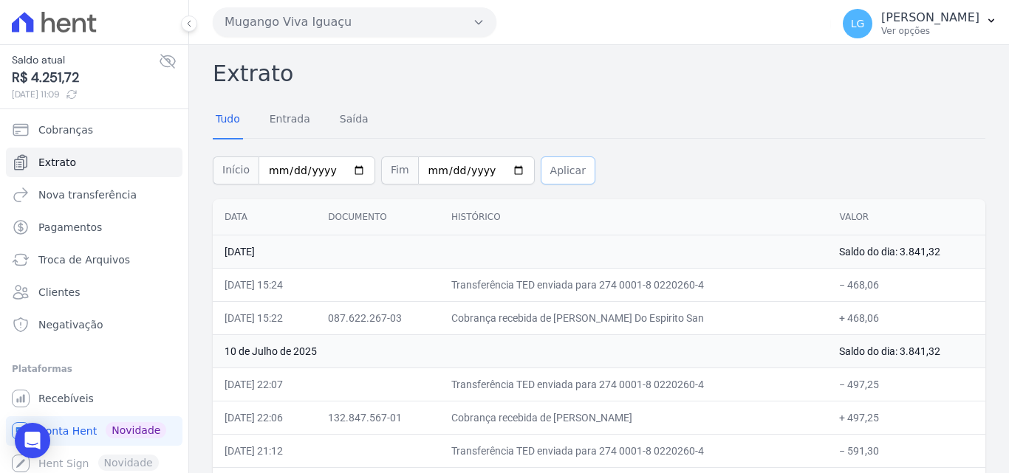
click at [545, 170] on button "Aplicar" at bounding box center [568, 171] width 55 height 28
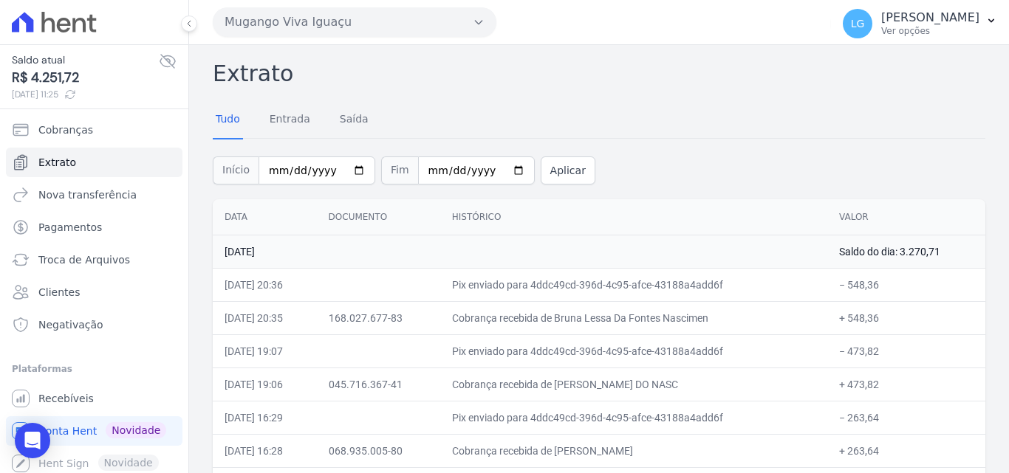
click at [669, 148] on div "Início 2025-04-01 Fim 2025-04-10 Aplicar" at bounding box center [599, 168] width 772 height 61
click at [346, 171] on input "2025-04-01" at bounding box center [316, 171] width 117 height 28
type input "[DATE]"
click at [497, 168] on input "2025-04-10" at bounding box center [476, 171] width 117 height 28
type input "[DATE]"
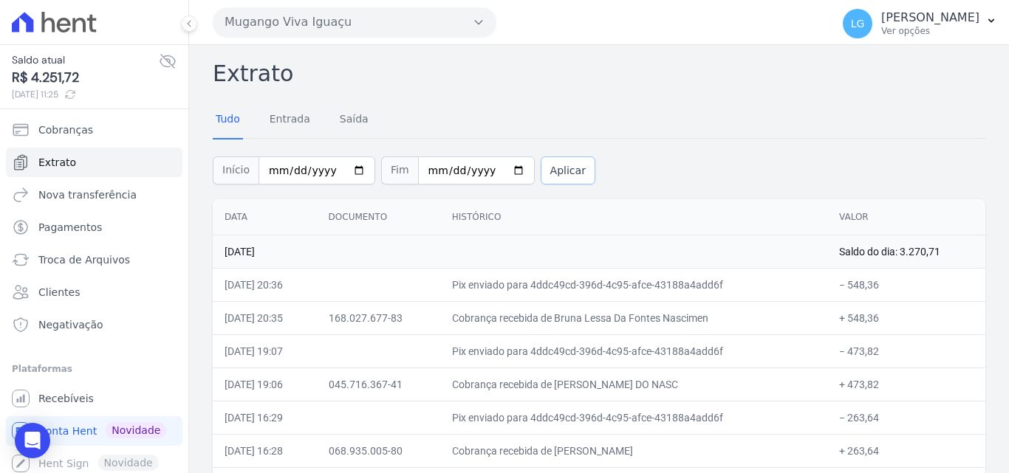
click at [547, 160] on button "Aplicar" at bounding box center [568, 171] width 55 height 28
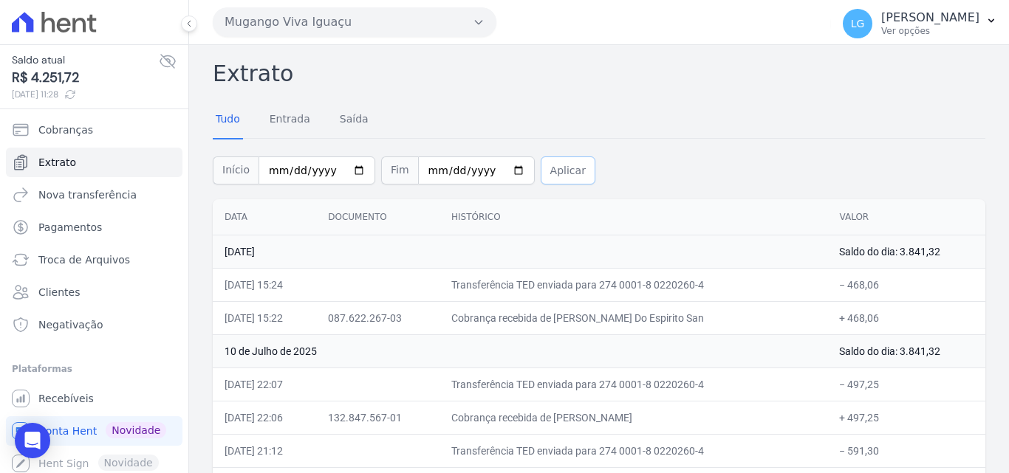
click at [545, 179] on button "Aplicar" at bounding box center [568, 171] width 55 height 28
click at [404, 24] on button "Mugango Viva Iguaçu" at bounding box center [355, 22] width 284 height 30
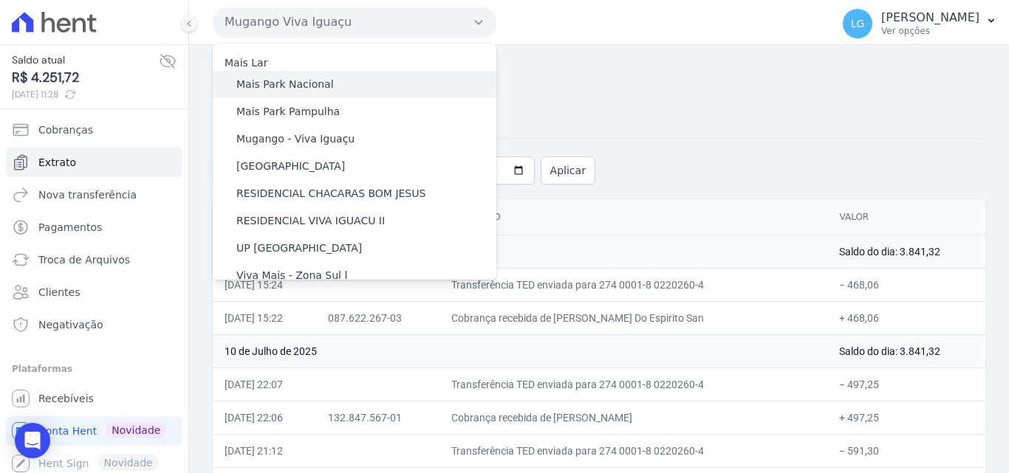
click at [321, 86] on label "Mais Park Nacional" at bounding box center [284, 85] width 97 height 16
click at [0, 0] on input "Mais Park Nacional" at bounding box center [0, 0] width 0 height 0
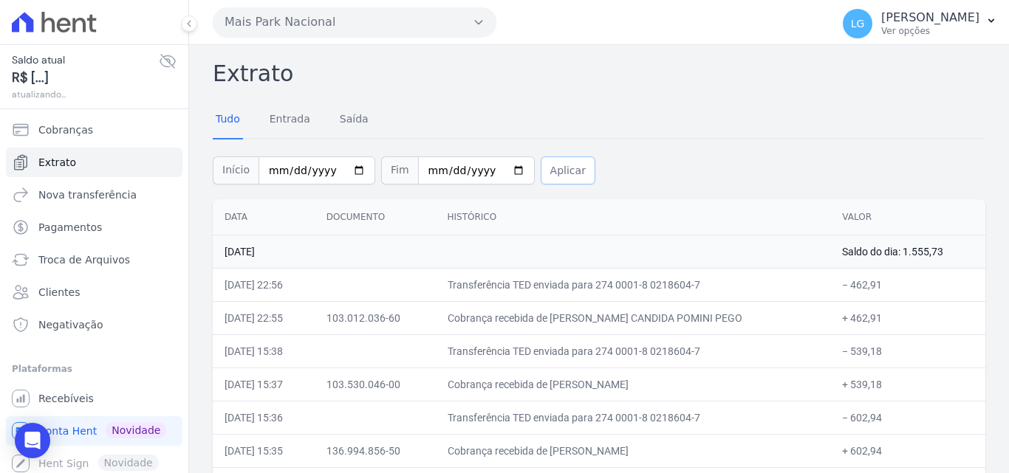
click at [553, 169] on button "Aplicar" at bounding box center [568, 171] width 55 height 28
click at [735, 164] on div "Início [DATE] Fim [DATE] Aplicar" at bounding box center [599, 168] width 772 height 61
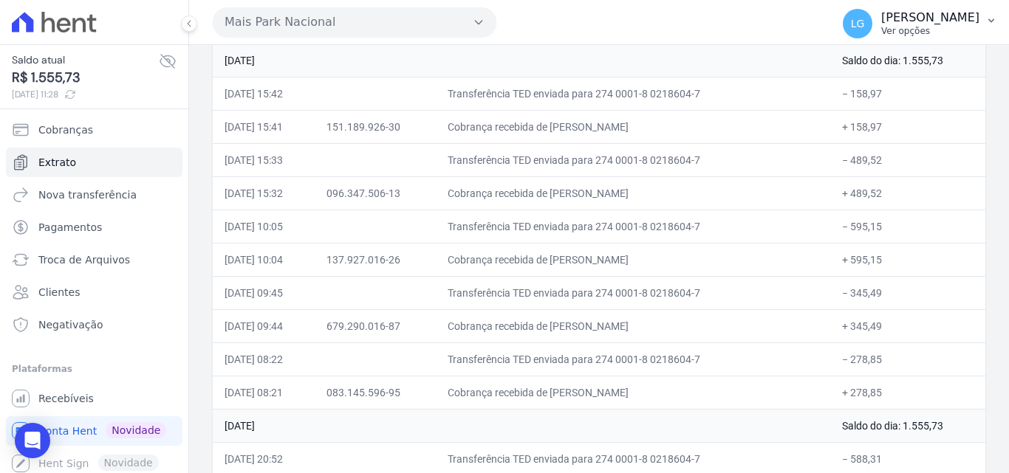
click at [908, 18] on p "[PERSON_NAME]" at bounding box center [930, 17] width 98 height 15
click at [884, 70] on link "Logout" at bounding box center [914, 63] width 189 height 27
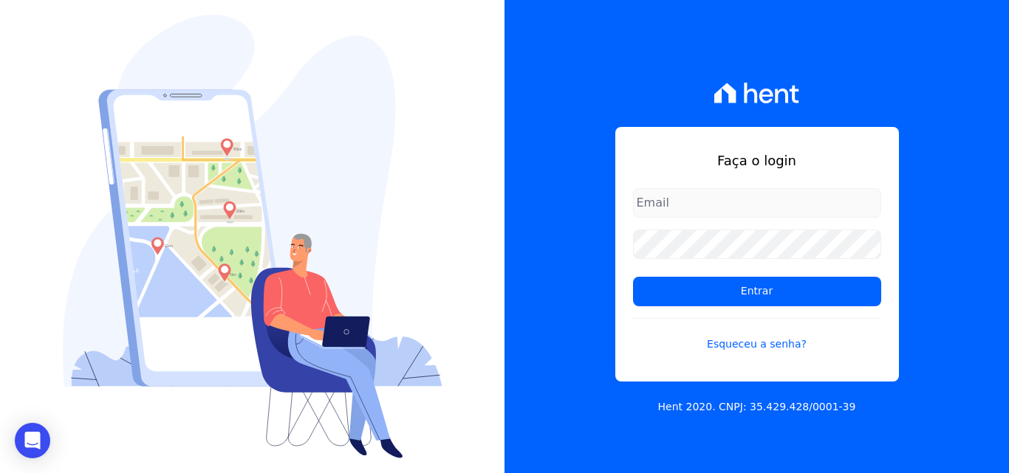
type input "luiz.nascimento@maislar.com"
